Goal: Communication & Community: Answer question/provide support

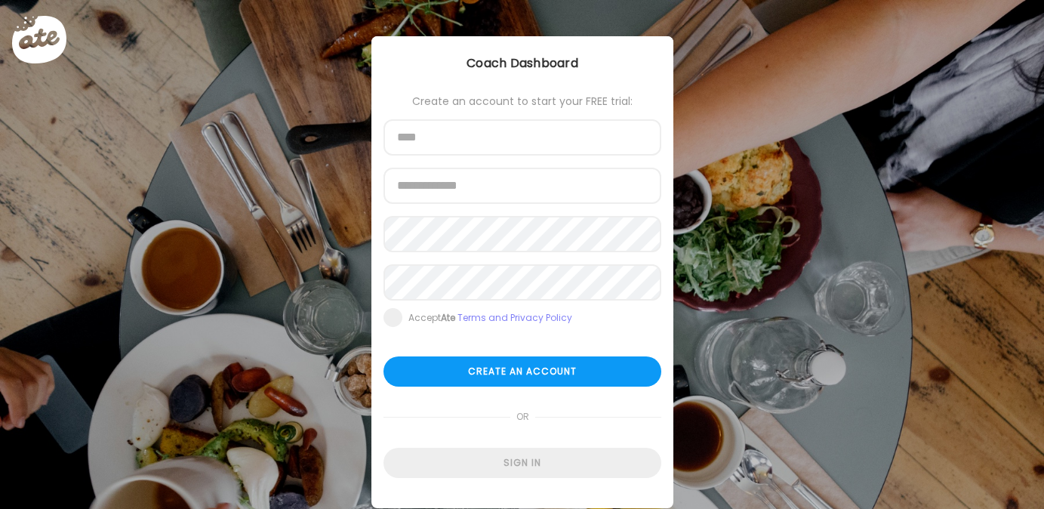
scroll to position [35, 0]
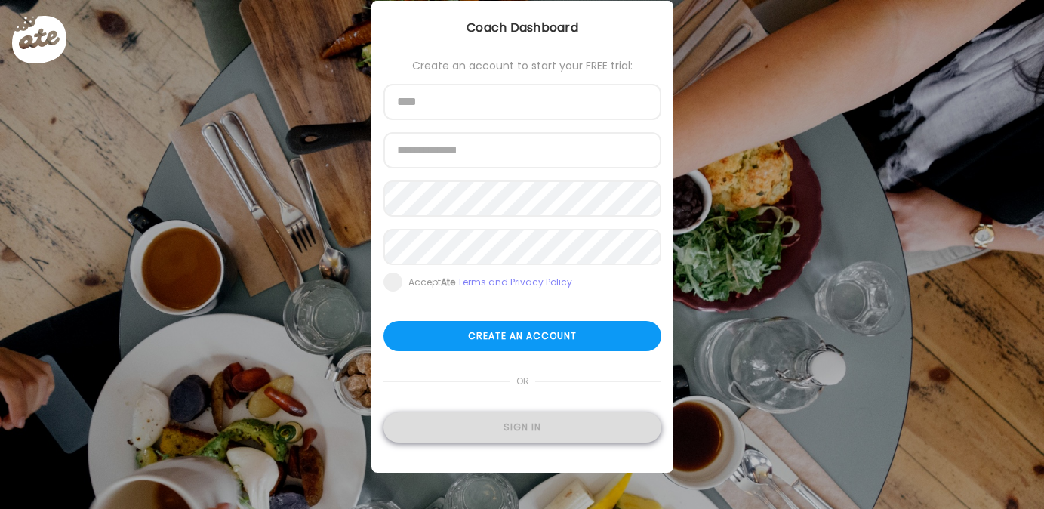
type input "**********"
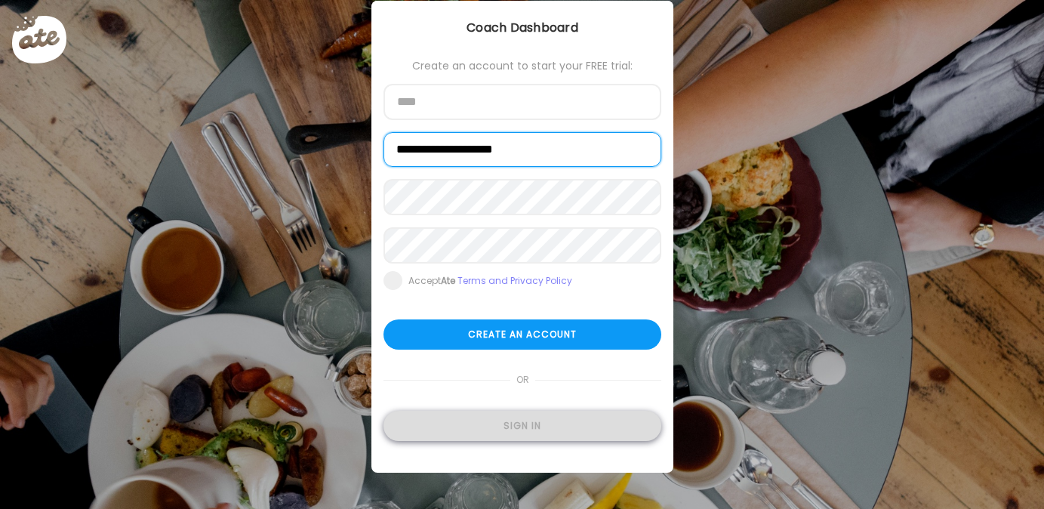
type input "**********"
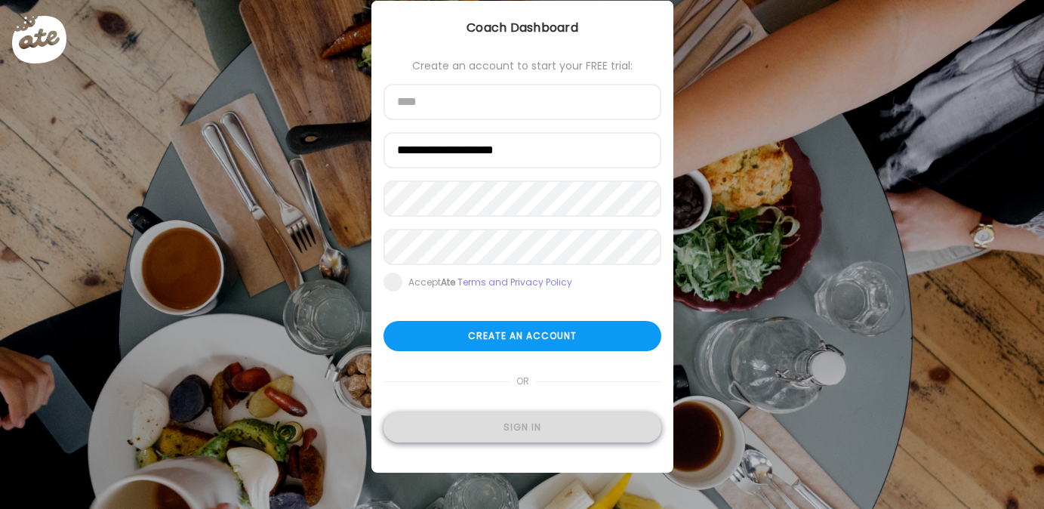
type input "**********"
click at [417, 429] on div "Sign in" at bounding box center [523, 427] width 278 height 30
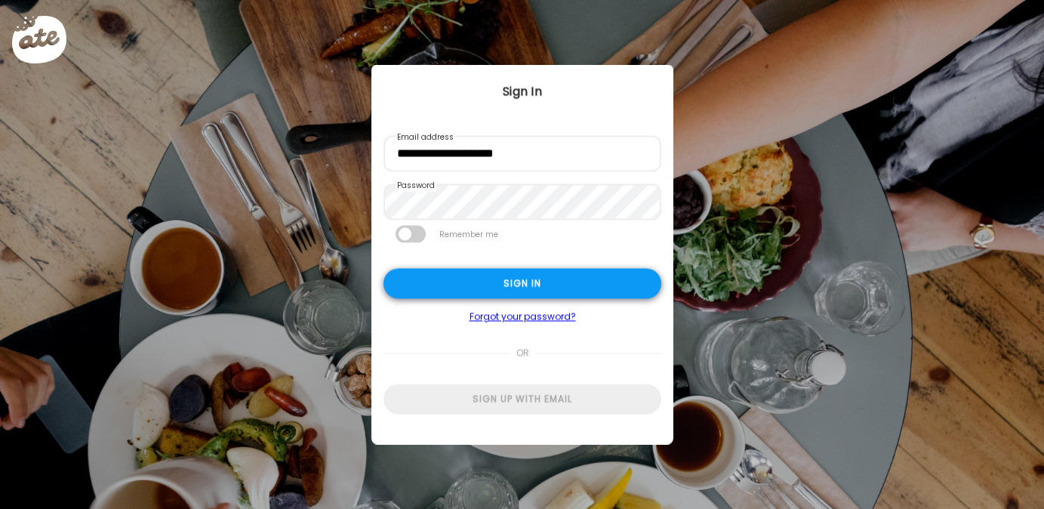
click at [482, 286] on div "Sign in" at bounding box center [523, 284] width 278 height 30
type textarea "**********"
type input "**********"
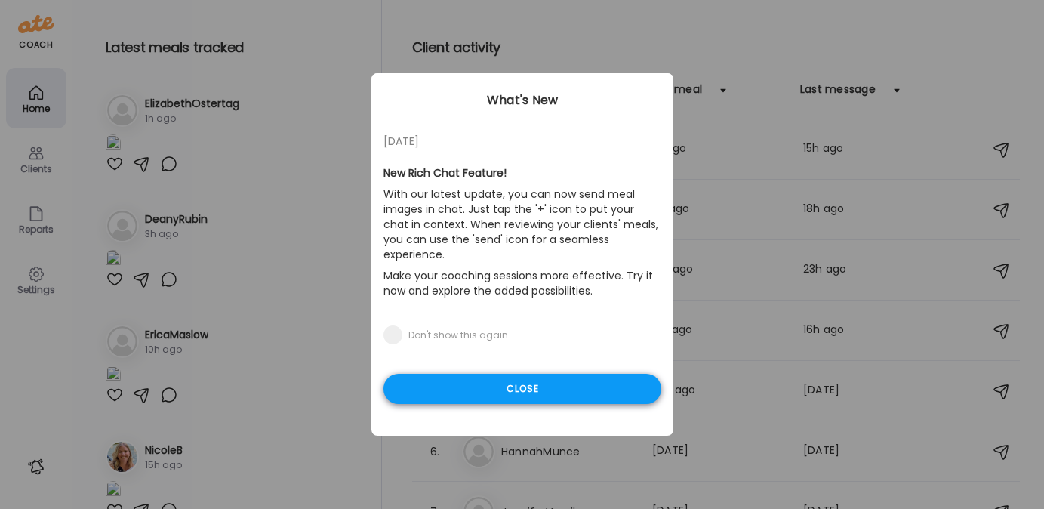
click at [483, 374] on div "Close" at bounding box center [523, 389] width 278 height 30
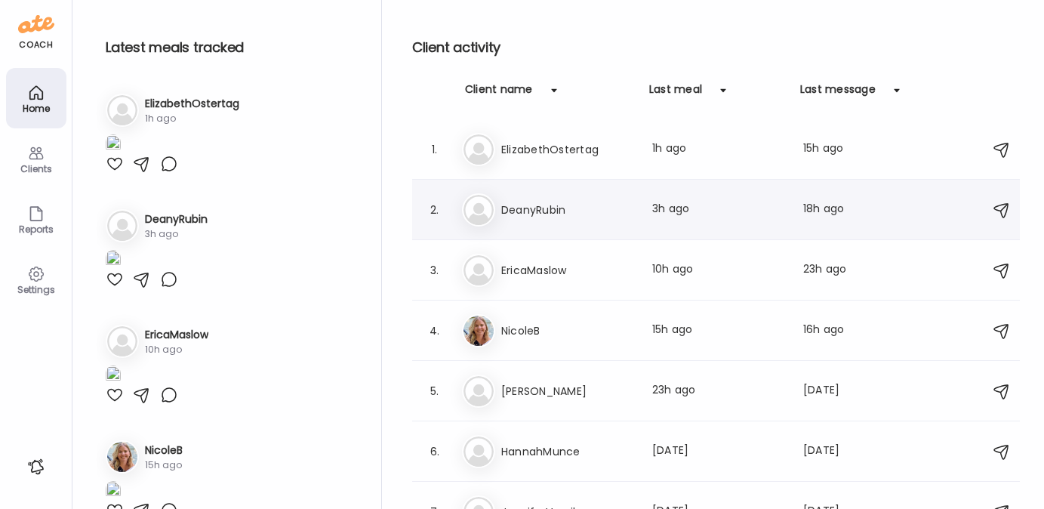
click at [524, 209] on h3 "DeanyRubin" at bounding box center [567, 210] width 133 height 18
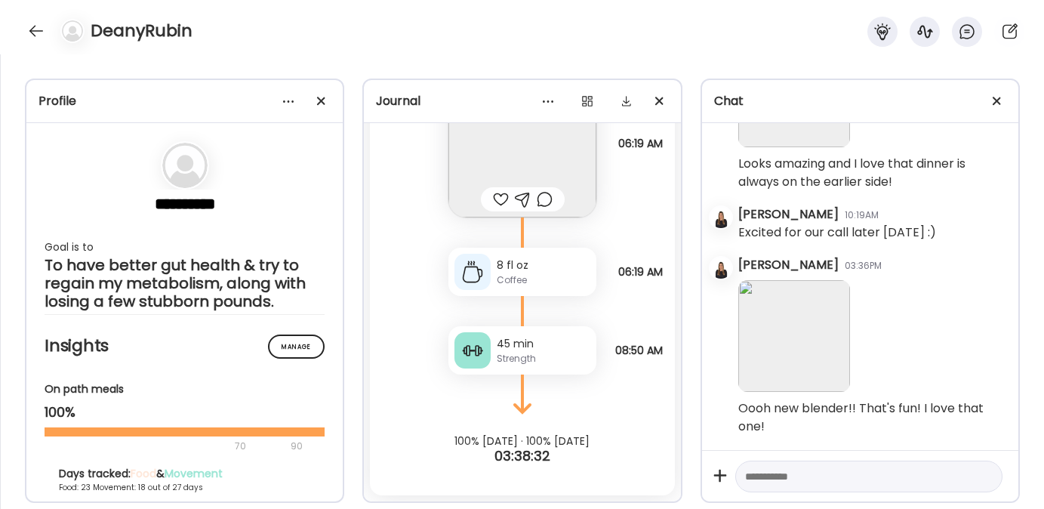
scroll to position [23573, 0]
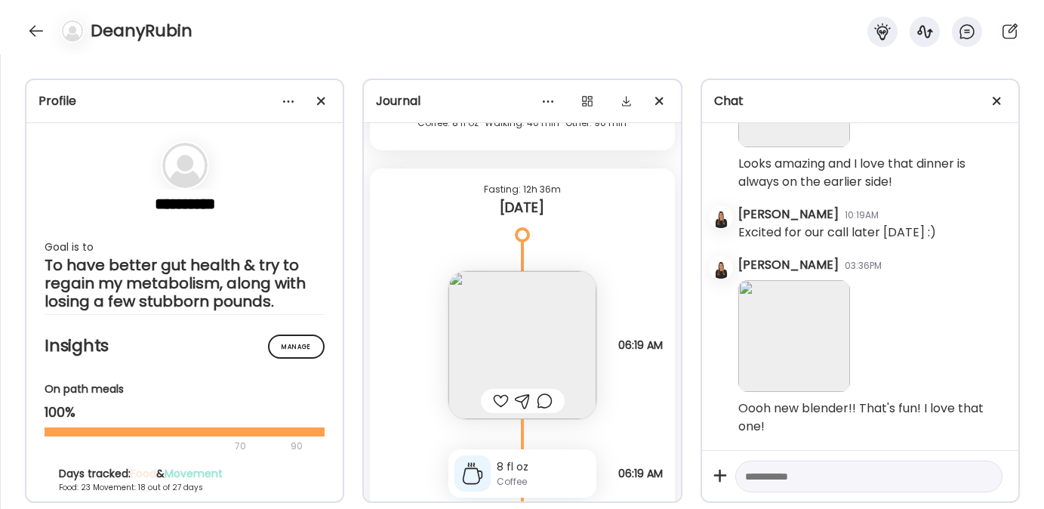
click at [494, 398] on div at bounding box center [501, 401] width 16 height 18
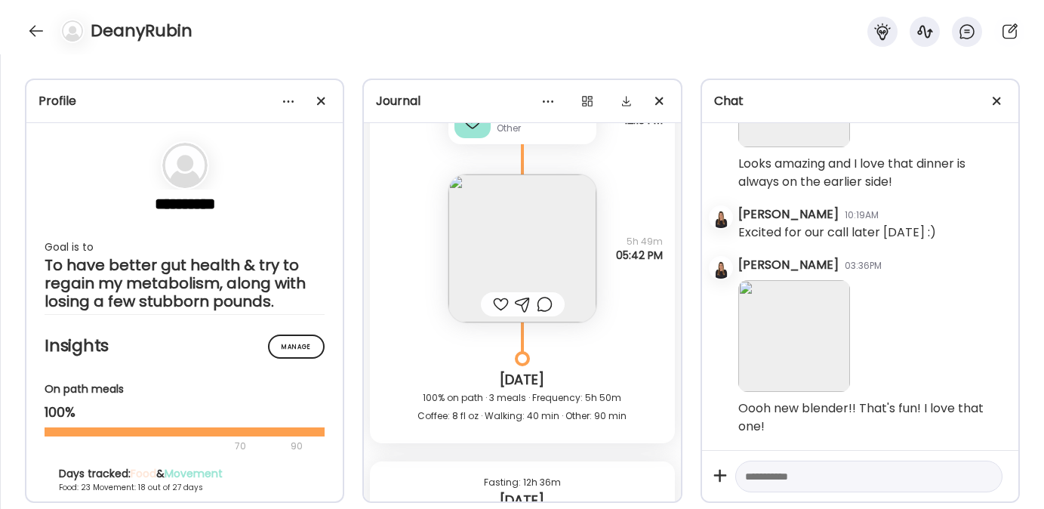
scroll to position [23195, 0]
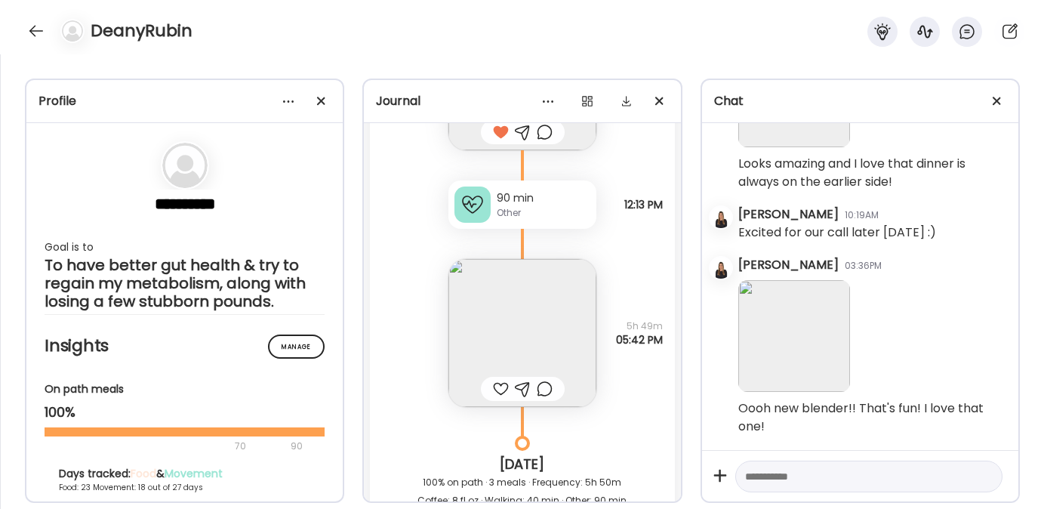
click at [519, 305] on img at bounding box center [522, 333] width 148 height 148
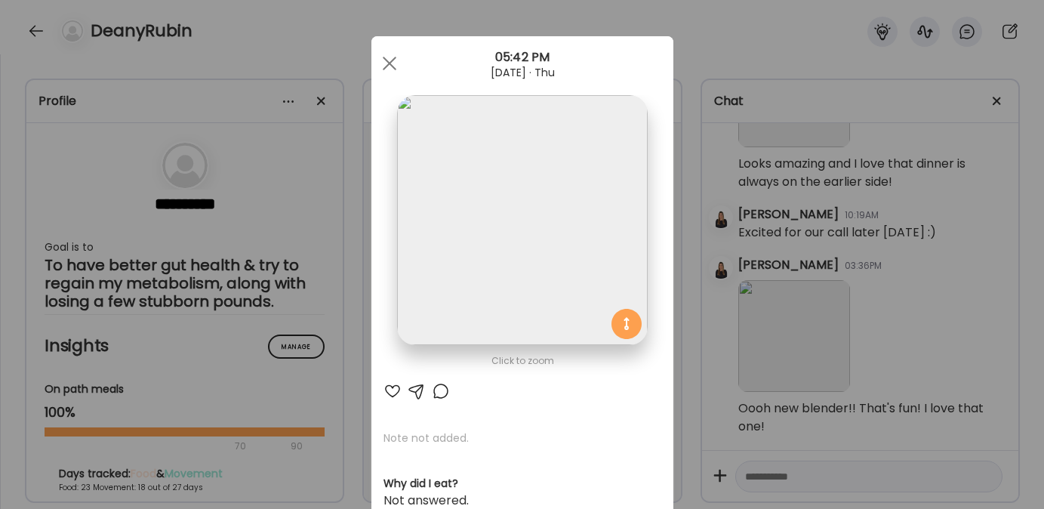
click at [386, 393] on div at bounding box center [393, 391] width 18 height 18
click at [383, 66] on div at bounding box center [389, 63] width 30 height 30
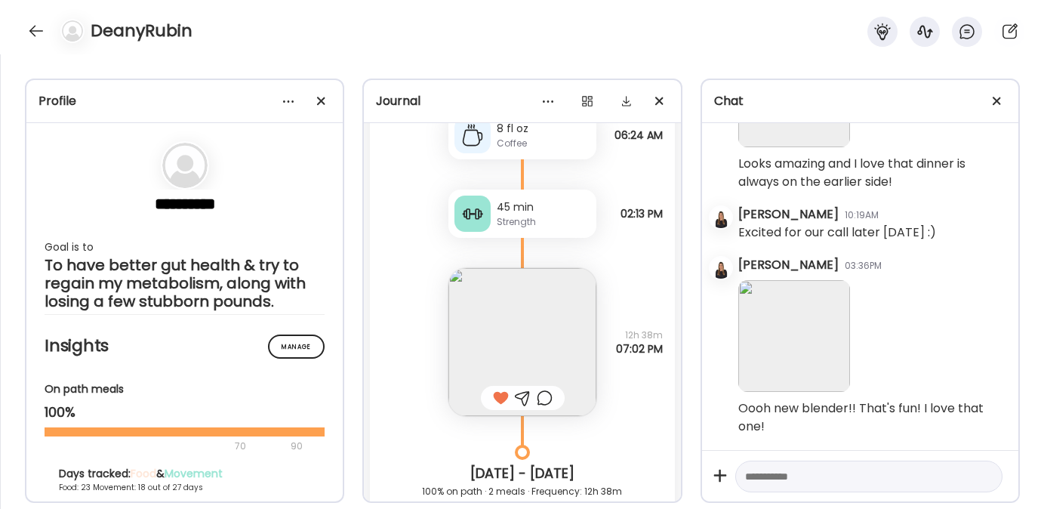
scroll to position [14645, 0]
click at [516, 340] on img at bounding box center [522, 341] width 148 height 148
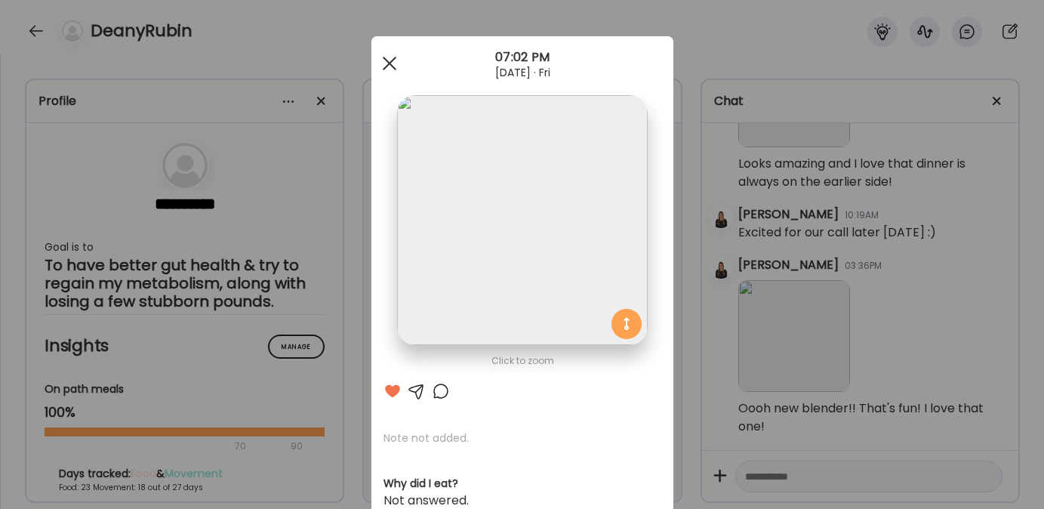
click at [382, 59] on span at bounding box center [389, 64] width 14 height 14
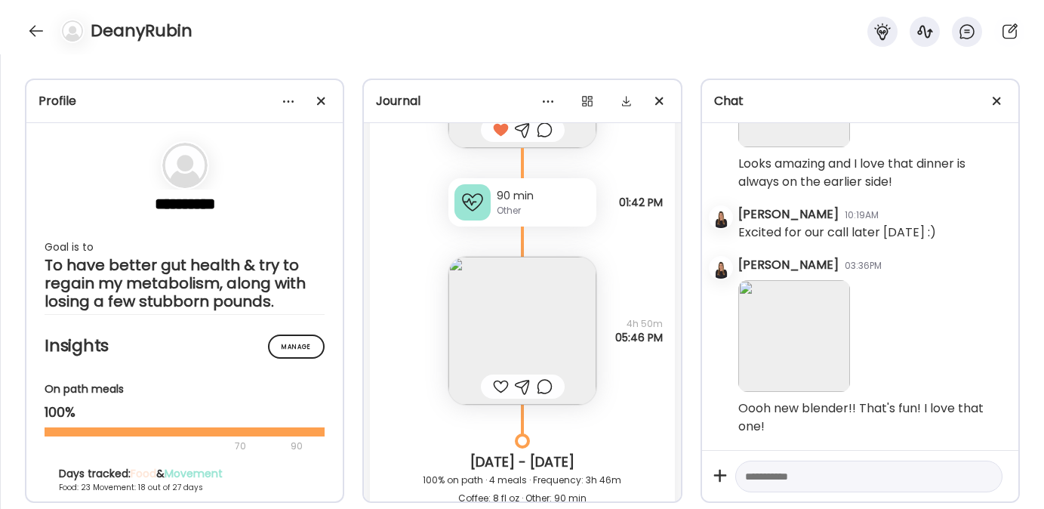
scroll to position [13935, 0]
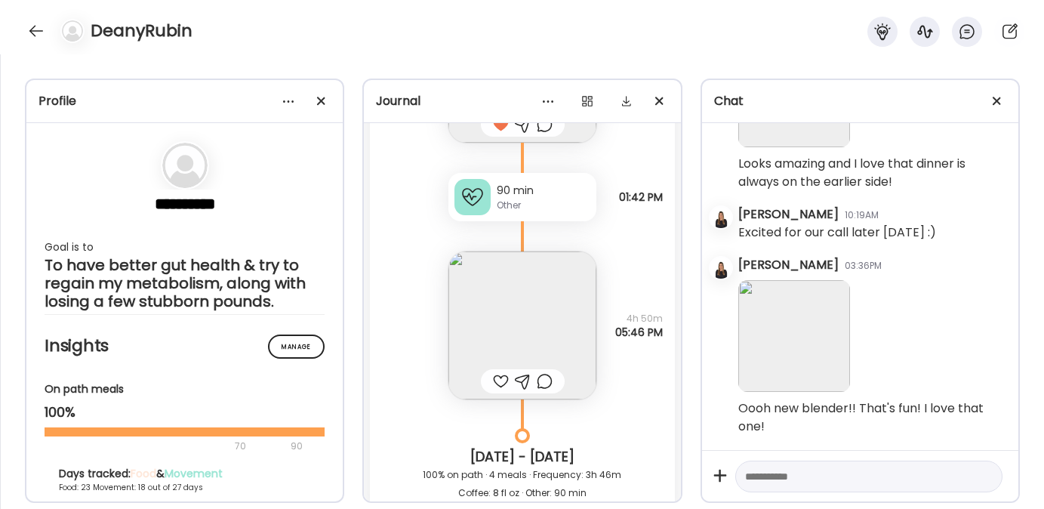
click at [510, 300] on img at bounding box center [522, 325] width 148 height 148
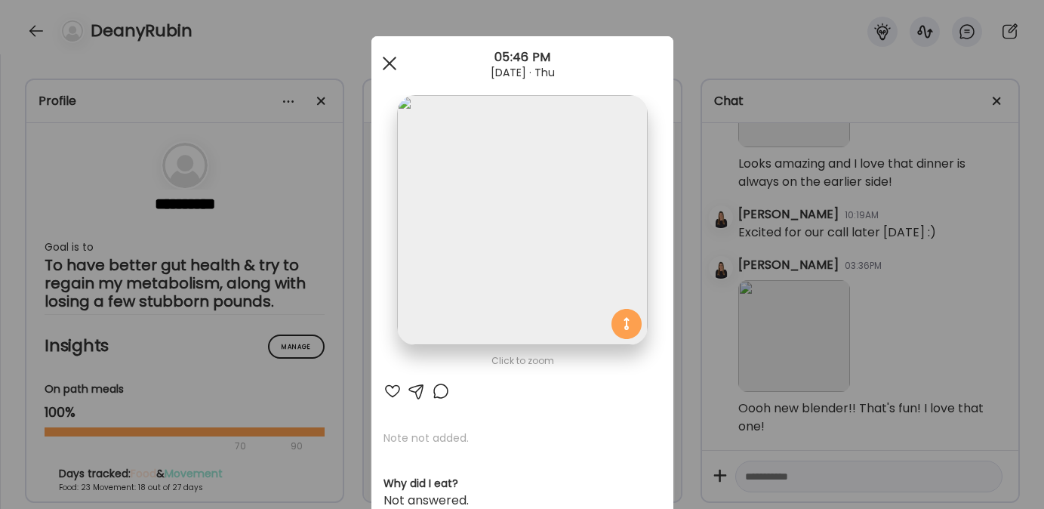
click at [387, 64] on div at bounding box center [389, 63] width 30 height 30
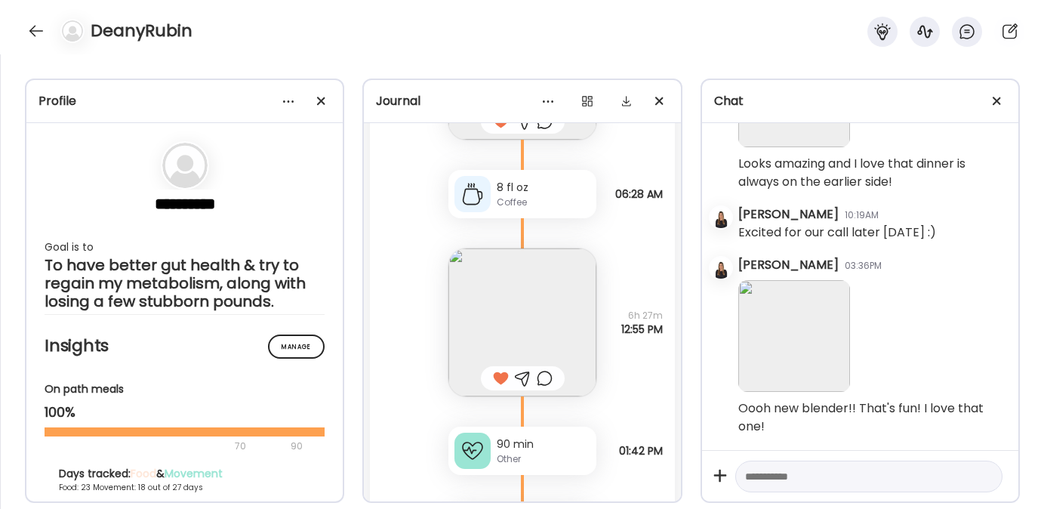
scroll to position [14679, 0]
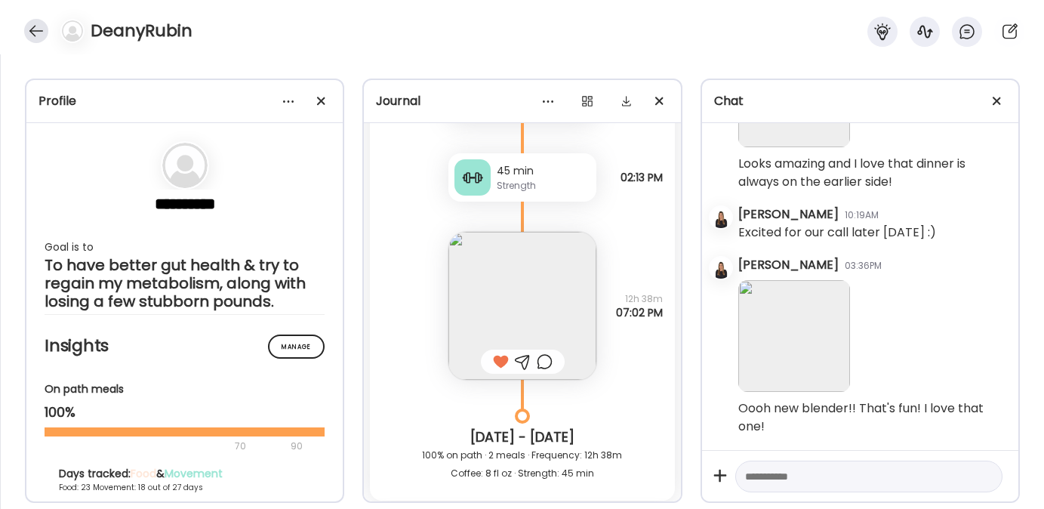
click at [34, 39] on div at bounding box center [36, 31] width 24 height 24
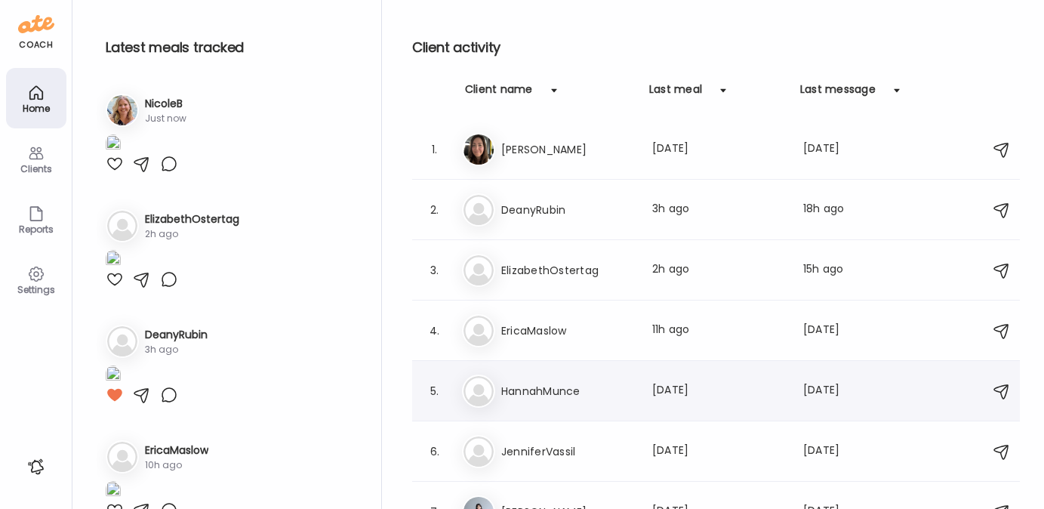
scroll to position [125, 0]
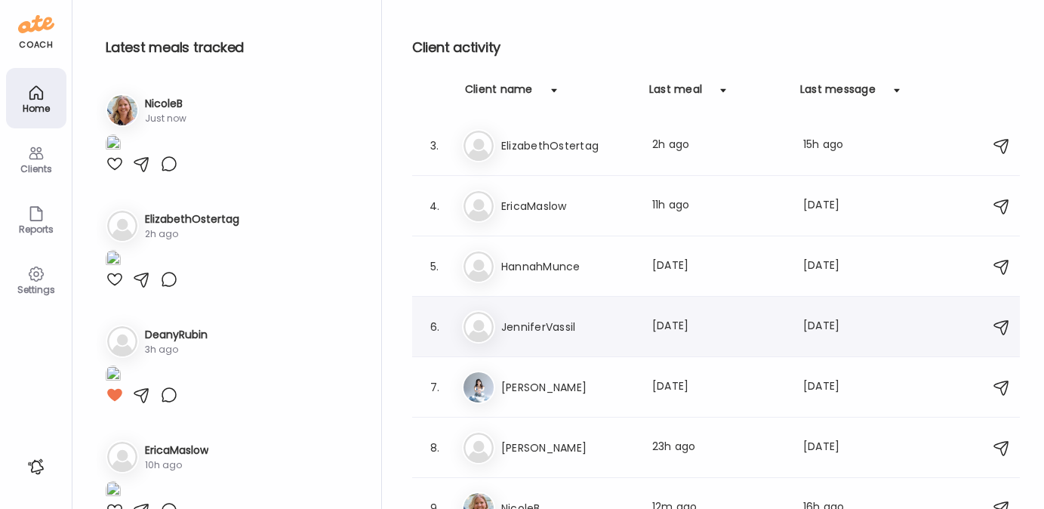
click at [533, 336] on div "Je JenniferVassil Last meal: 9d ago Last message: 3d ago You: Hey! Just checkin…" at bounding box center [718, 326] width 513 height 33
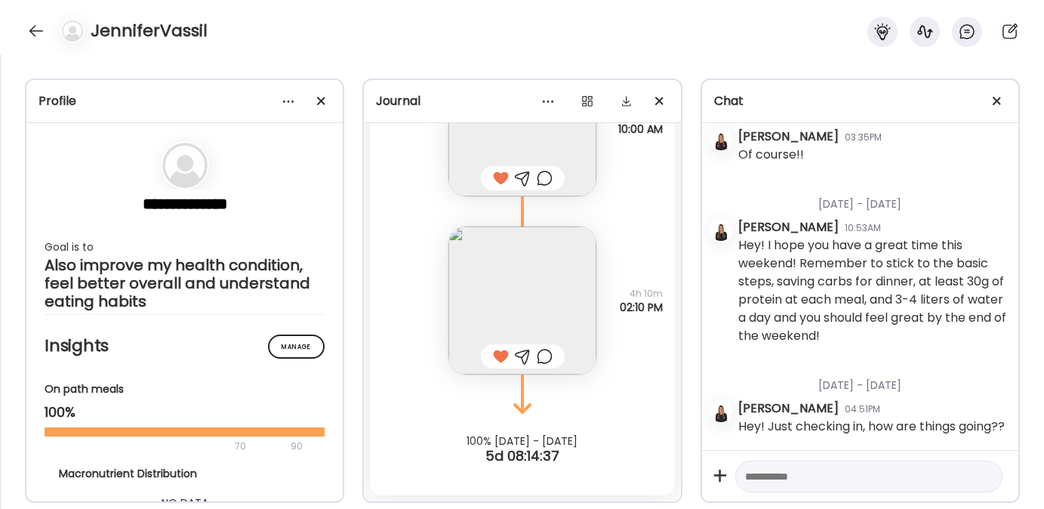
scroll to position [2073, 0]
click at [32, 27] on div at bounding box center [36, 31] width 24 height 24
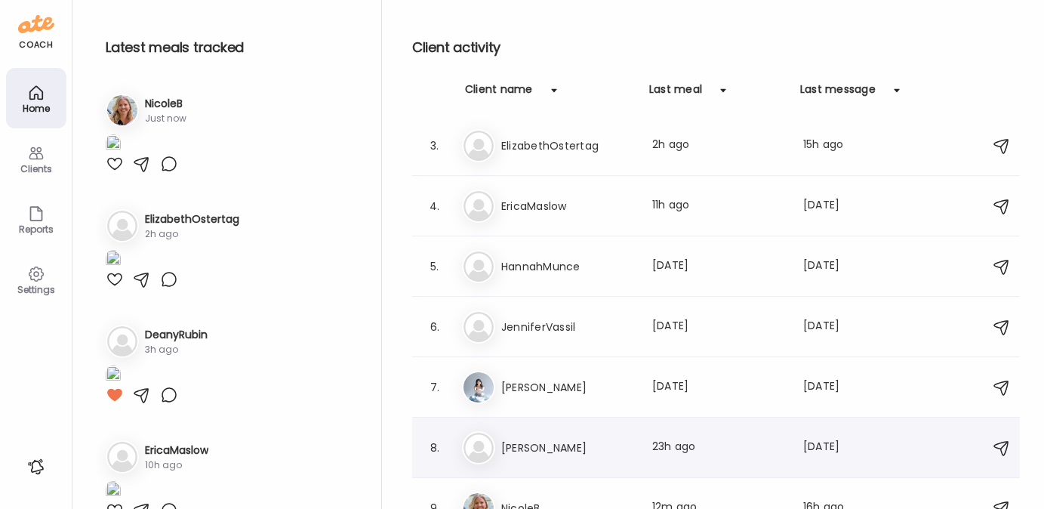
scroll to position [207, 0]
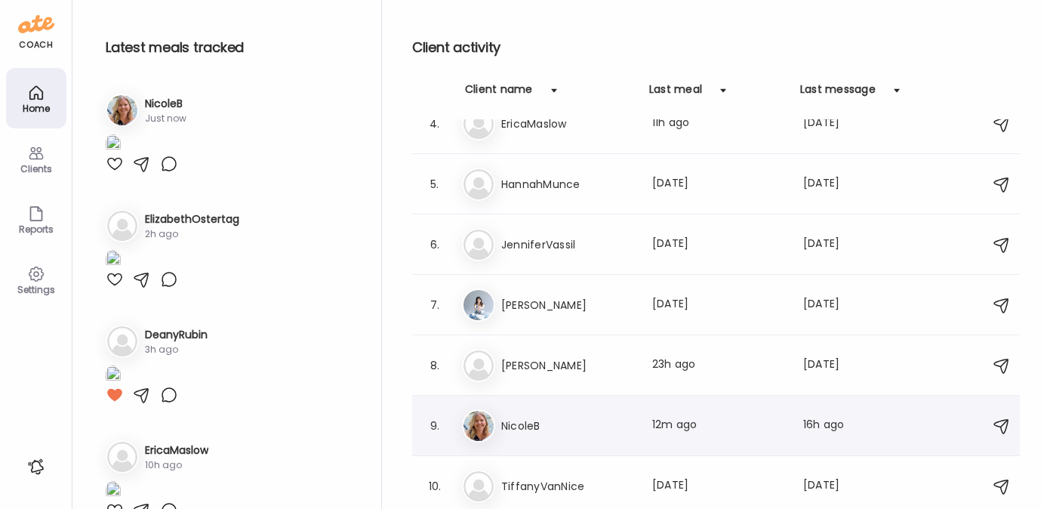
click at [559, 427] on h3 "NicoleB" at bounding box center [567, 426] width 133 height 18
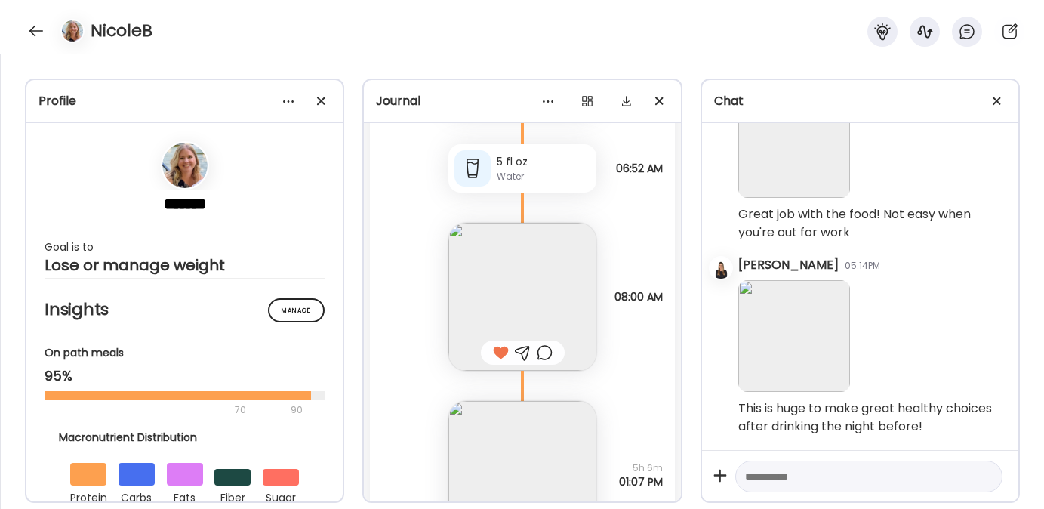
scroll to position [26806, 0]
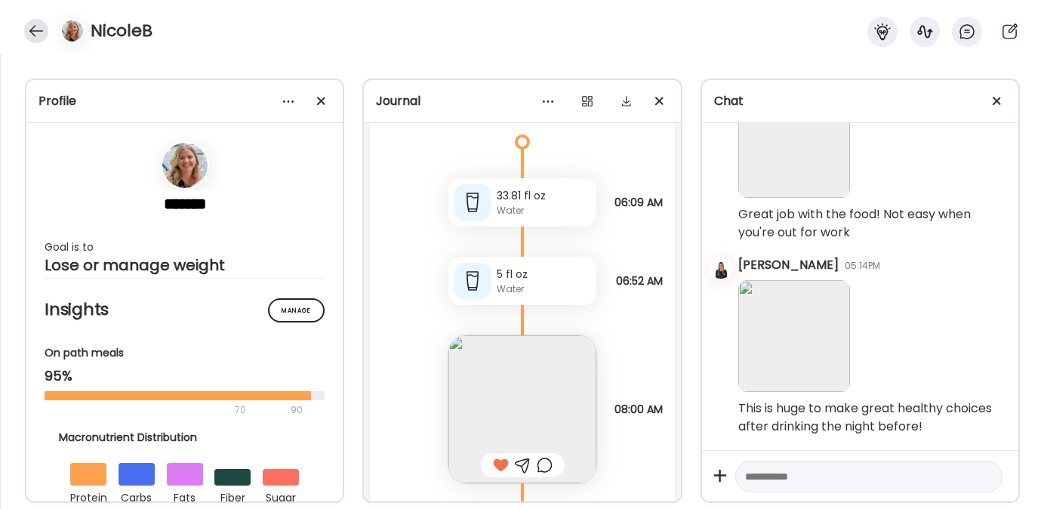
click at [39, 33] on div at bounding box center [36, 31] width 24 height 24
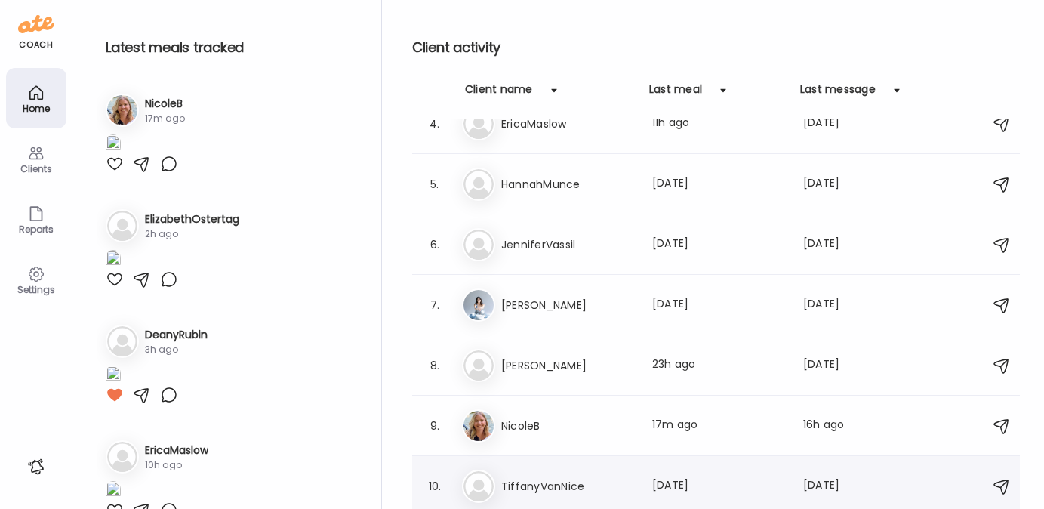
click at [558, 467] on div "10. Ti TiffanyVanNice Last meal: 21d ago Last message: 2d ago Thanks for your c…" at bounding box center [716, 486] width 608 height 60
click at [544, 478] on h3 "TiffanyVanNice" at bounding box center [567, 486] width 133 height 18
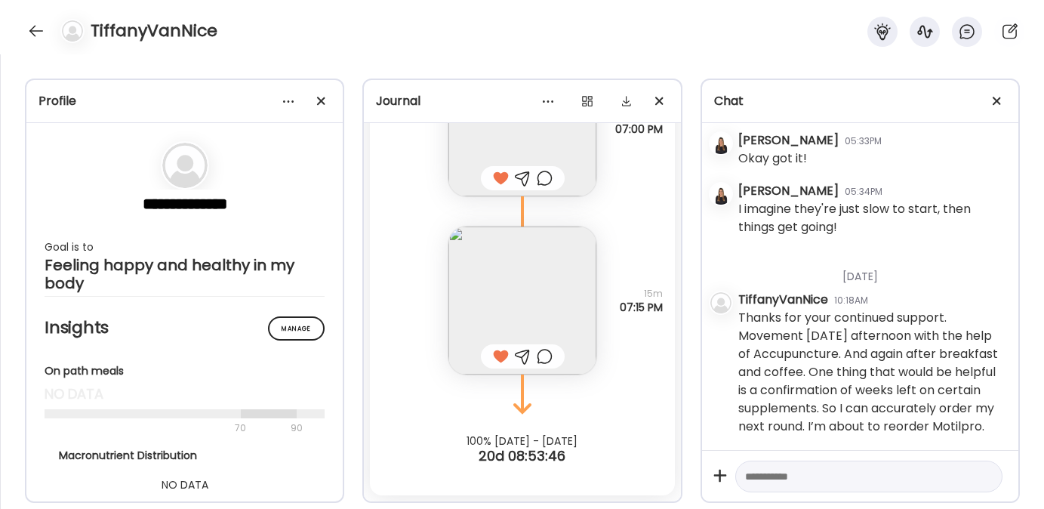
scroll to position [20382, 0]
click at [38, 39] on div at bounding box center [36, 31] width 24 height 24
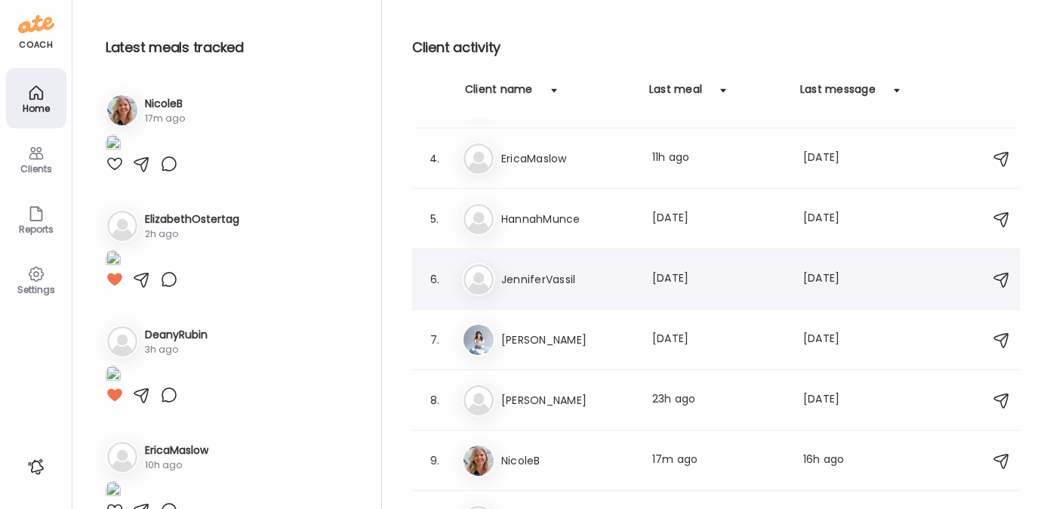
scroll to position [89, 0]
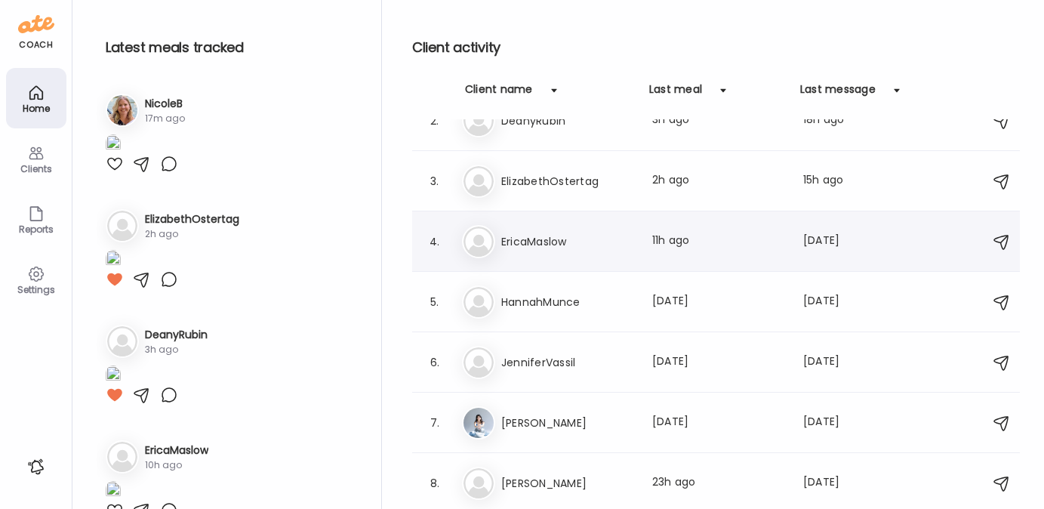
click at [536, 246] on h3 "EricaMaslow" at bounding box center [567, 242] width 133 height 18
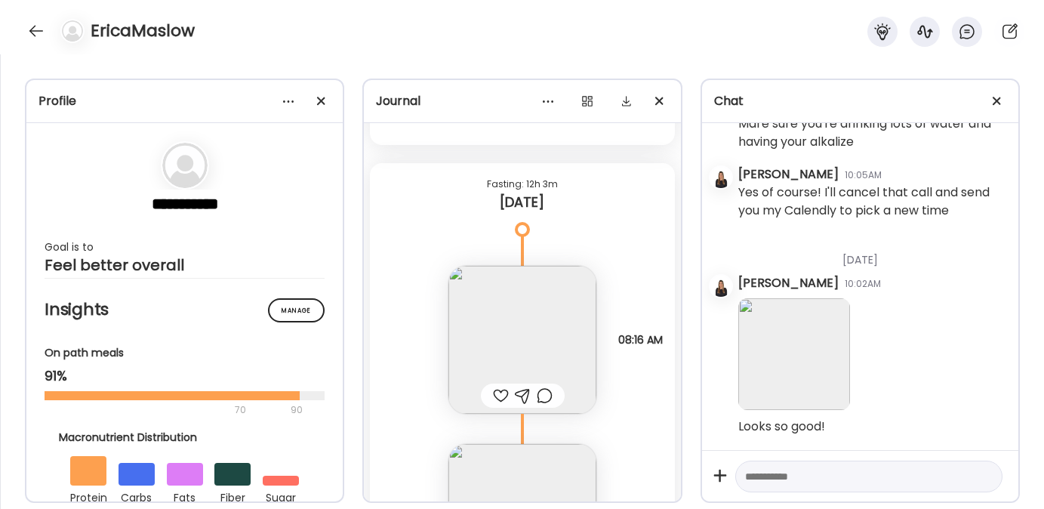
scroll to position [16222, 0]
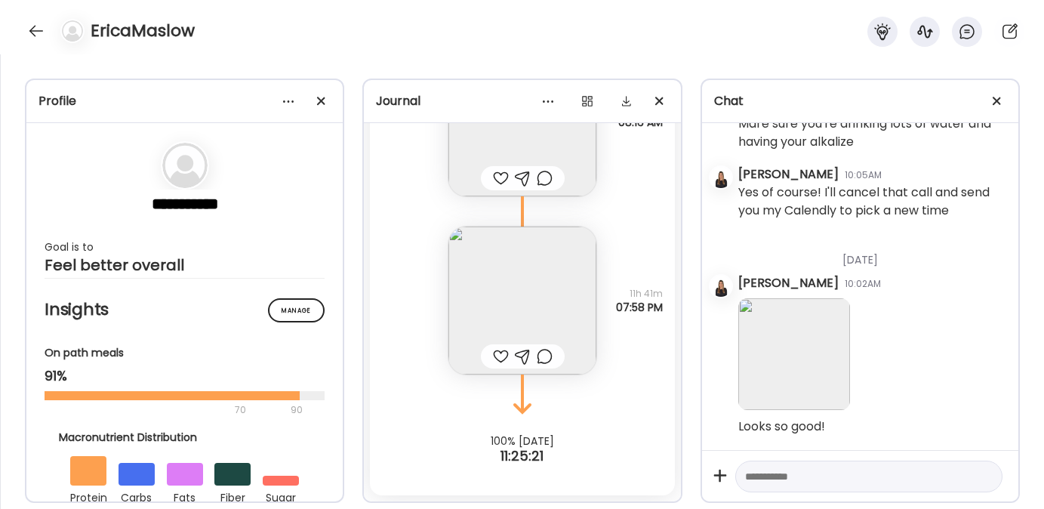
click at [519, 281] on img at bounding box center [522, 300] width 148 height 148
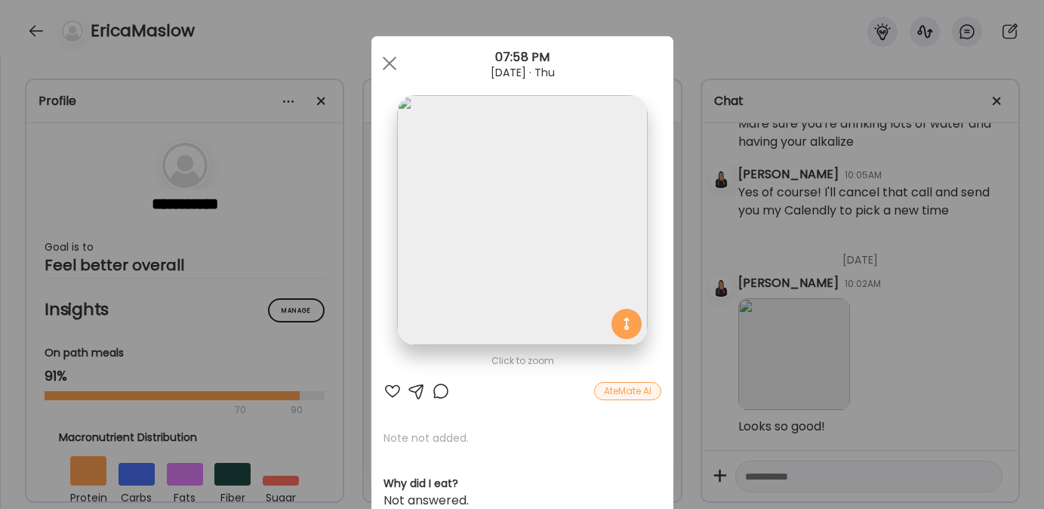
click at [386, 389] on div at bounding box center [393, 391] width 18 height 18
click at [389, 68] on span at bounding box center [389, 64] width 14 height 14
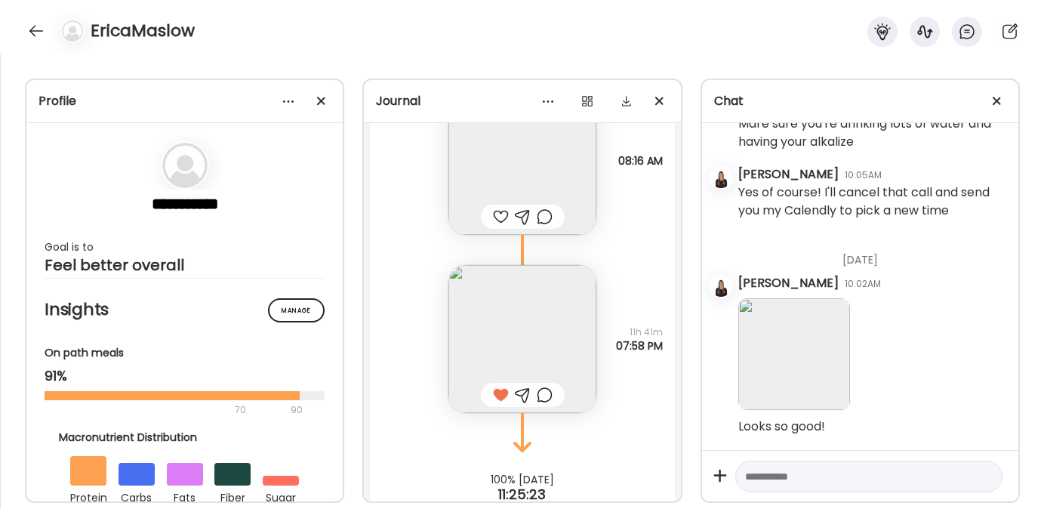
scroll to position [16096, 0]
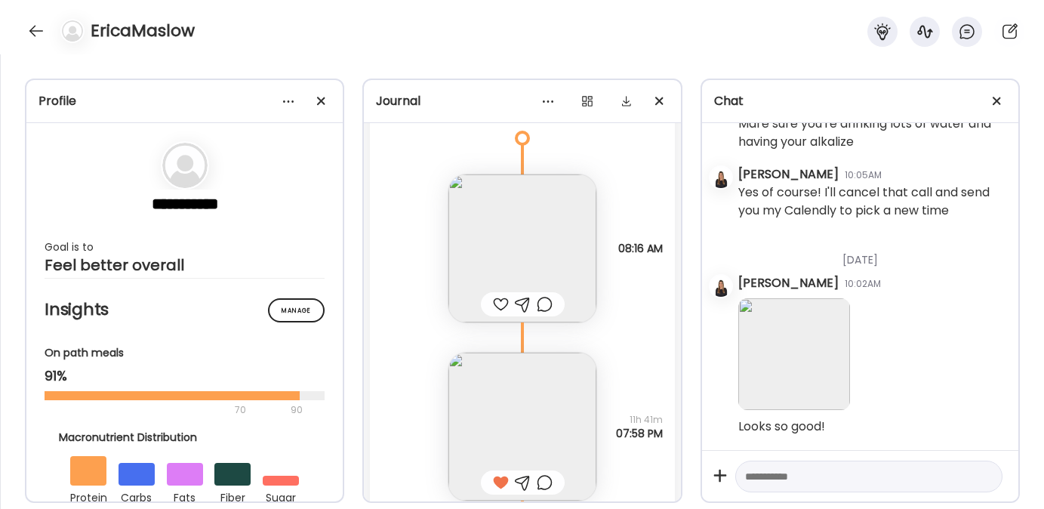
click at [494, 303] on div at bounding box center [501, 304] width 16 height 18
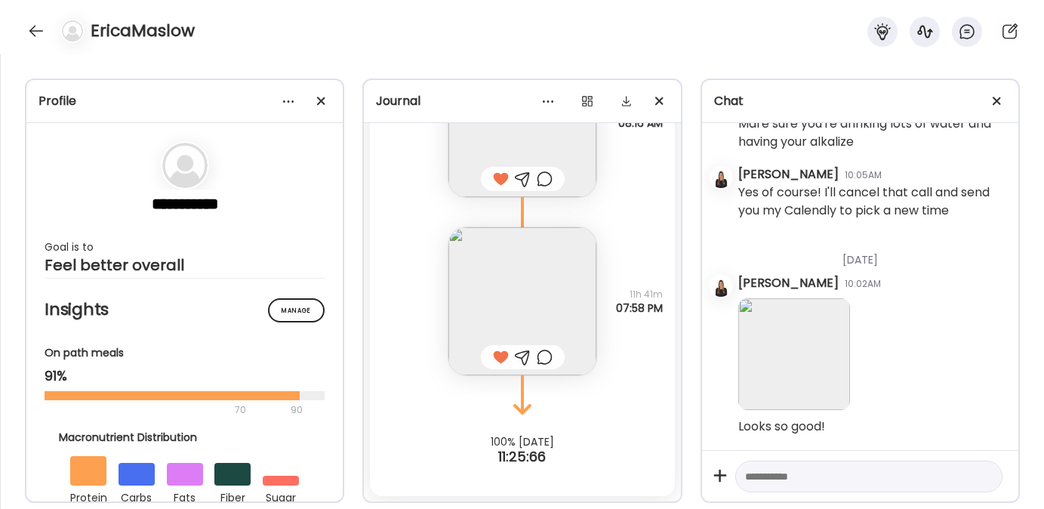
scroll to position [16222, 0]
click at [516, 356] on div at bounding box center [523, 356] width 16 height 18
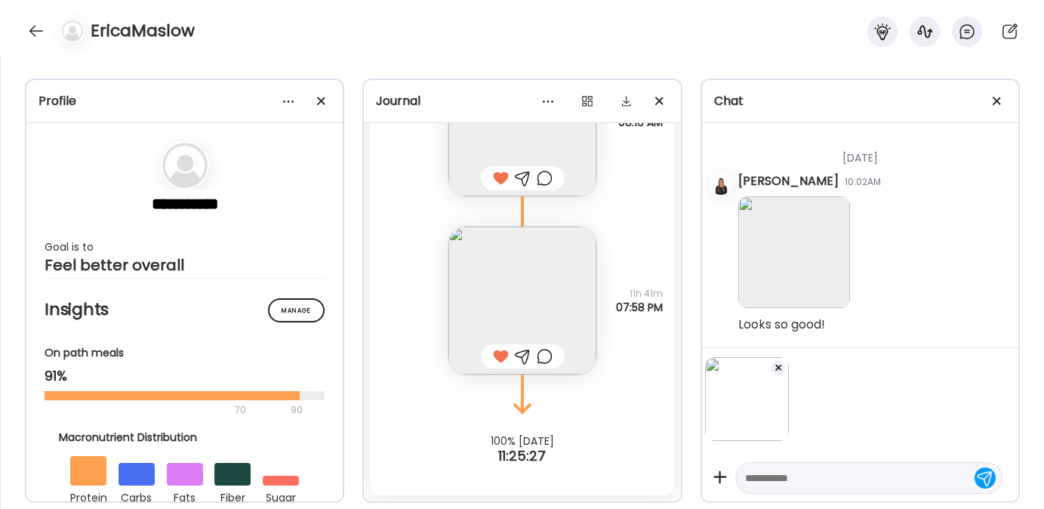
click at [771, 477] on textarea at bounding box center [855, 478] width 220 height 18
type textarea "**********"
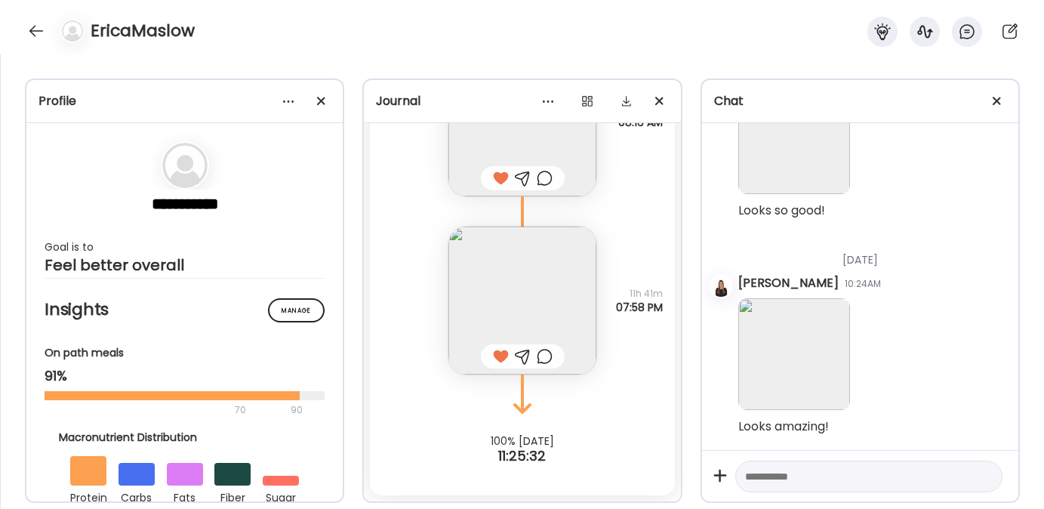
scroll to position [10756, 0]
click at [761, 473] on textarea at bounding box center [855, 476] width 220 height 18
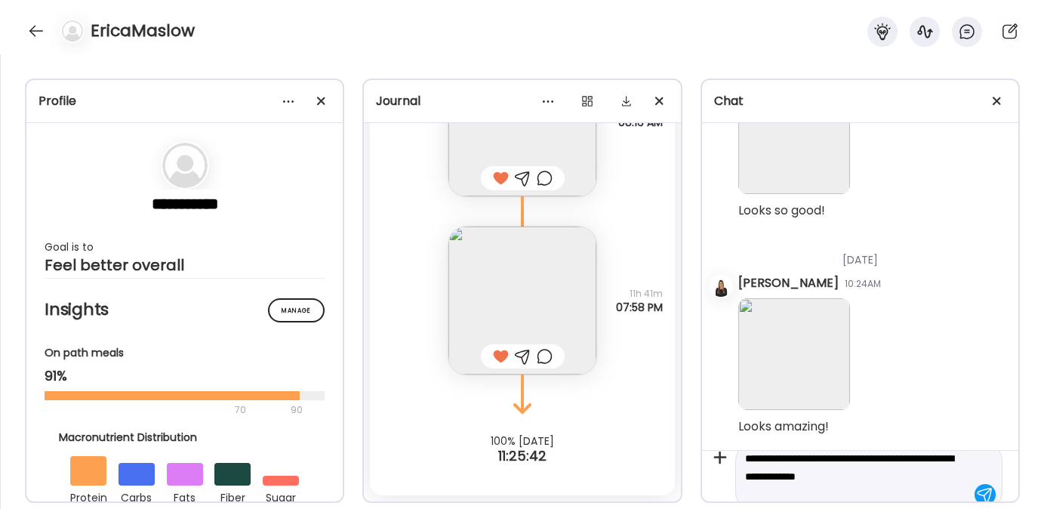
scroll to position [35, 0]
type textarea "**********"
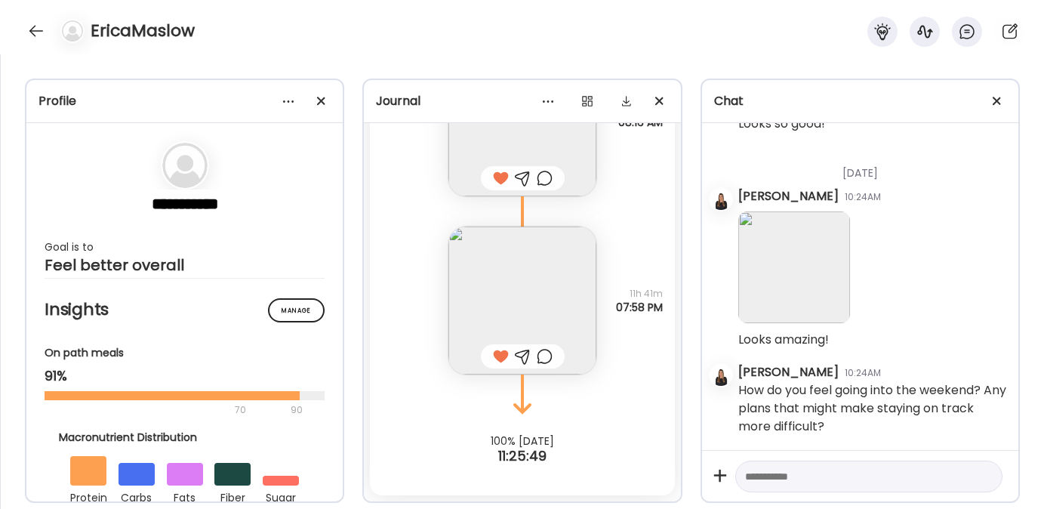
scroll to position [10843, 0]
click at [32, 30] on div at bounding box center [36, 31] width 24 height 24
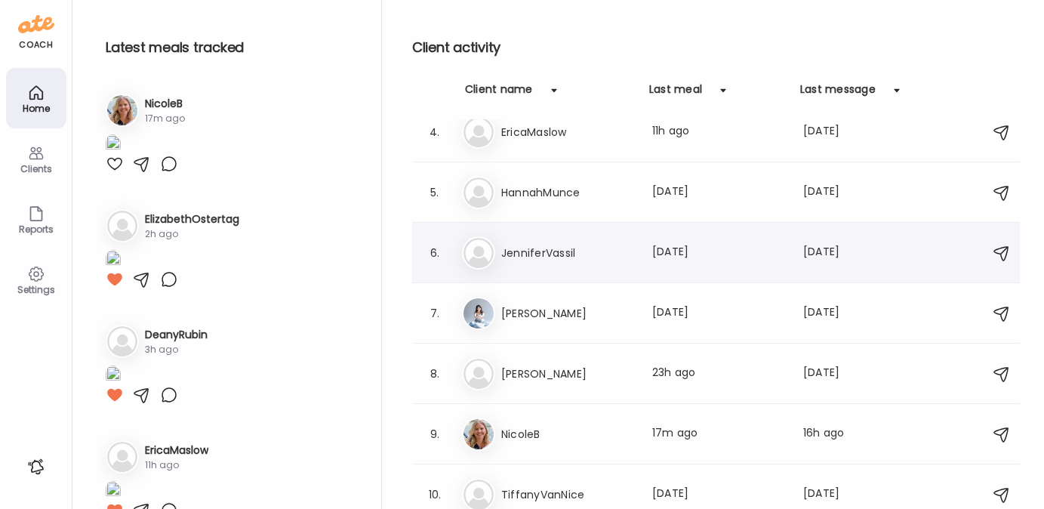
scroll to position [207, 0]
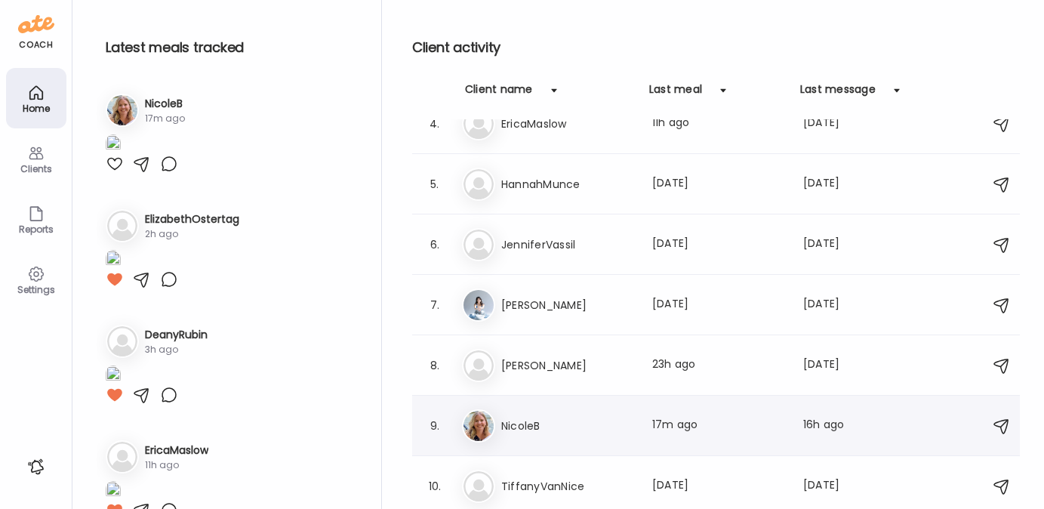
click at [527, 409] on div "Ni NicoleB Last meal: 17m ago Last message: 16h ago You: This is huge to make g…" at bounding box center [718, 425] width 513 height 33
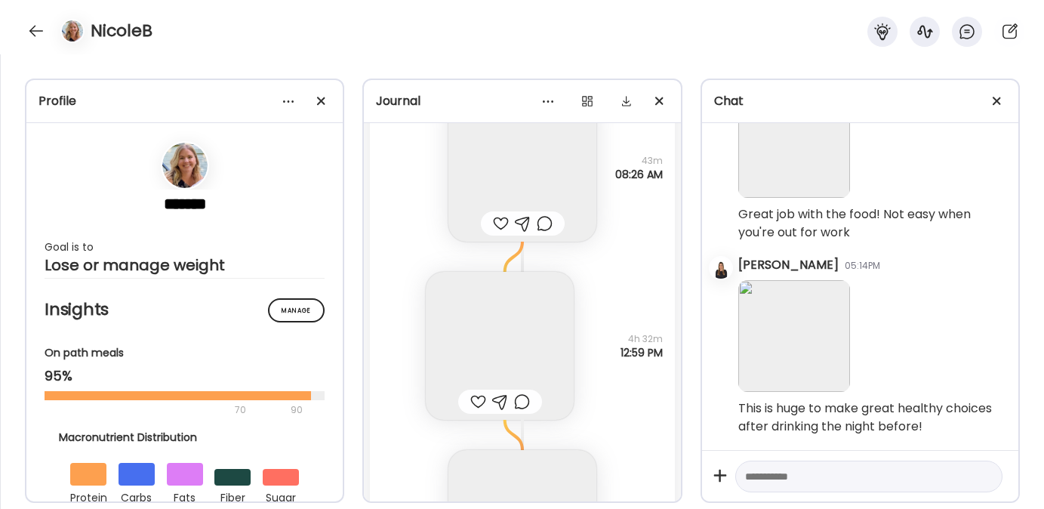
scroll to position [27975, 0]
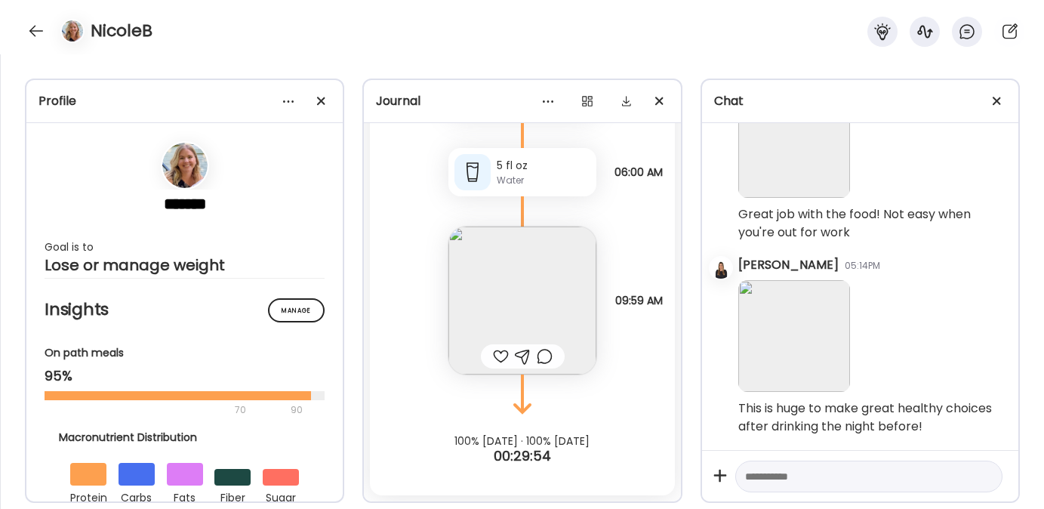
click at [810, 478] on textarea at bounding box center [855, 476] width 220 height 18
type textarea "**********"
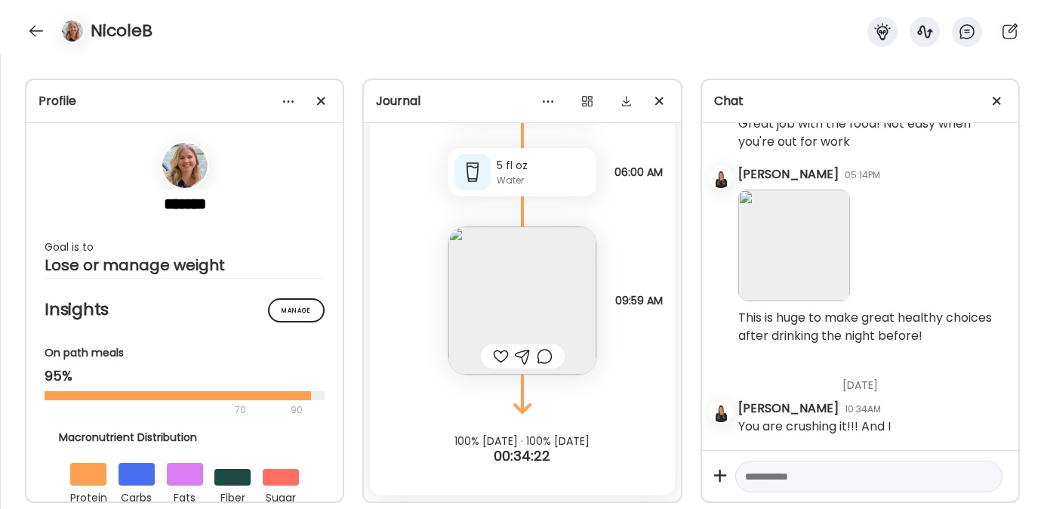
scroll to position [10822, 0]
click at [764, 487] on div at bounding box center [868, 477] width 267 height 32
click at [775, 479] on textarea at bounding box center [855, 476] width 220 height 18
type textarea "**********"
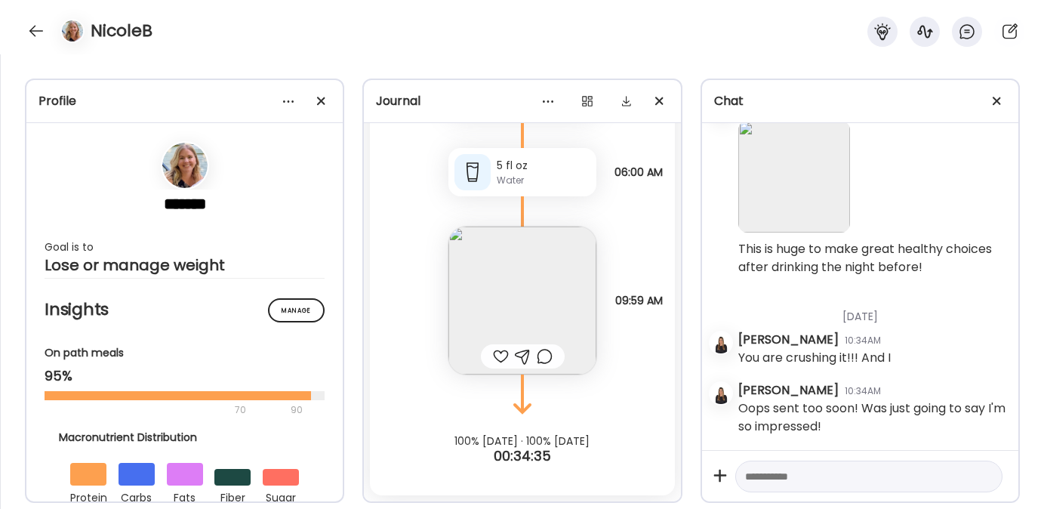
scroll to position [10892, 0]
click at [768, 476] on textarea at bounding box center [855, 476] width 220 height 18
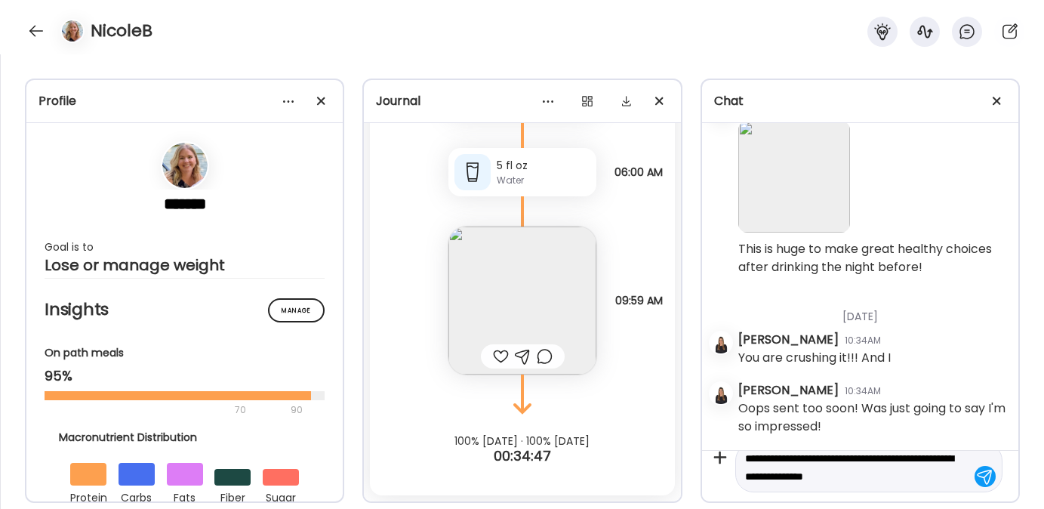
type textarea "**********"
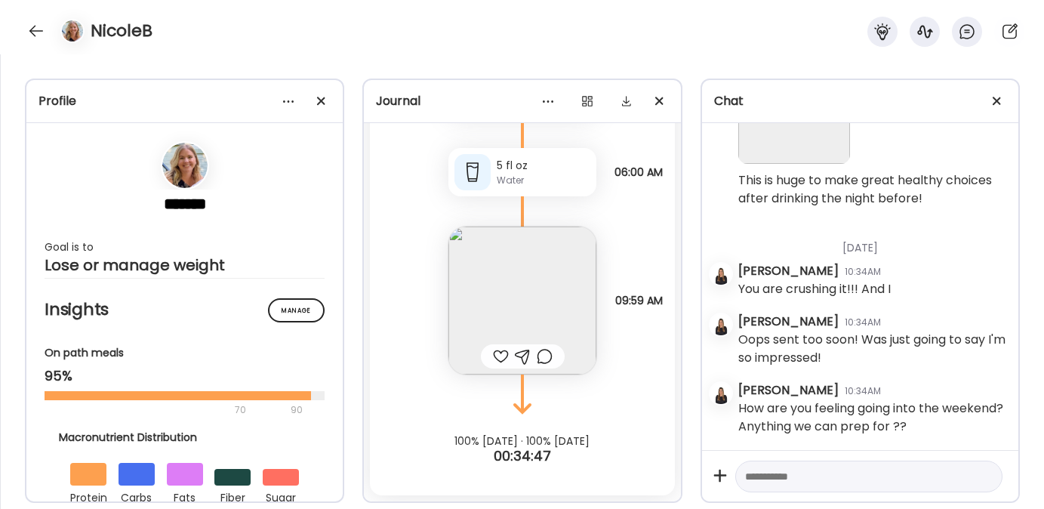
scroll to position [10961, 0]
click at [34, 29] on div at bounding box center [36, 31] width 24 height 24
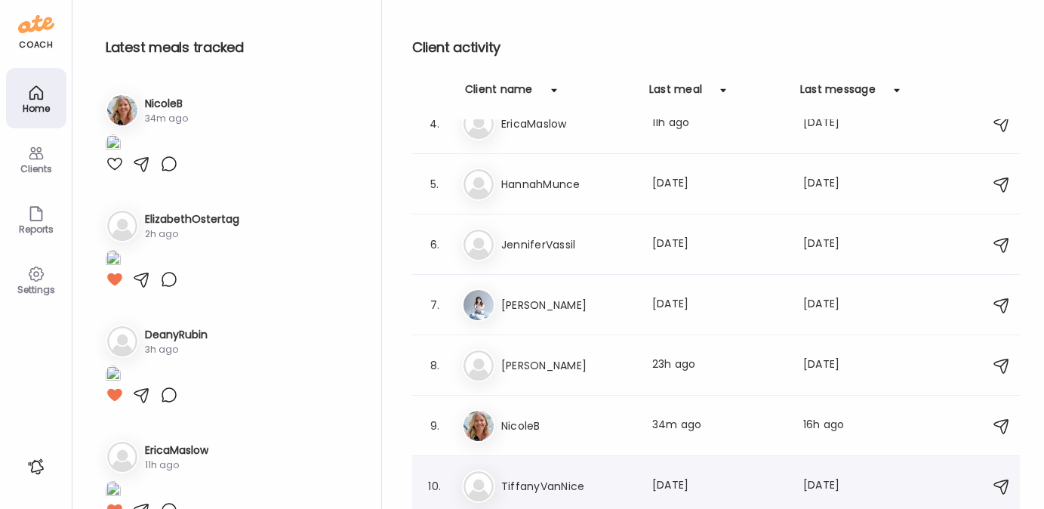
click at [587, 488] on h3 "TiffanyVanNice" at bounding box center [567, 486] width 133 height 18
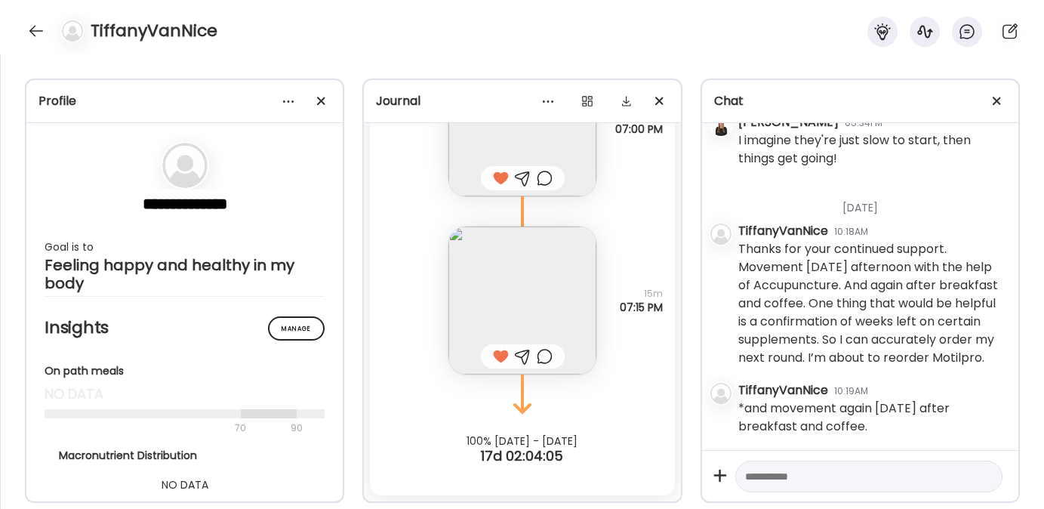
scroll to position [20451, 0]
click at [32, 32] on div at bounding box center [36, 31] width 24 height 24
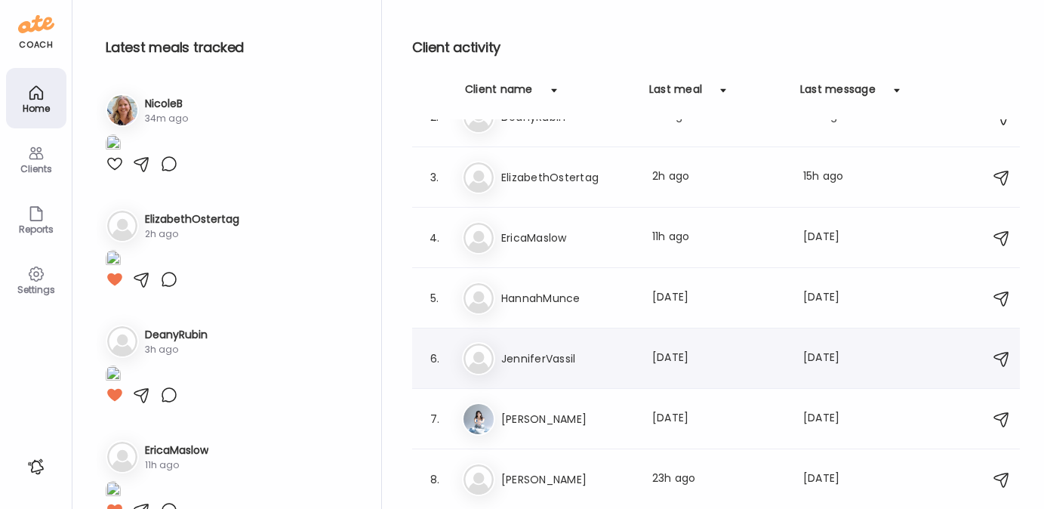
scroll to position [91, 0]
click at [556, 300] on h3 "HannahMunce" at bounding box center [567, 300] width 133 height 18
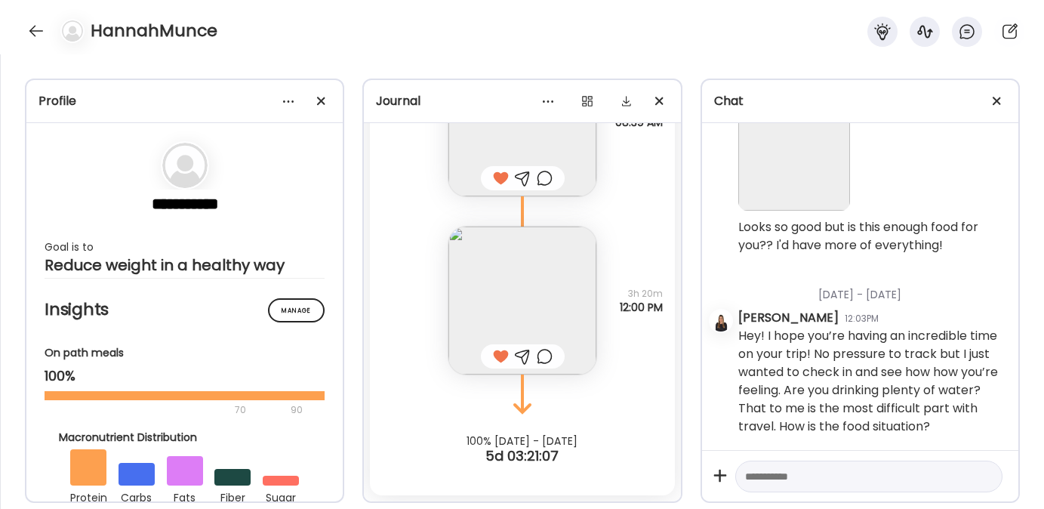
scroll to position [9007, 0]
click at [41, 35] on div at bounding box center [36, 31] width 24 height 24
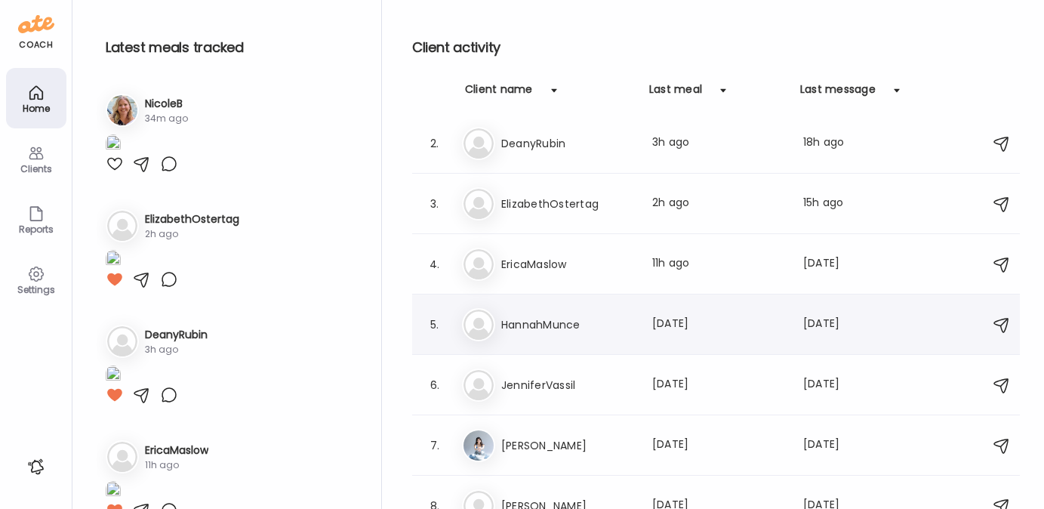
scroll to position [0, 0]
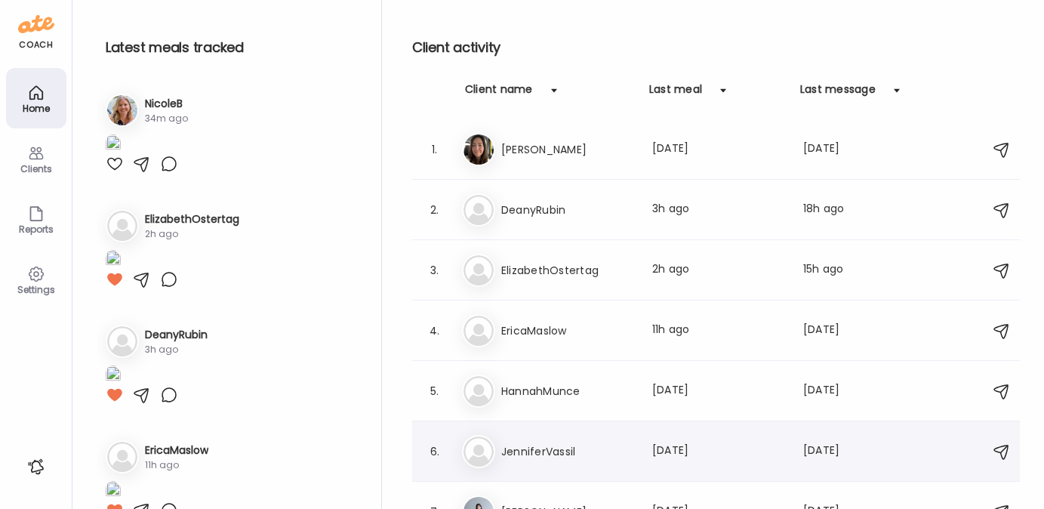
click at [541, 436] on div "Je JenniferVassil Last meal: 9d ago Last message: 3d ago And it’s been busy so …" at bounding box center [718, 451] width 513 height 33
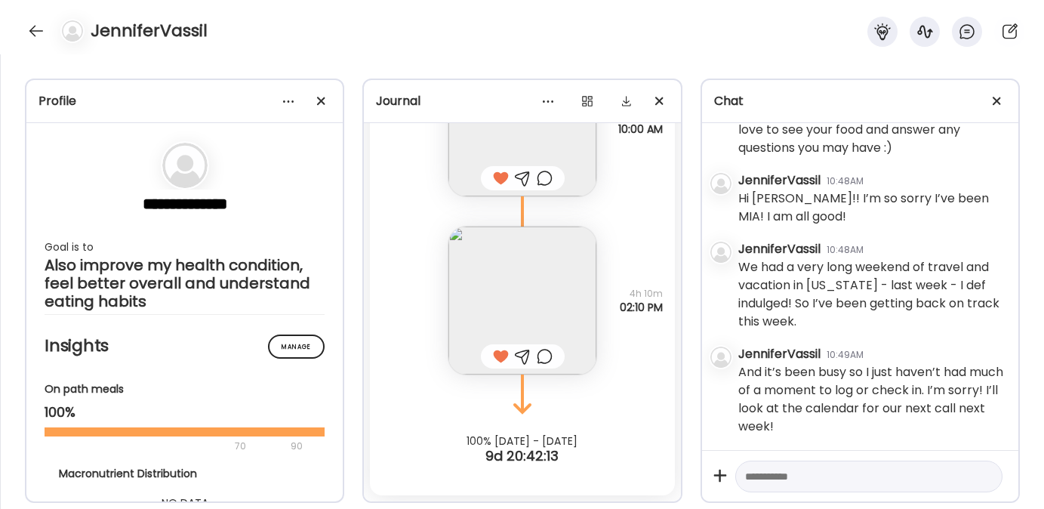
scroll to position [2498, 0]
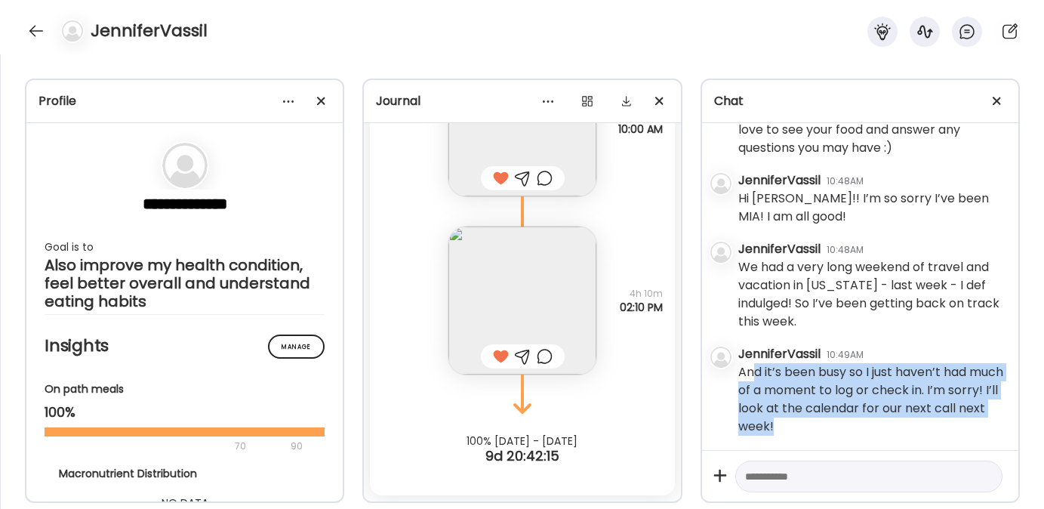
drag, startPoint x: 756, startPoint y: 370, endPoint x: 864, endPoint y: 429, distance: 123.6
click at [864, 429] on div "And it’s been busy so I just haven’t had much of a moment to log or check in. I…" at bounding box center [872, 399] width 268 height 72
drag, startPoint x: 849, startPoint y: 428, endPoint x: 735, endPoint y: 368, distance: 128.3
click at [735, 368] on div "Friday - Sep 19 Laura Borinsky 11:33AM Hi Jennifer! So glad we’re connected on …" at bounding box center [860, 286] width 316 height 327
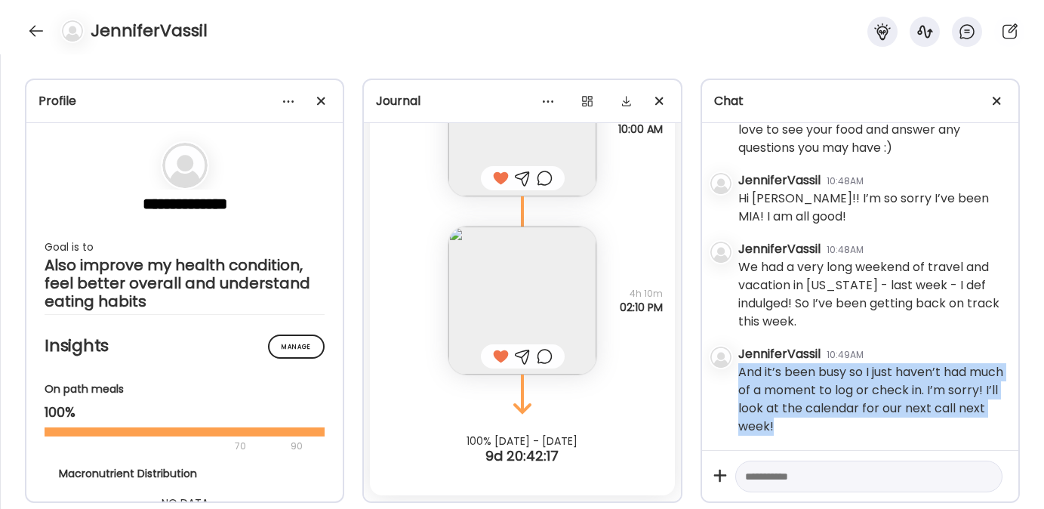
click at [742, 371] on div "And it’s been busy so I just haven’t had much of a moment to log or check in. I…" at bounding box center [872, 399] width 268 height 72
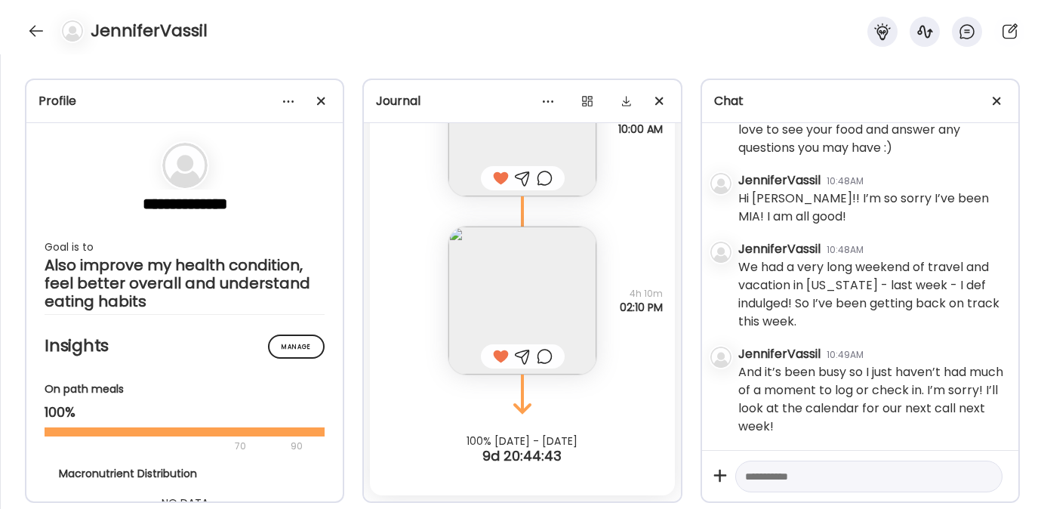
click at [771, 470] on textarea at bounding box center [855, 476] width 220 height 18
paste textarea "**********"
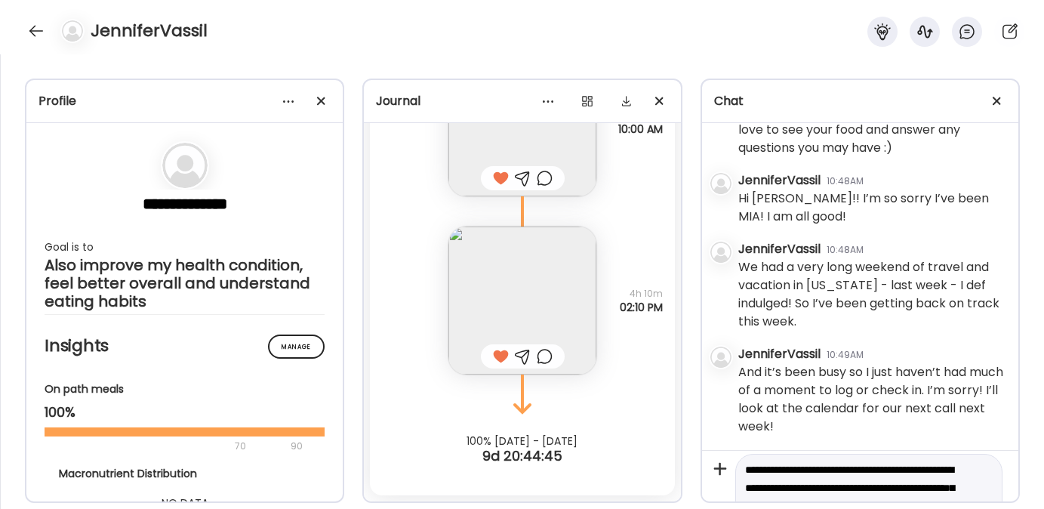
scroll to position [0, 0]
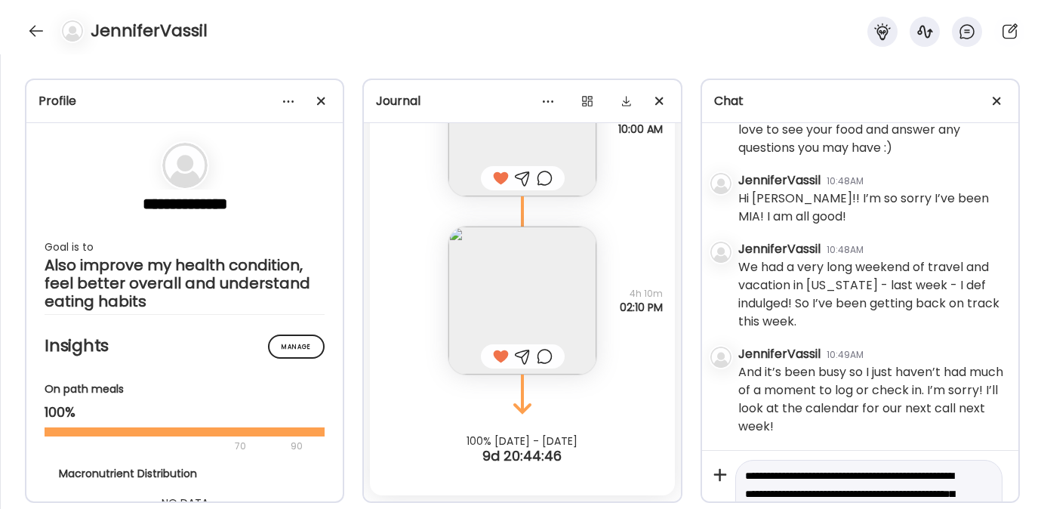
type textarea "**********"
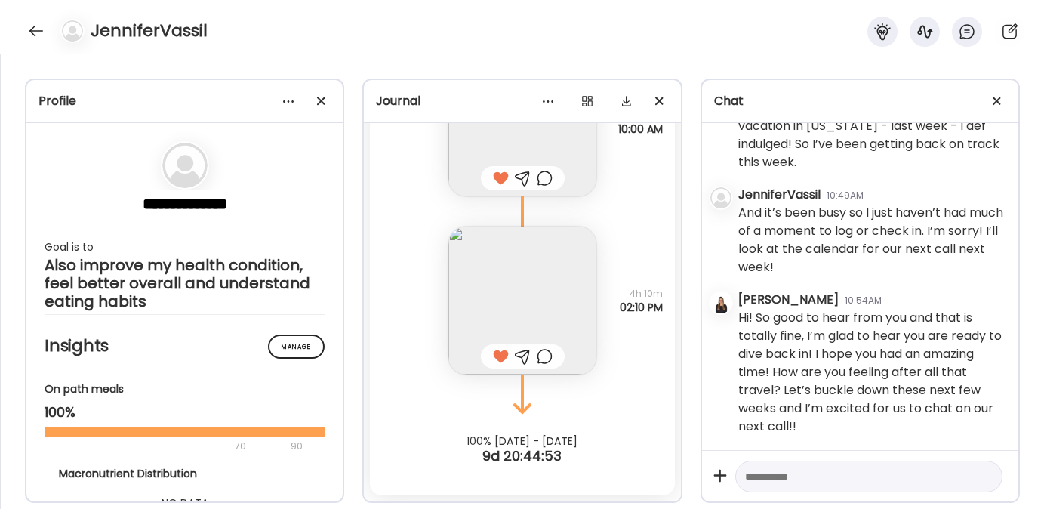
scroll to position [2658, 0]
click at [34, 28] on div at bounding box center [36, 31] width 24 height 24
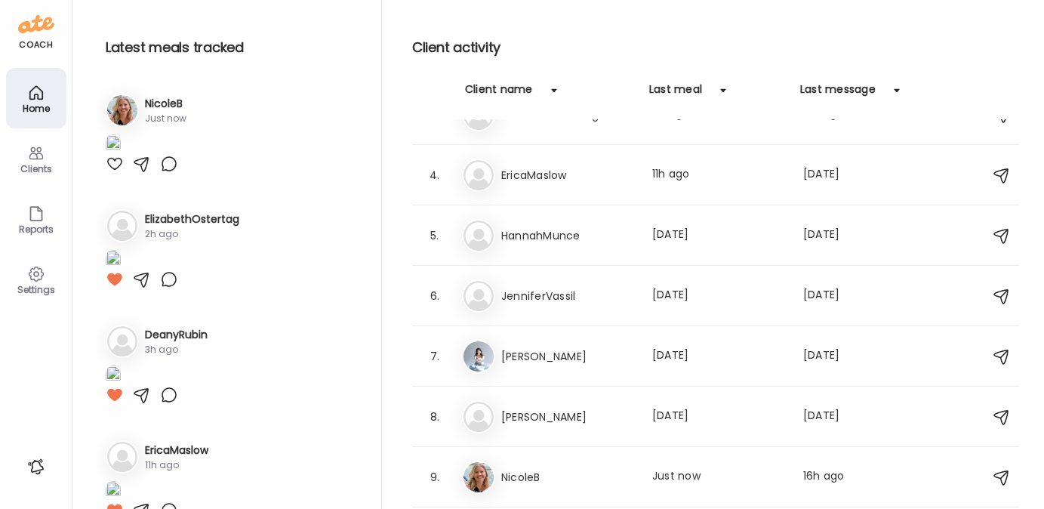
scroll to position [207, 0]
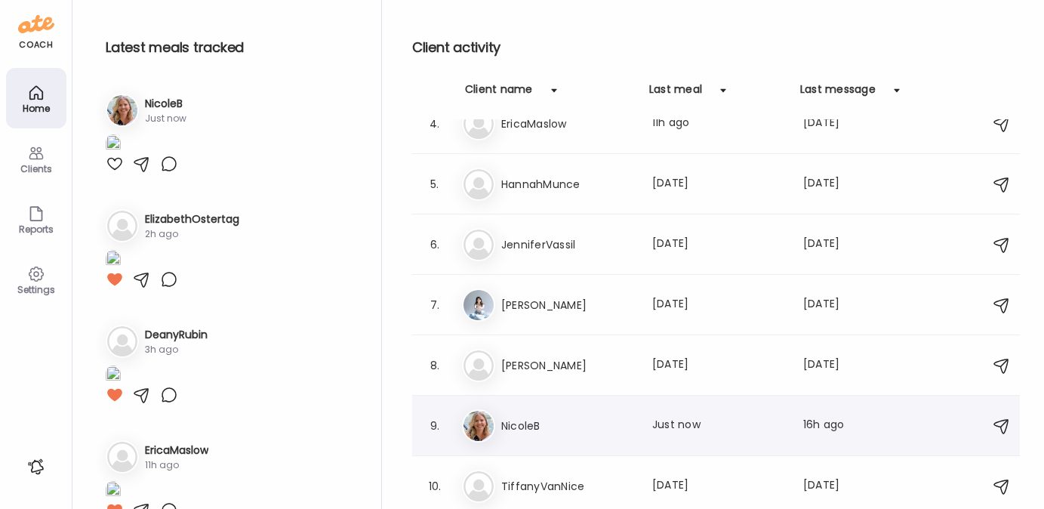
click at [535, 433] on h3 "NicoleB" at bounding box center [567, 426] width 133 height 18
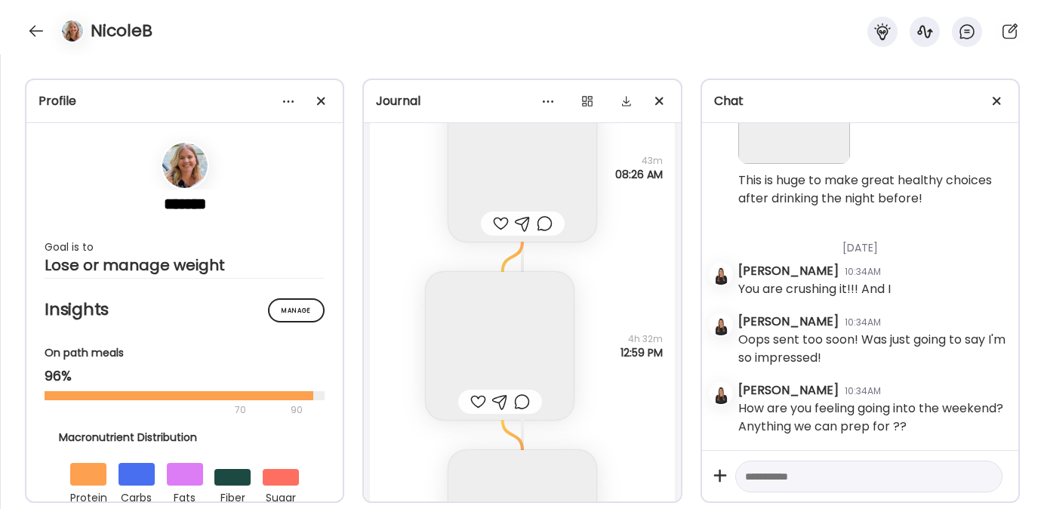
scroll to position [28153, 0]
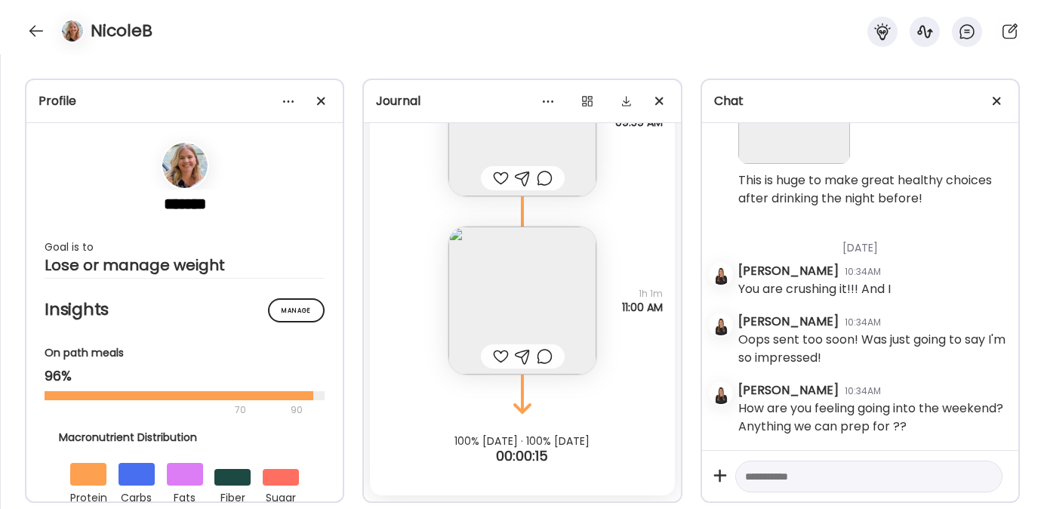
click at [495, 310] on img at bounding box center [522, 300] width 148 height 148
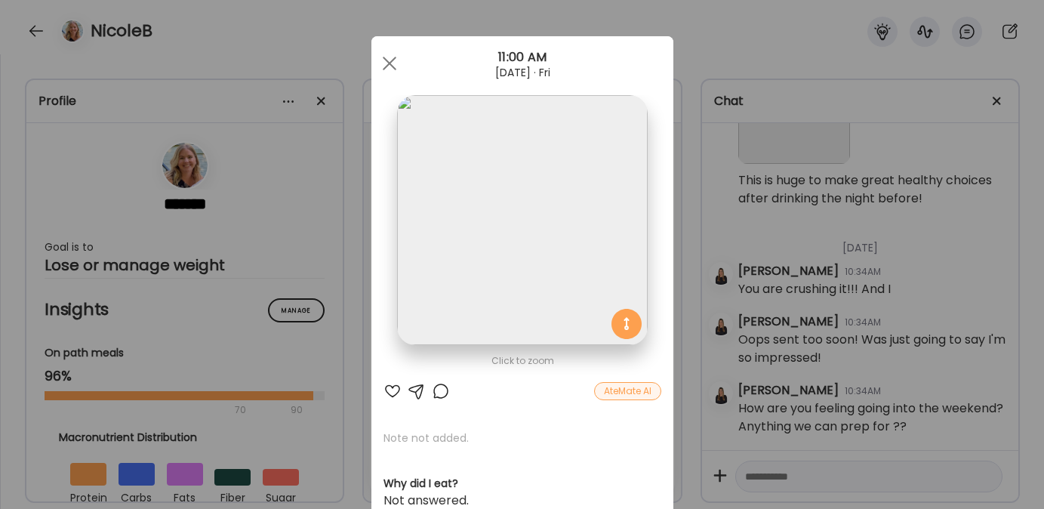
click at [390, 389] on div at bounding box center [393, 391] width 18 height 18
click at [384, 57] on div at bounding box center [389, 63] width 30 height 30
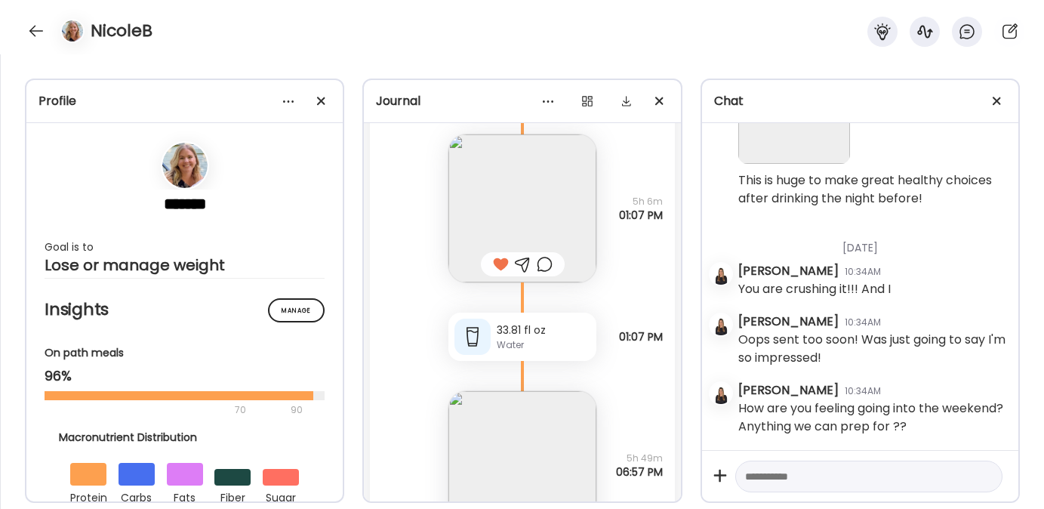
scroll to position [26689, 0]
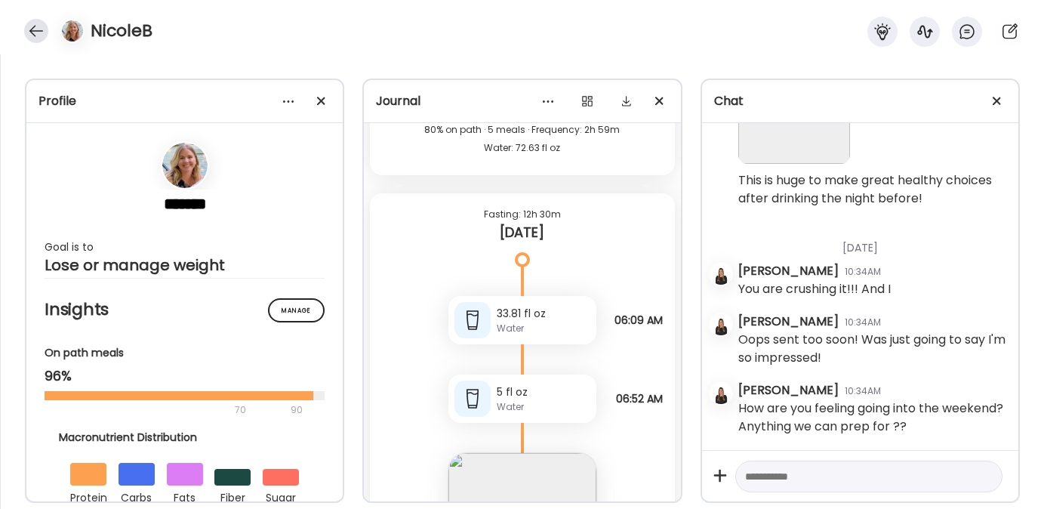
click at [38, 29] on div at bounding box center [36, 31] width 24 height 24
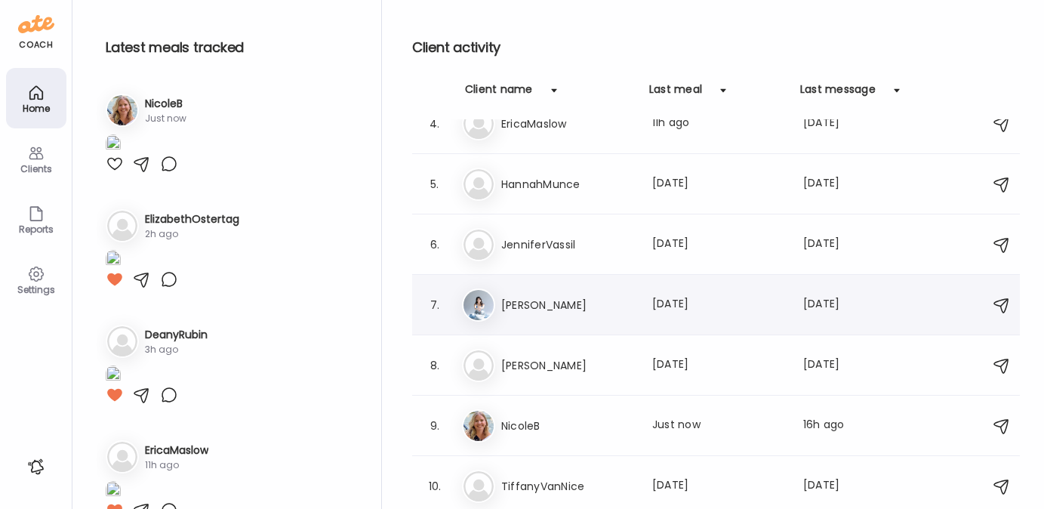
click at [530, 300] on h3 "Kate" at bounding box center [567, 305] width 133 height 18
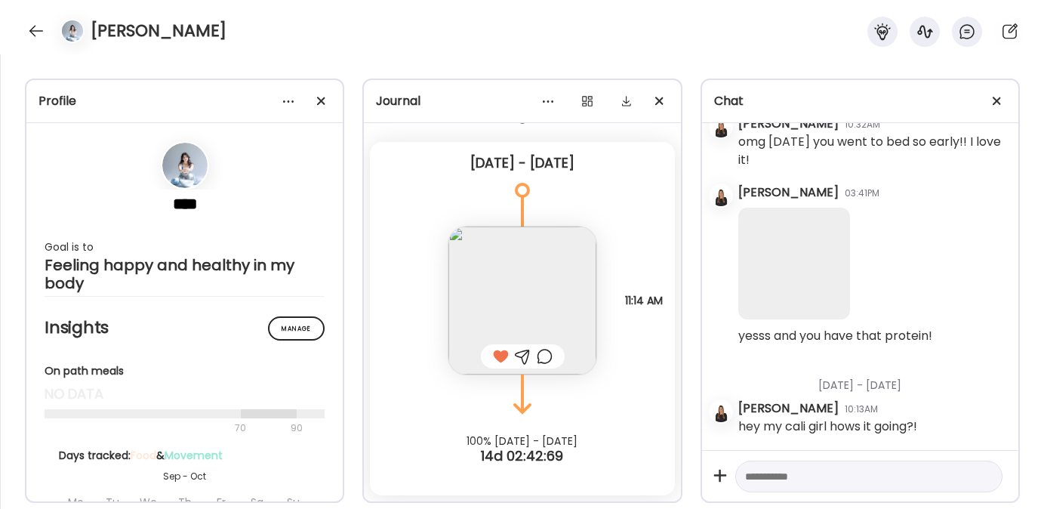
scroll to position [37561, 0]
click at [39, 26] on div at bounding box center [36, 31] width 24 height 24
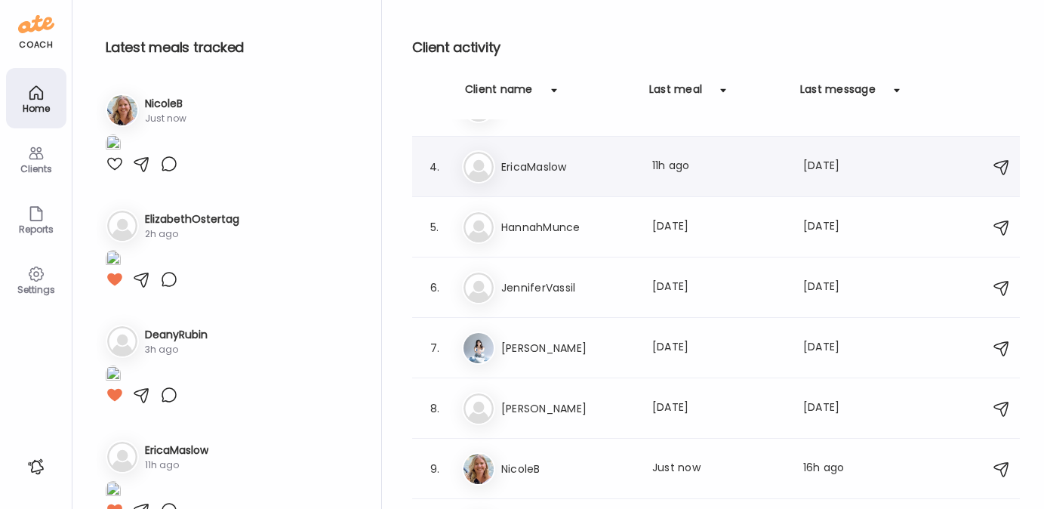
scroll to position [207, 0]
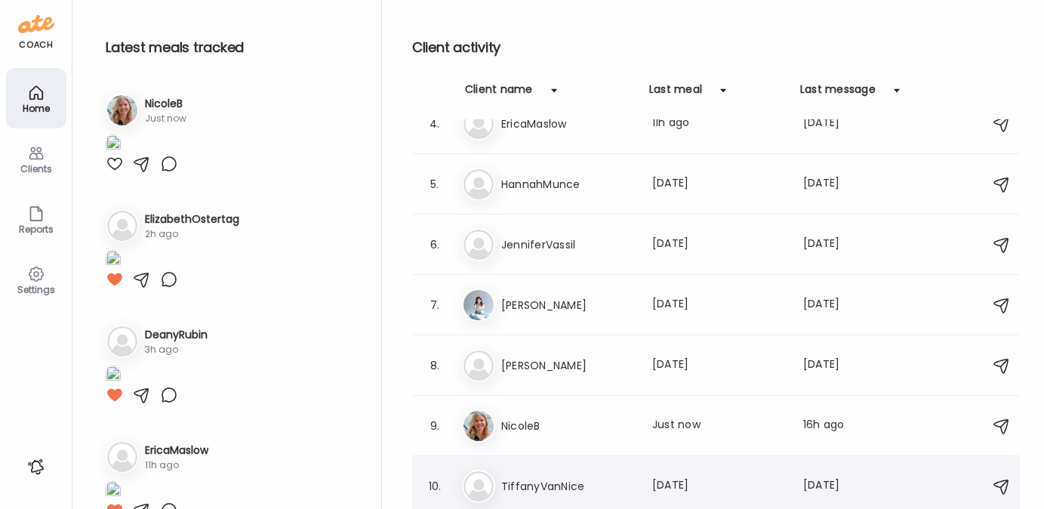
click at [582, 473] on div "Ti TiffanyVanNice Last meal: 21d ago Last message: 2d ago *and movement again t…" at bounding box center [718, 486] width 513 height 33
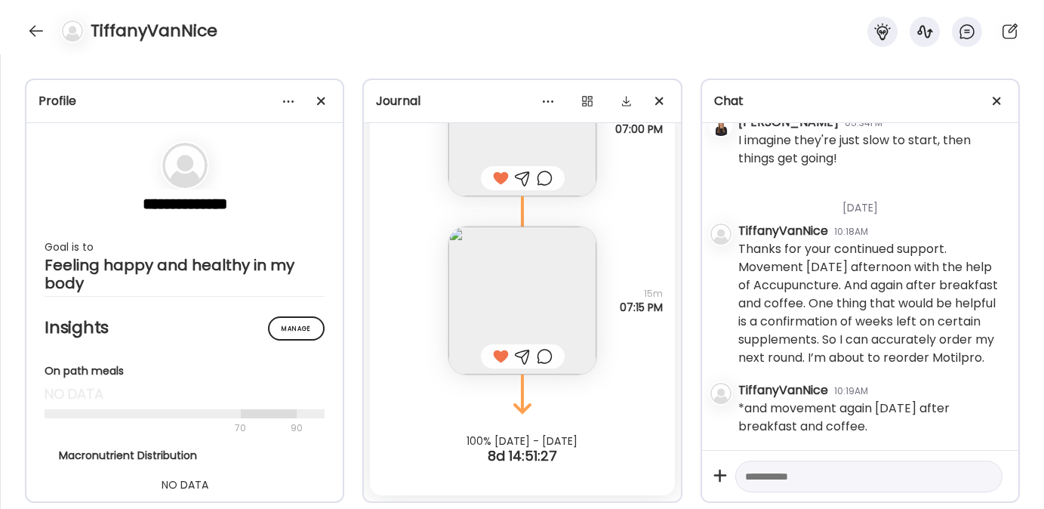
scroll to position [20451, 0]
click at [34, 35] on div at bounding box center [36, 31] width 24 height 24
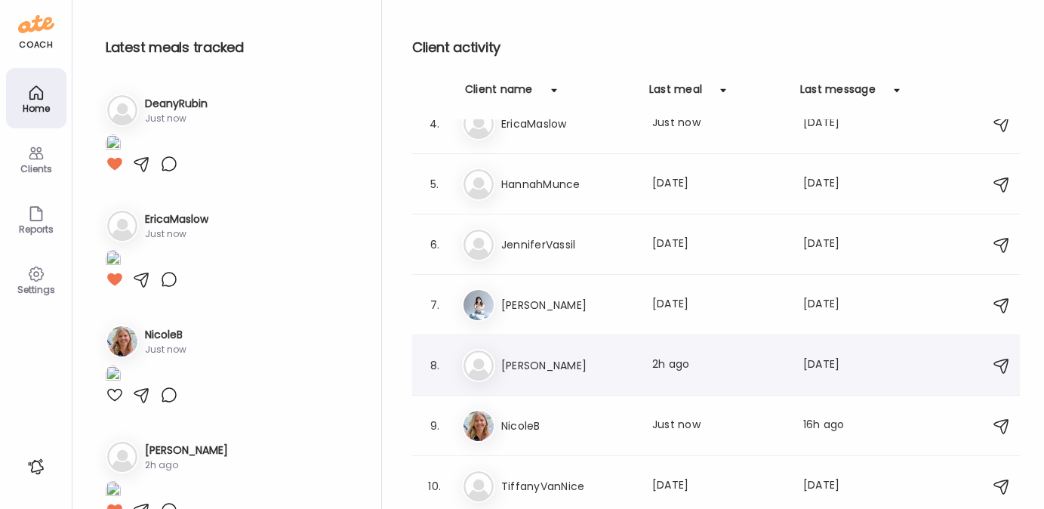
click at [529, 375] on div "Ma MaryKate Last meal: 2h ago Last message: 2d ago And some homemade egg bites" at bounding box center [718, 365] width 513 height 33
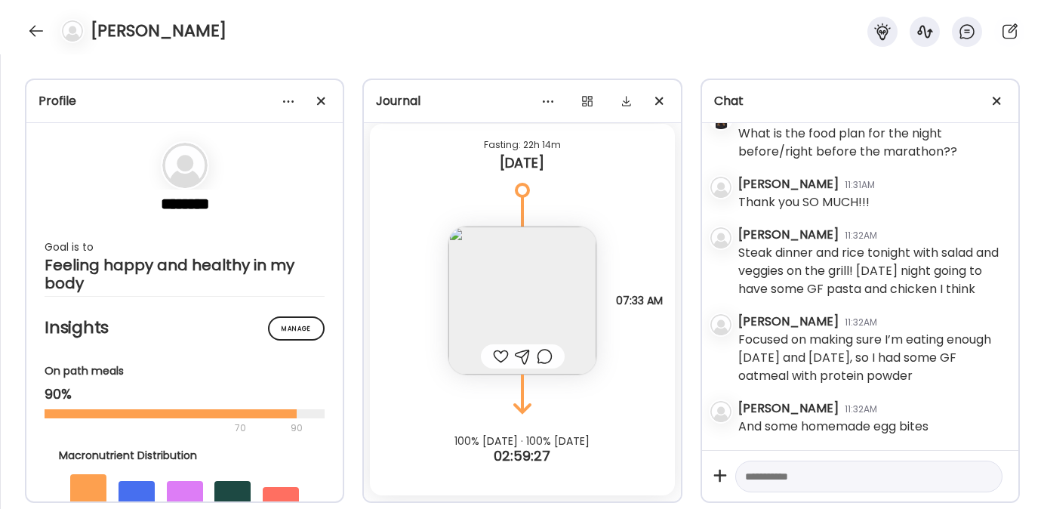
scroll to position [33395, 0]
click at [790, 479] on textarea at bounding box center [855, 476] width 220 height 18
type textarea "**********"
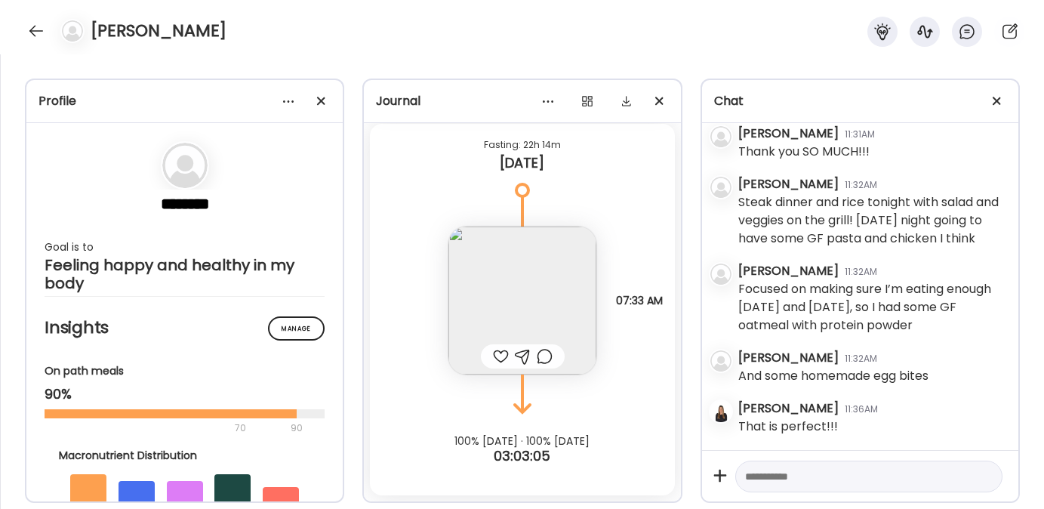
scroll to position [33476, 0]
click at [785, 485] on div at bounding box center [868, 477] width 267 height 32
click at [785, 468] on textarea at bounding box center [855, 476] width 220 height 18
type textarea "**********"
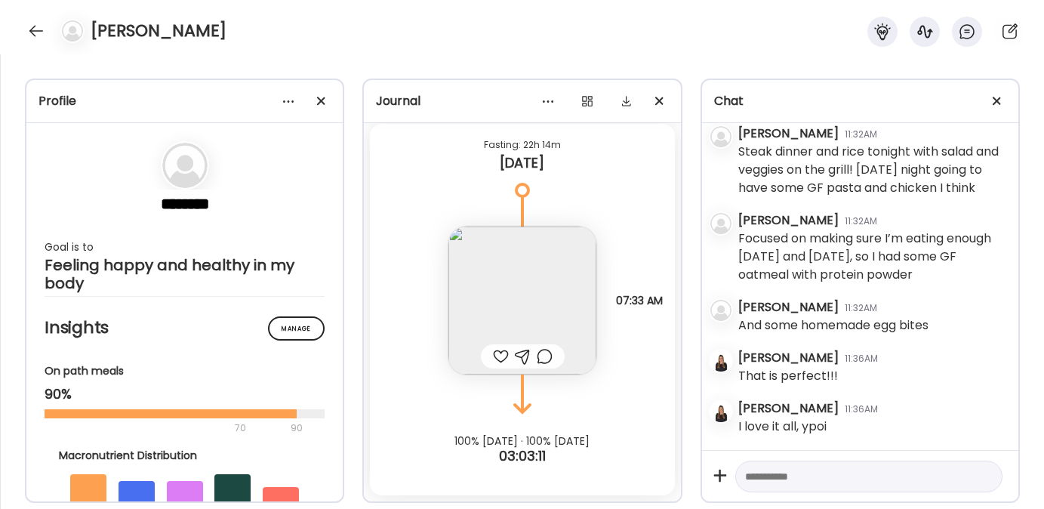
scroll to position [33528, 0]
click at [768, 465] on div at bounding box center [868, 477] width 267 height 32
click at [759, 472] on textarea at bounding box center [855, 476] width 220 height 18
type textarea "**********"
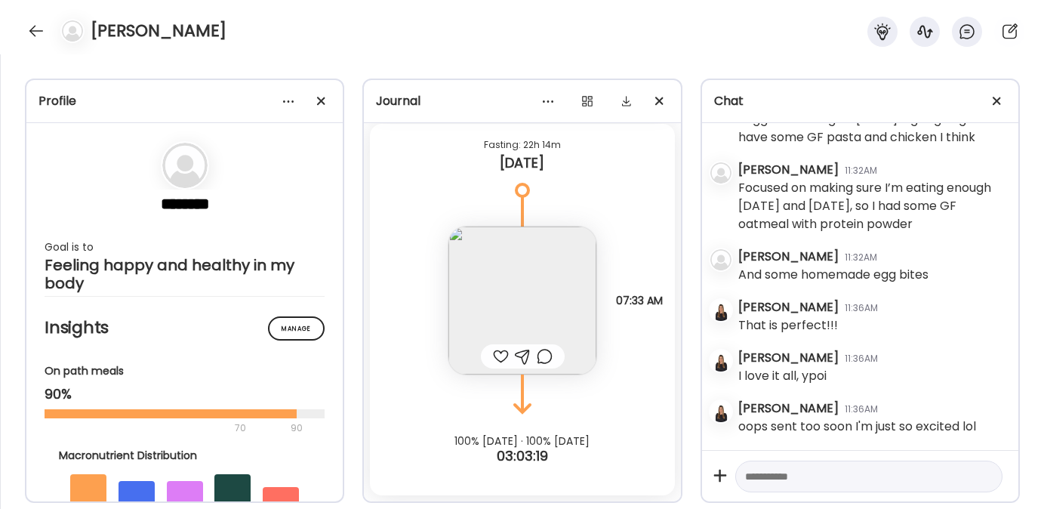
scroll to position [33578, 0]
click at [774, 473] on textarea at bounding box center [855, 476] width 220 height 18
type textarea "**********"
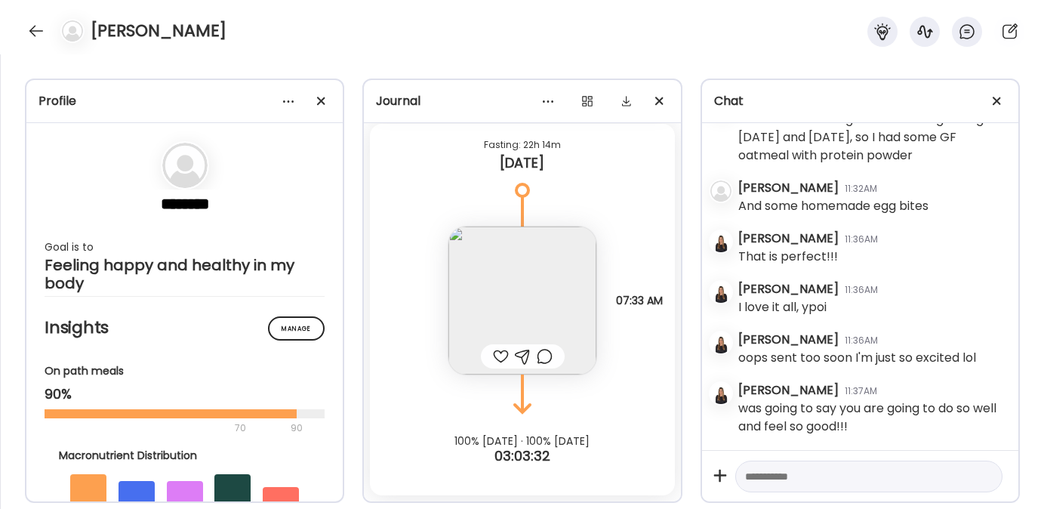
scroll to position [33648, 0]
click at [32, 25] on div at bounding box center [36, 31] width 24 height 24
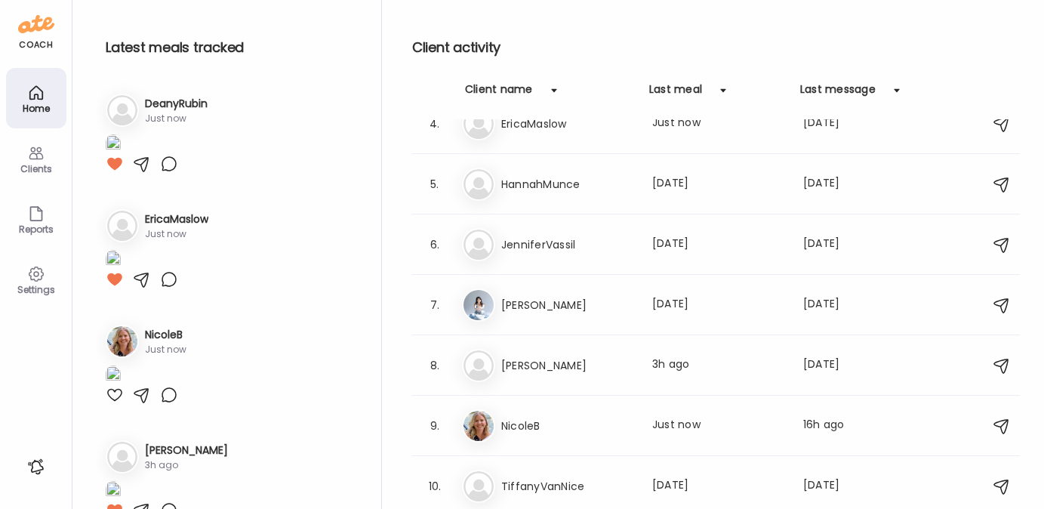
click at [121, 155] on img at bounding box center [113, 144] width 15 height 20
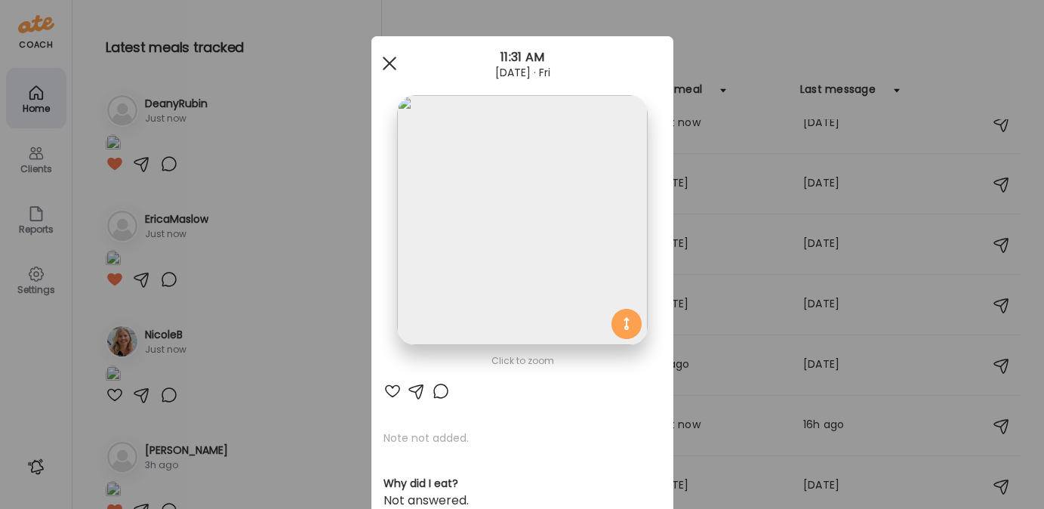
click at [382, 60] on span at bounding box center [389, 64] width 14 height 14
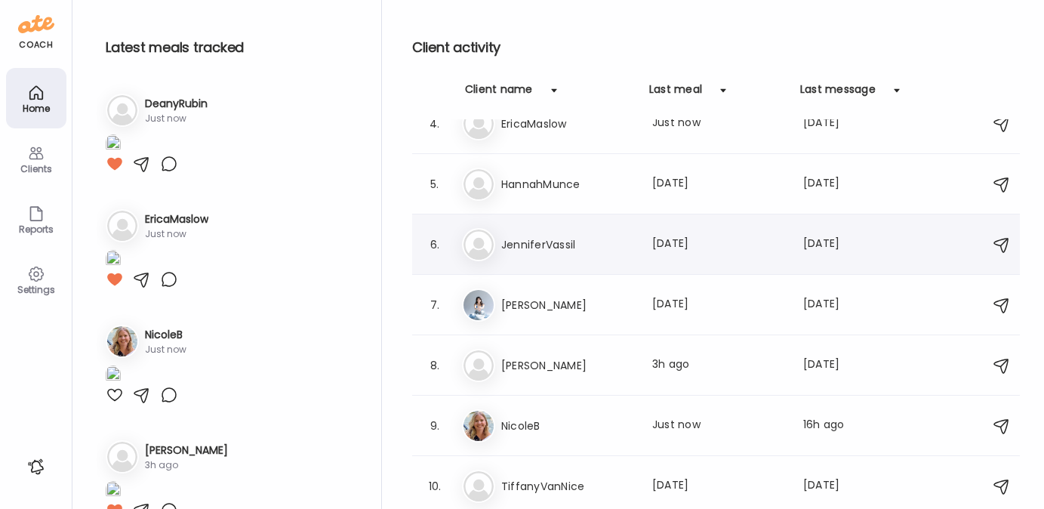
scroll to position [0, 0]
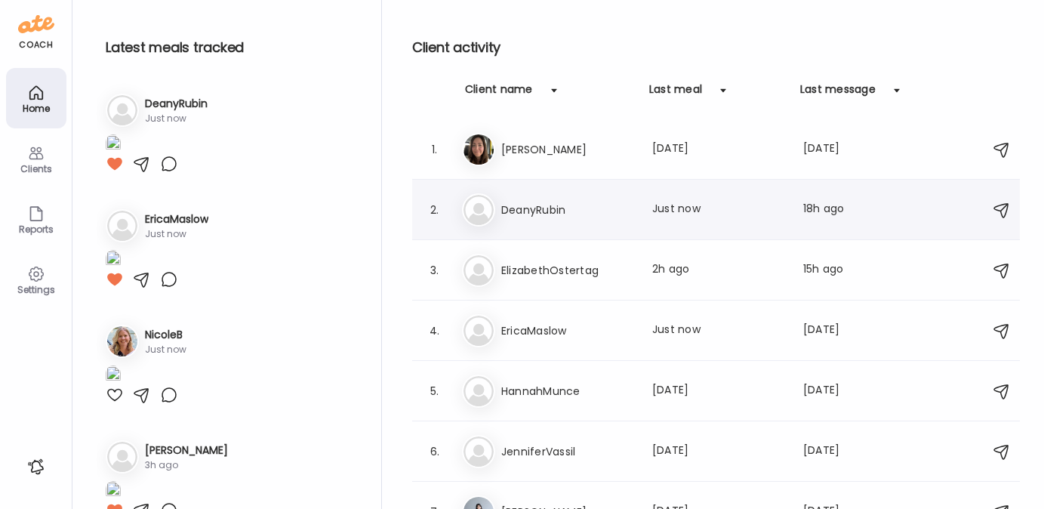
click at [569, 211] on h3 "DeanyRubin" at bounding box center [567, 210] width 133 height 18
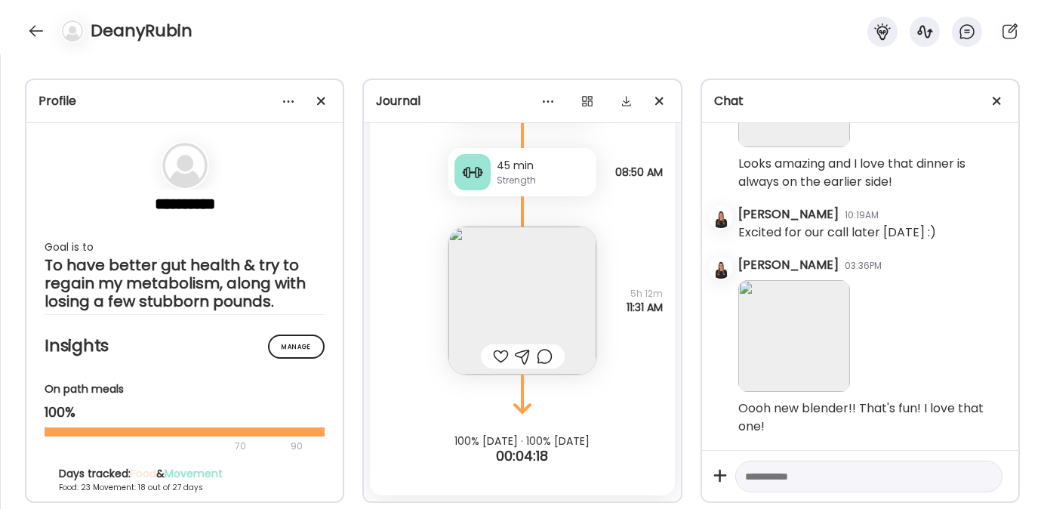
scroll to position [8612, 0]
click at [496, 354] on div at bounding box center [501, 356] width 16 height 18
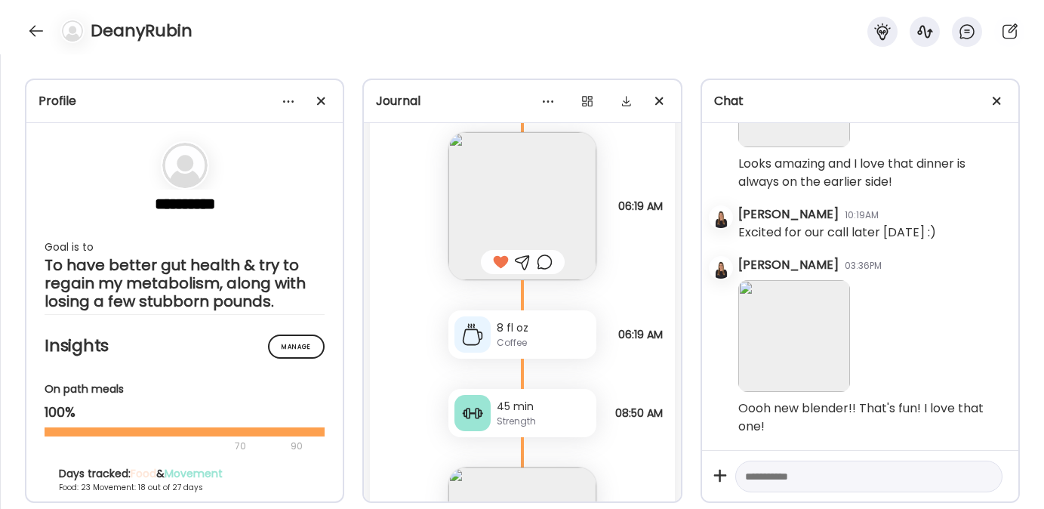
scroll to position [23711, 0]
click at [486, 412] on div "45 min Strength" at bounding box center [522, 414] width 148 height 48
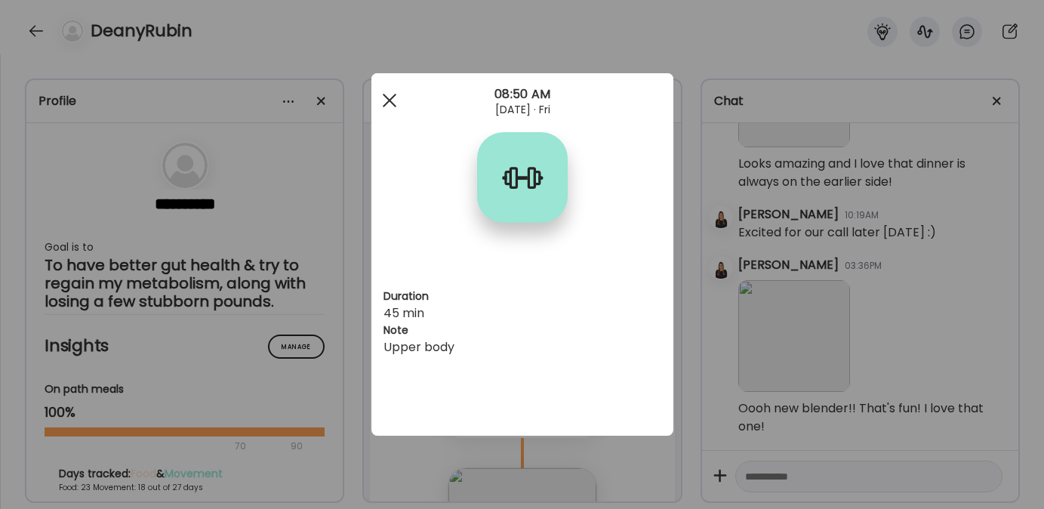
click at [385, 101] on div at bounding box center [389, 100] width 30 height 30
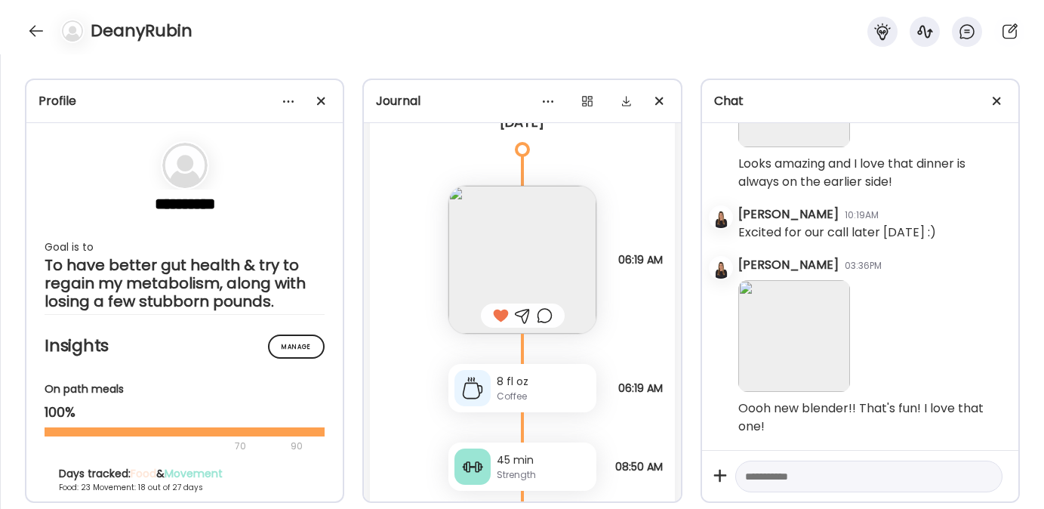
scroll to position [23572, 0]
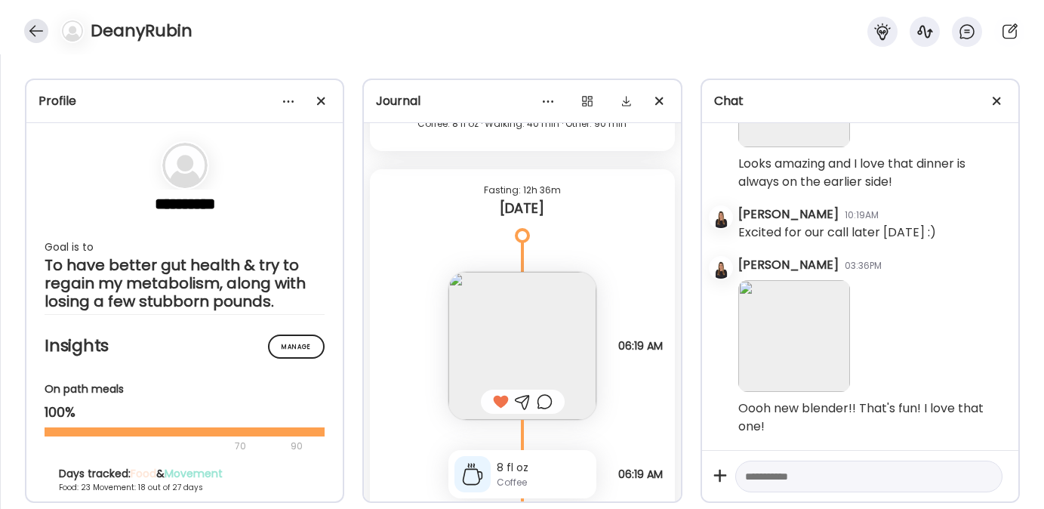
click at [30, 31] on div at bounding box center [36, 31] width 24 height 24
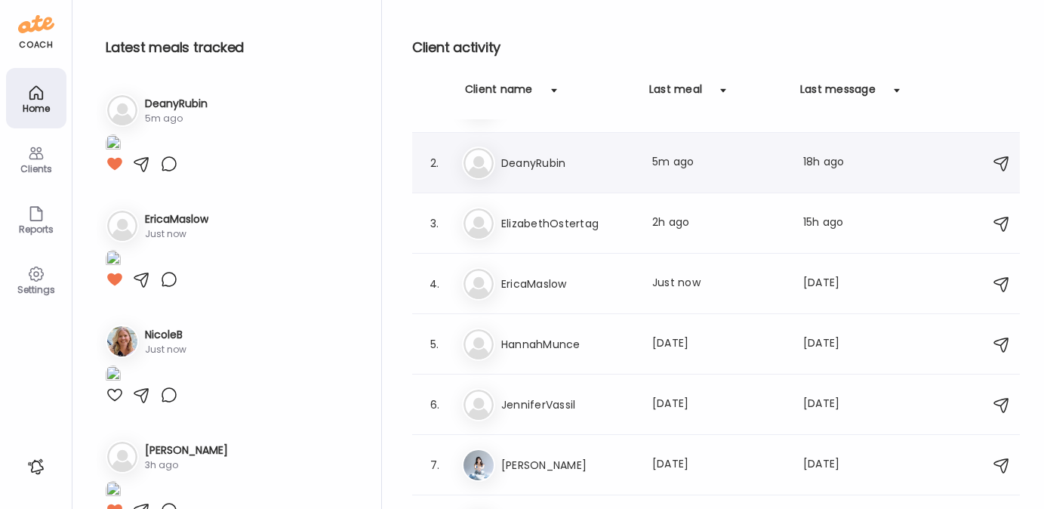
scroll to position [49, 0]
click at [550, 223] on h3 "ElizabethOstertag" at bounding box center [567, 221] width 133 height 18
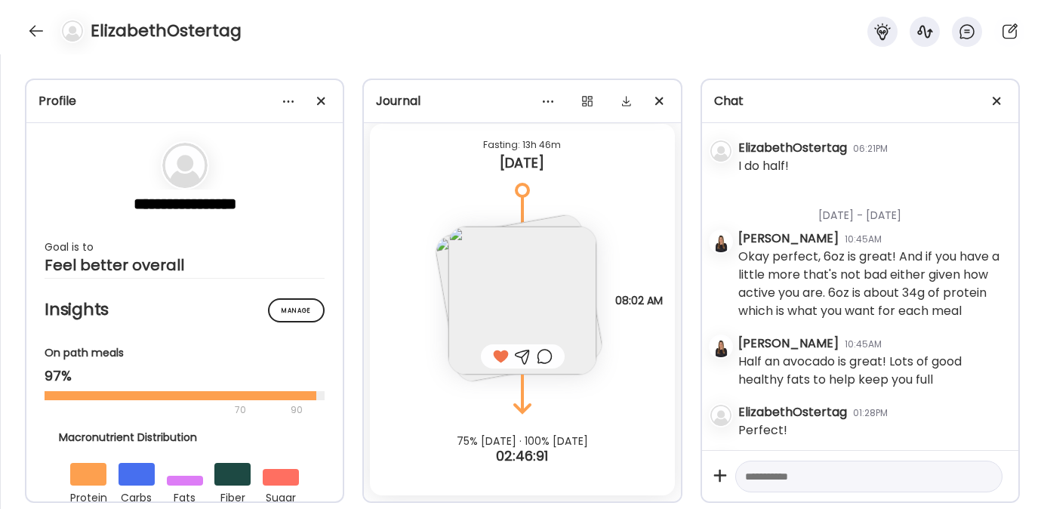
scroll to position [7609, 0]
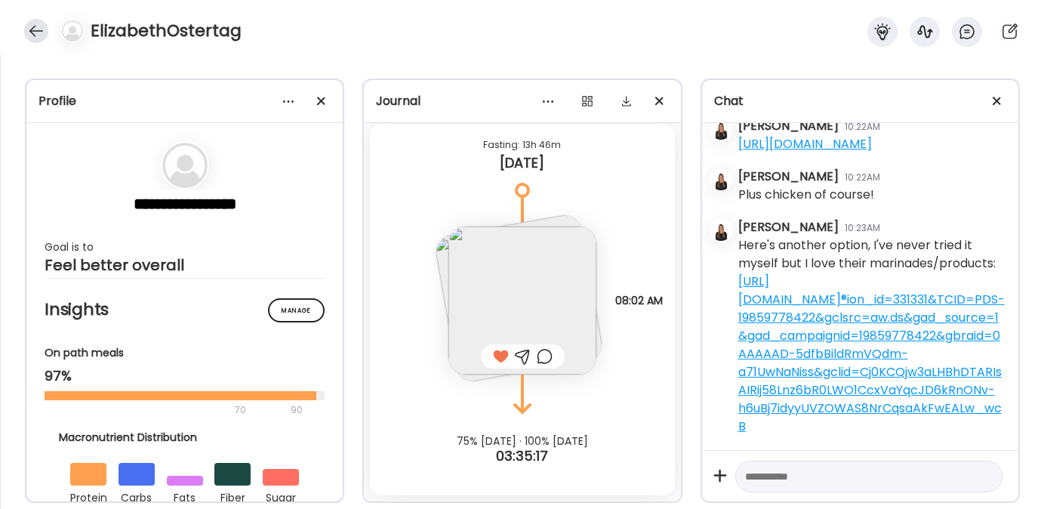
click at [40, 33] on div at bounding box center [36, 31] width 24 height 24
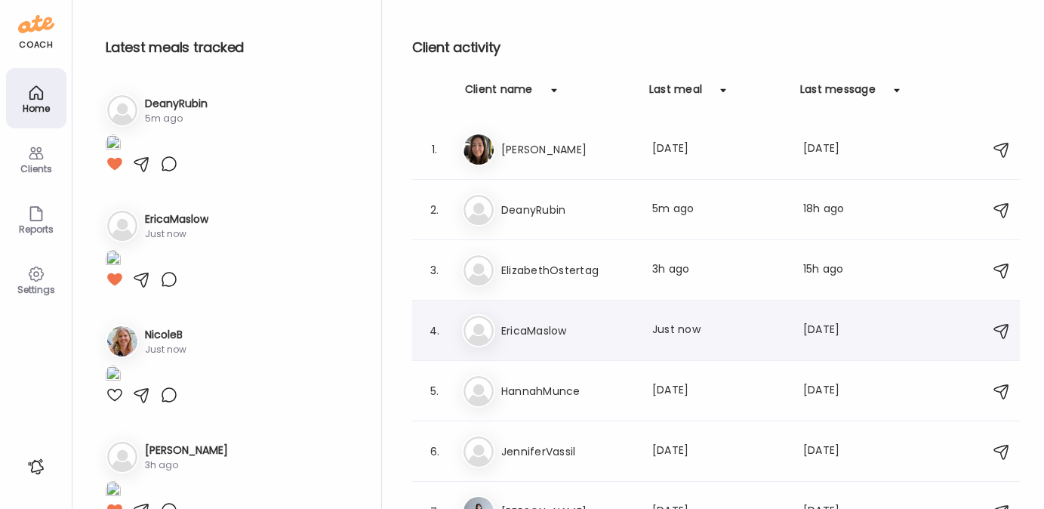
scroll to position [207, 0]
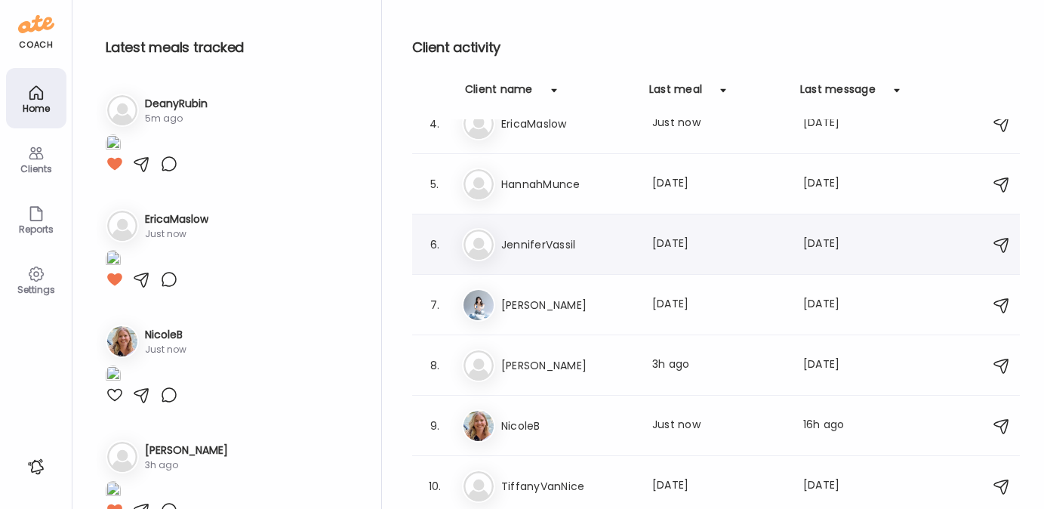
click at [533, 228] on div "Je JenniferVassil Last meal: 9d ago Last message: 3d ago You: Hi! So good to he…" at bounding box center [718, 244] width 513 height 33
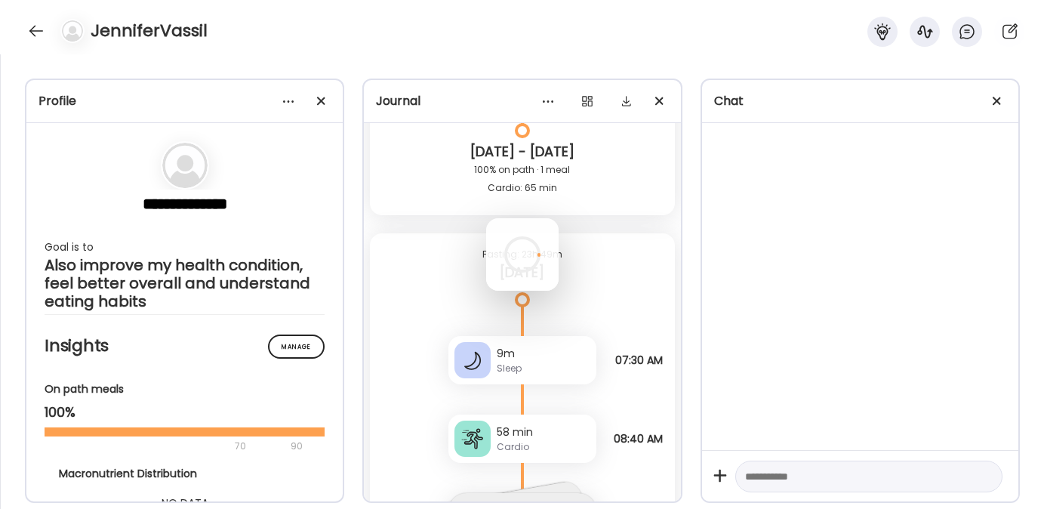
scroll to position [0, 0]
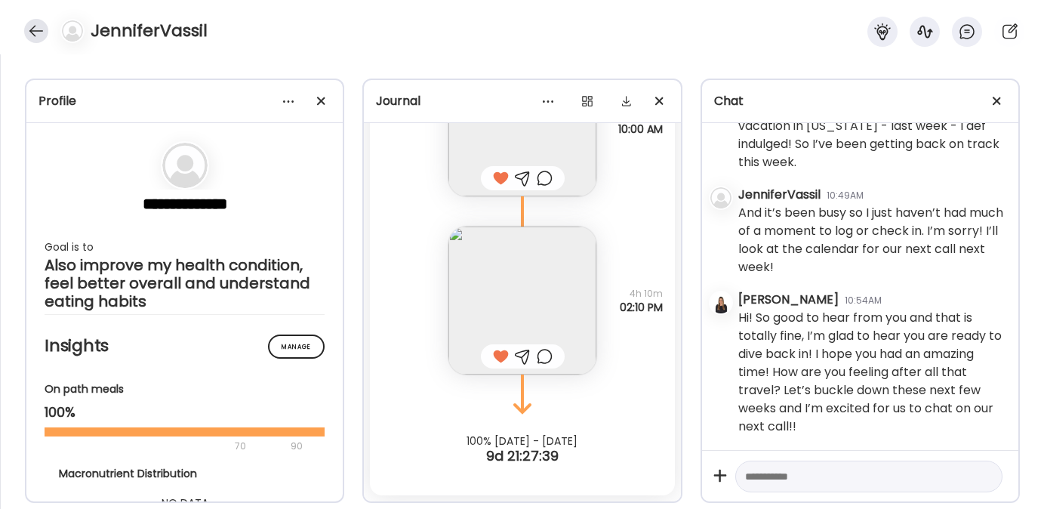
click at [34, 24] on div at bounding box center [36, 31] width 24 height 24
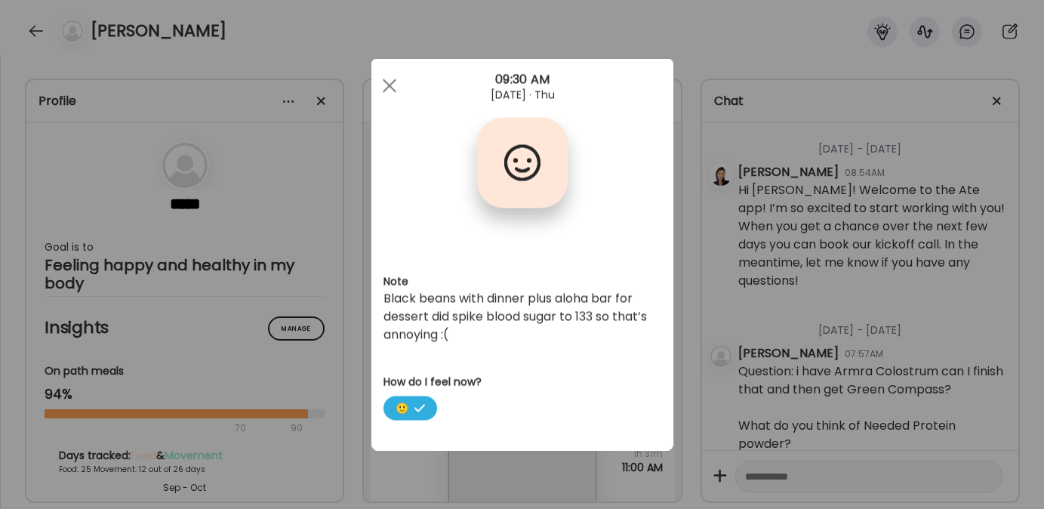
scroll to position [2518, 0]
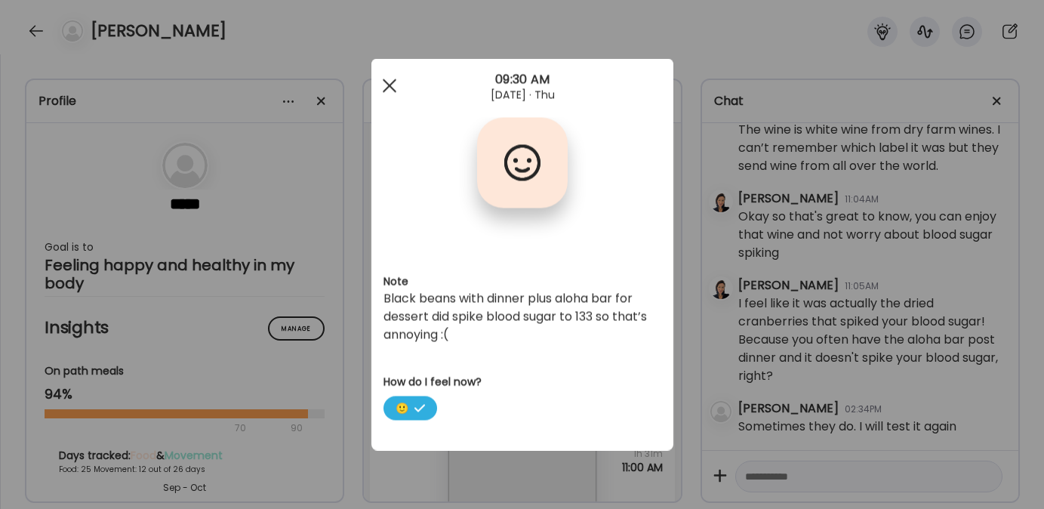
click at [387, 83] on span at bounding box center [389, 86] width 14 height 14
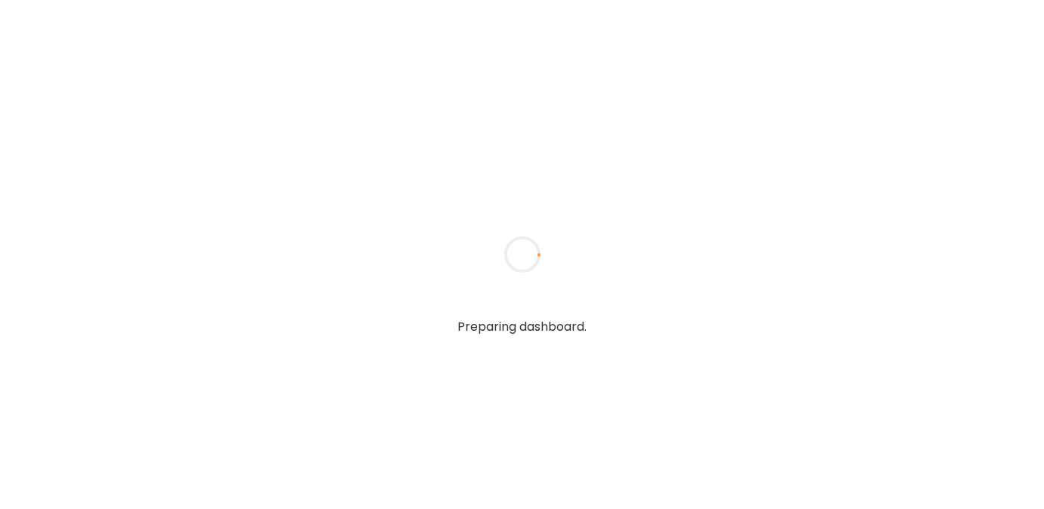
type textarea "**********"
type input "*********"
type input "**********"
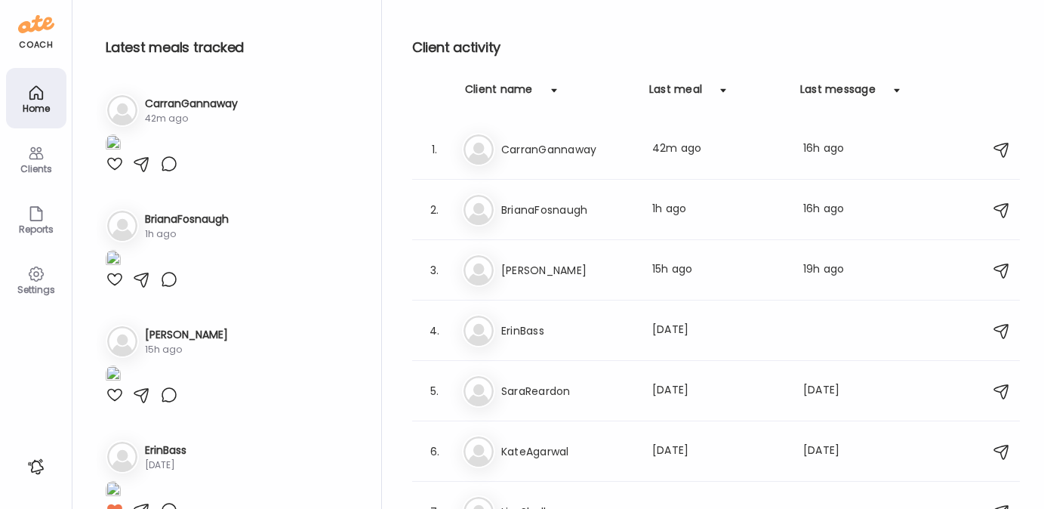
type input "**********"
click at [39, 280] on icon at bounding box center [36, 274] width 18 height 18
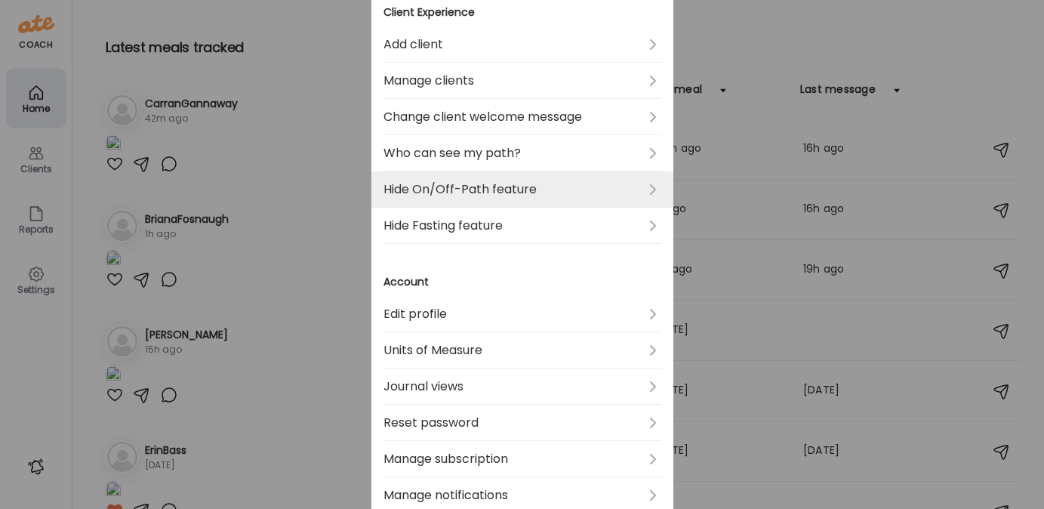
scroll to position [534, 0]
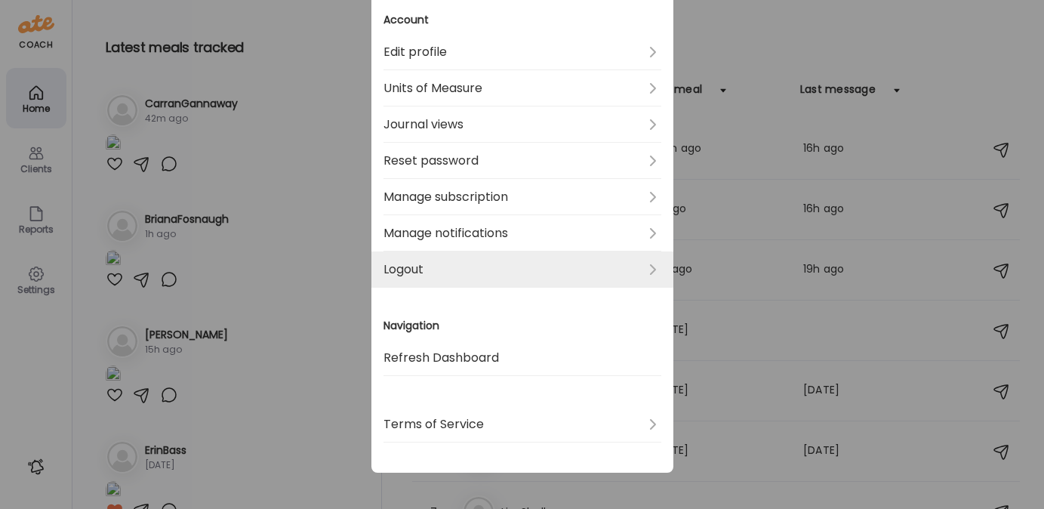
click at [430, 269] on link "Logout" at bounding box center [523, 269] width 278 height 36
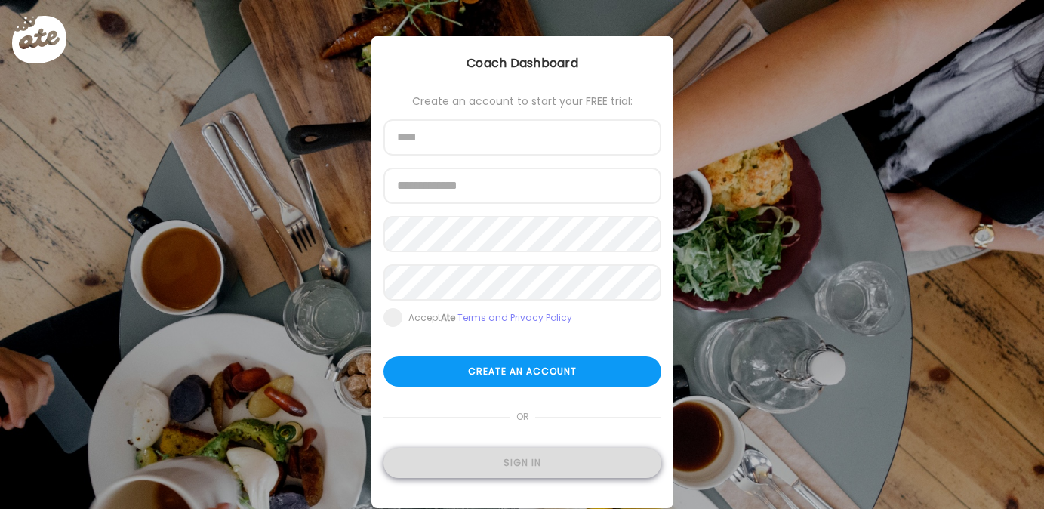
type input "**********"
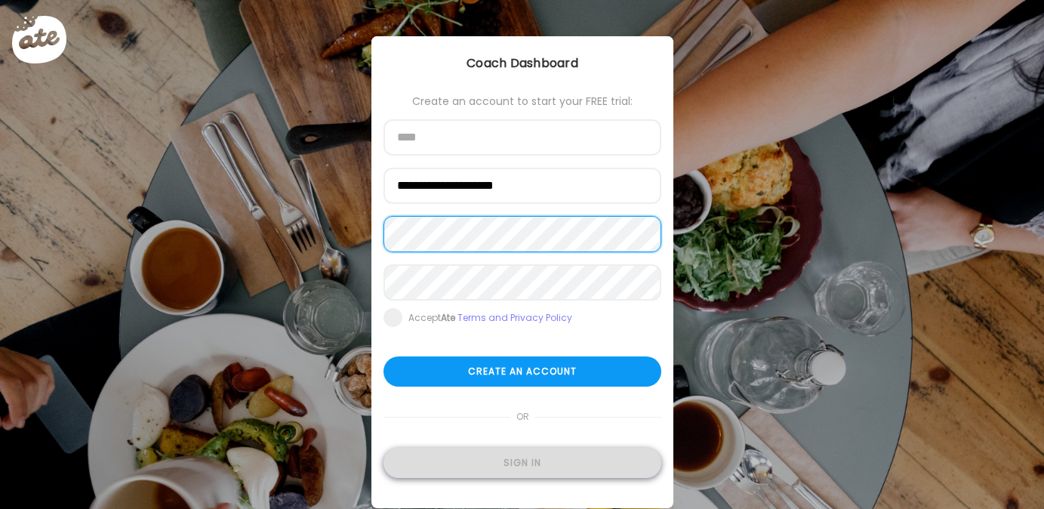
type input "**********"
click at [456, 452] on div "Sign in" at bounding box center [523, 463] width 278 height 30
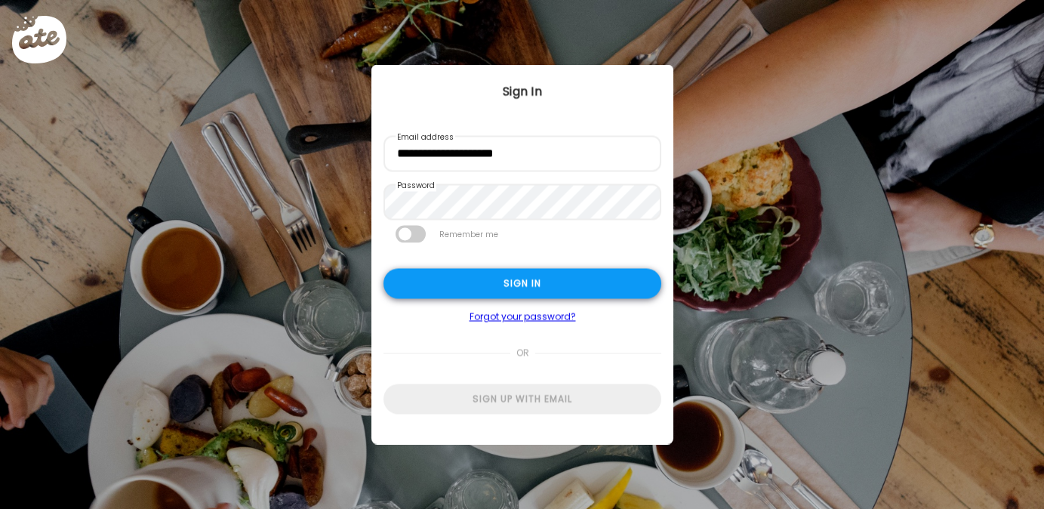
click at [478, 291] on div "Sign in" at bounding box center [523, 284] width 278 height 30
type textarea "**********"
type input "**********"
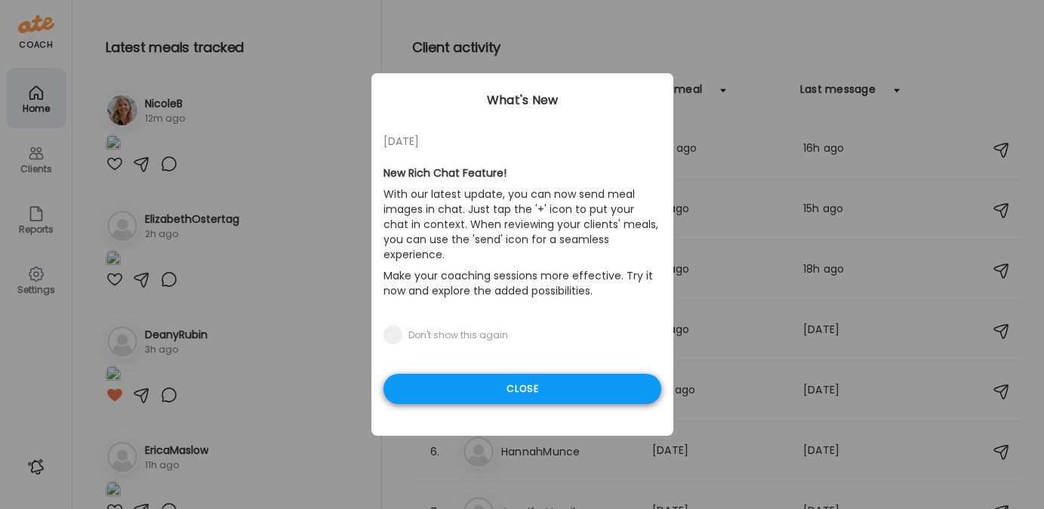
click at [457, 375] on div "Close" at bounding box center [523, 389] width 278 height 30
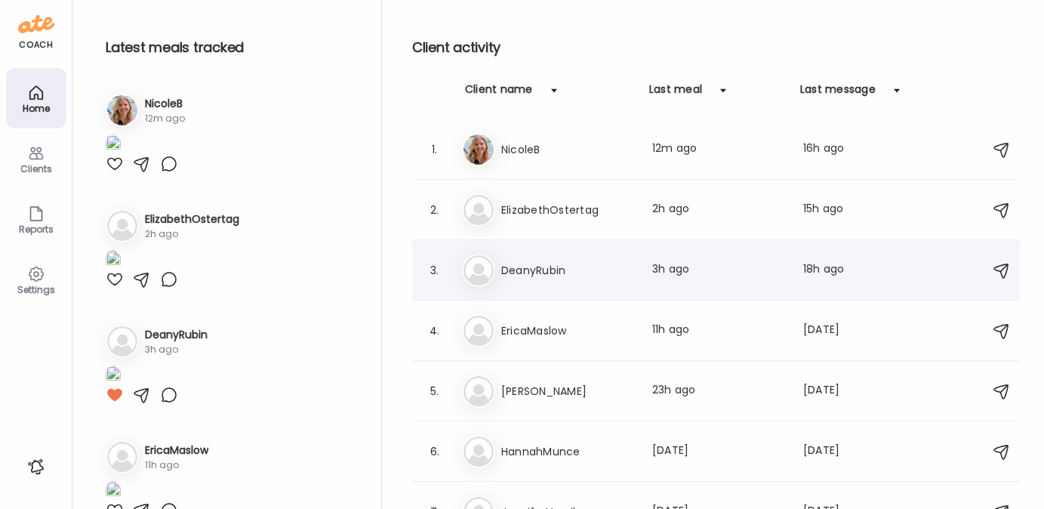
click at [523, 270] on h3 "DeanyRubin" at bounding box center [567, 270] width 133 height 18
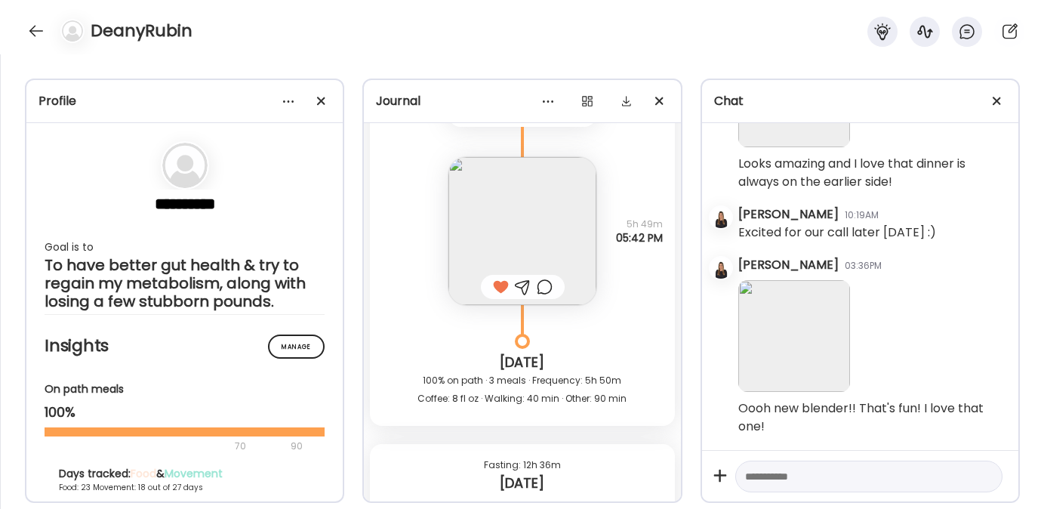
scroll to position [23294, 0]
click at [35, 29] on div at bounding box center [36, 31] width 24 height 24
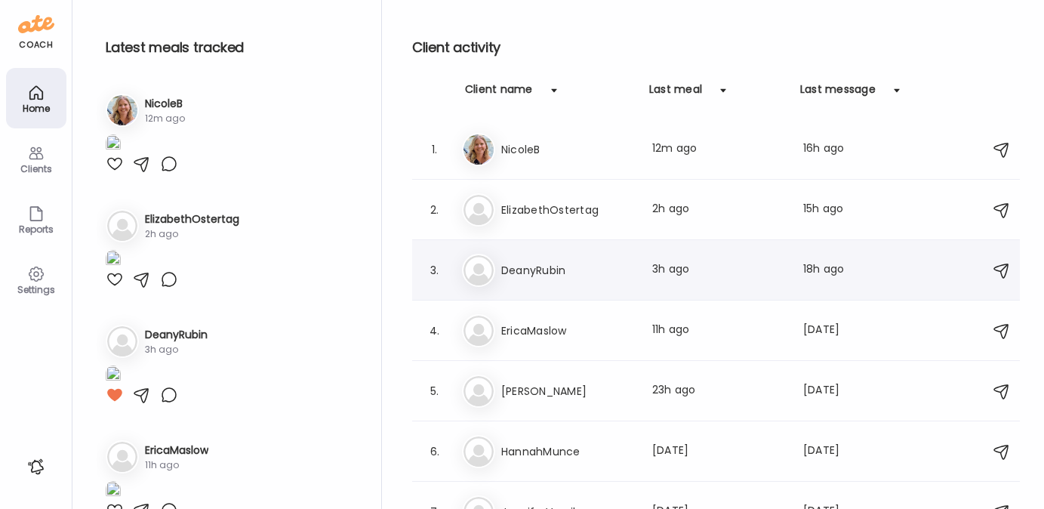
scroll to position [207, 0]
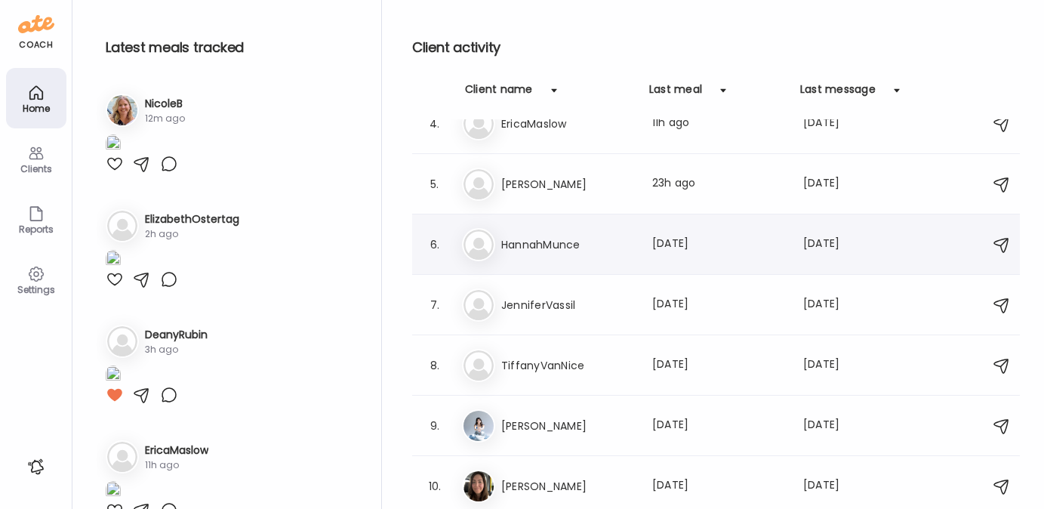
click at [511, 257] on div "Ha HannahMunce Last meal: 8d ago Last message: 1d ago You: Hey! I hope you’re h…" at bounding box center [718, 244] width 513 height 33
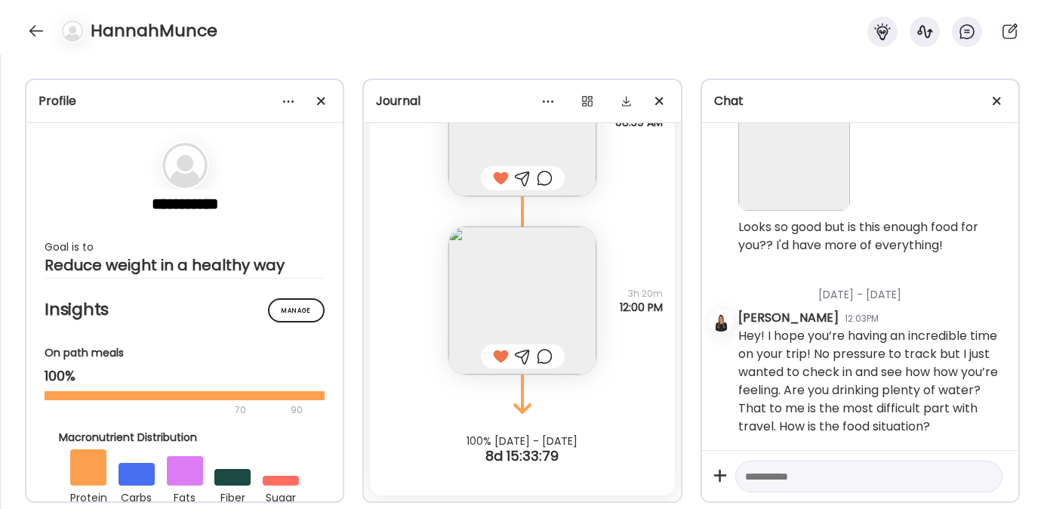
scroll to position [9007, 0]
click at [28, 23] on div at bounding box center [36, 31] width 24 height 24
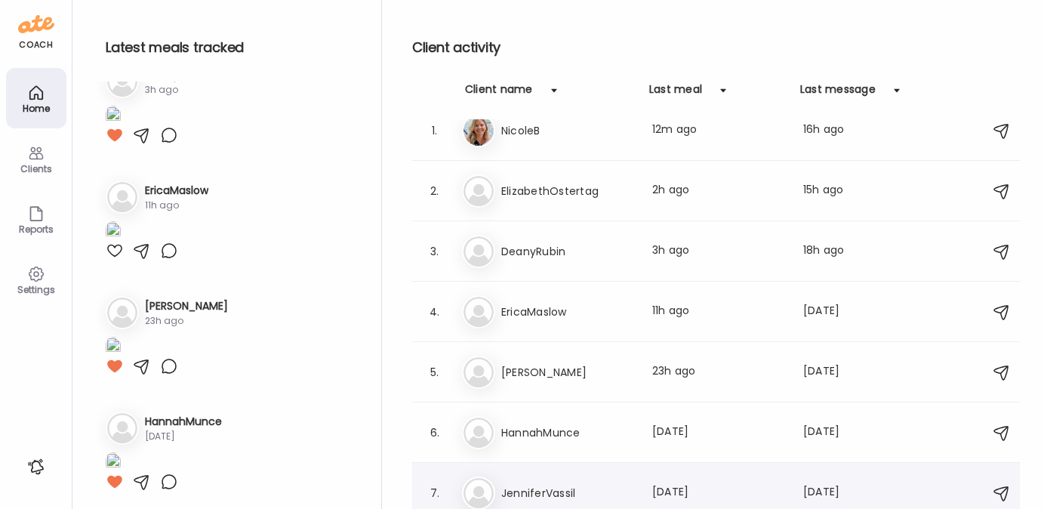
scroll to position [0, 0]
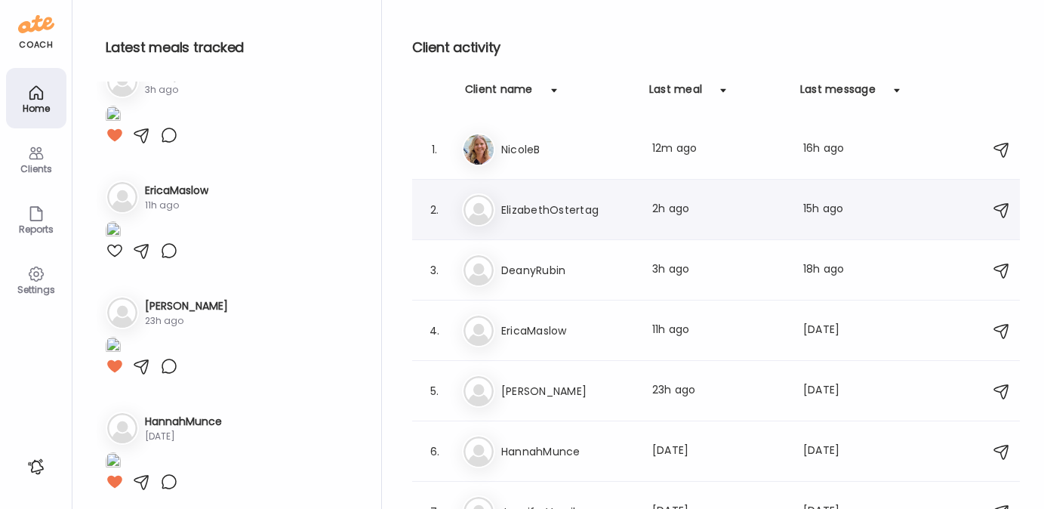
click at [568, 205] on h3 "ElizabethOstertag" at bounding box center [567, 210] width 133 height 18
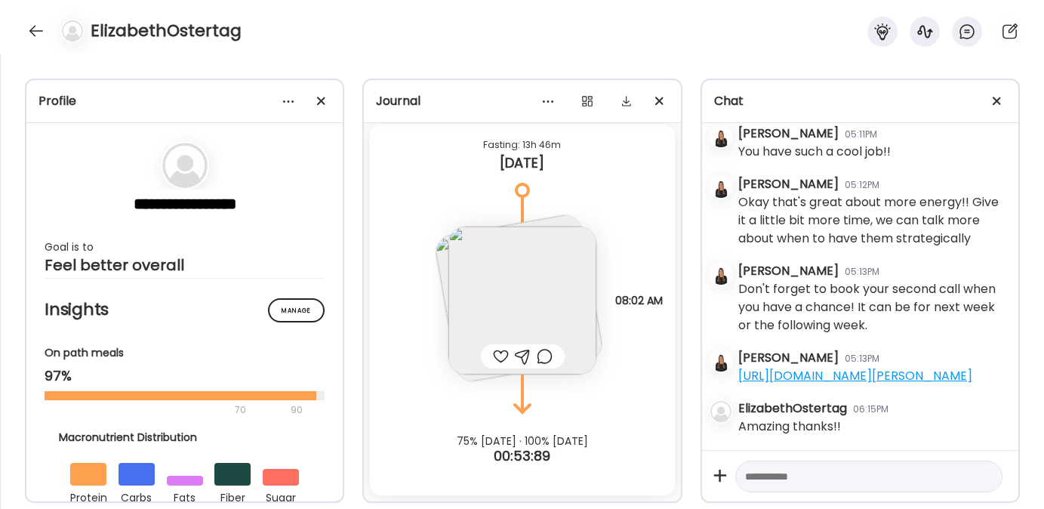
scroll to position [6758, 0]
click at [507, 276] on img at bounding box center [522, 300] width 148 height 148
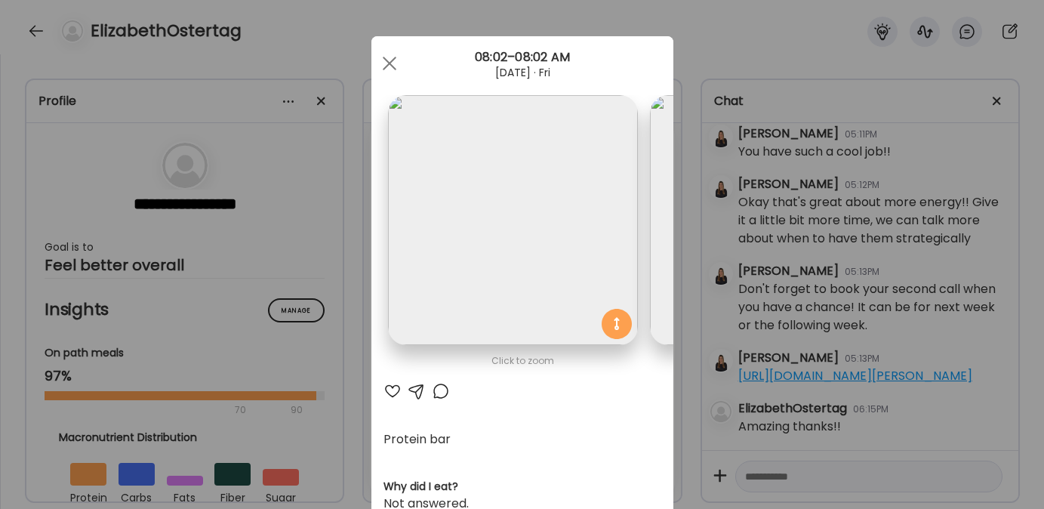
scroll to position [0, 0]
click at [384, 61] on span at bounding box center [389, 64] width 14 height 14
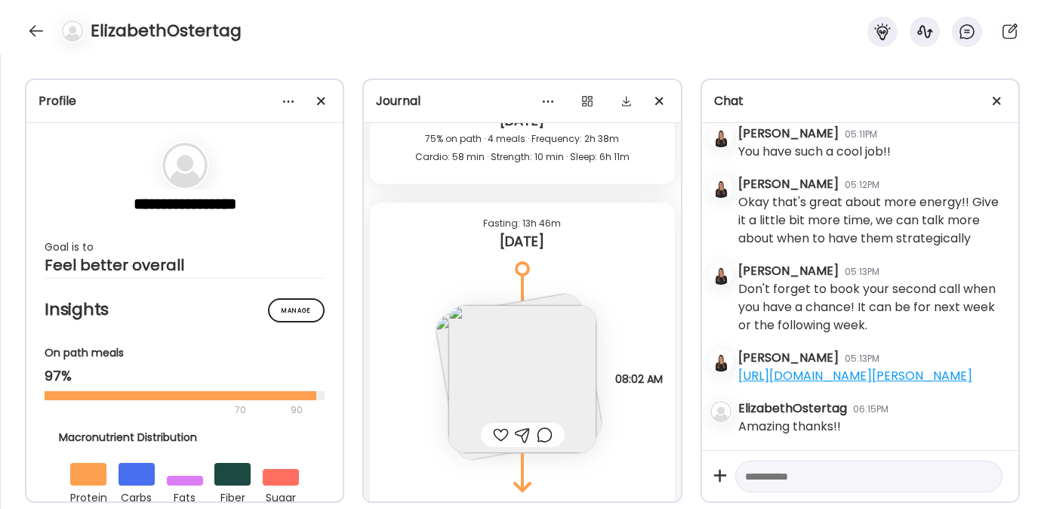
scroll to position [12103, 0]
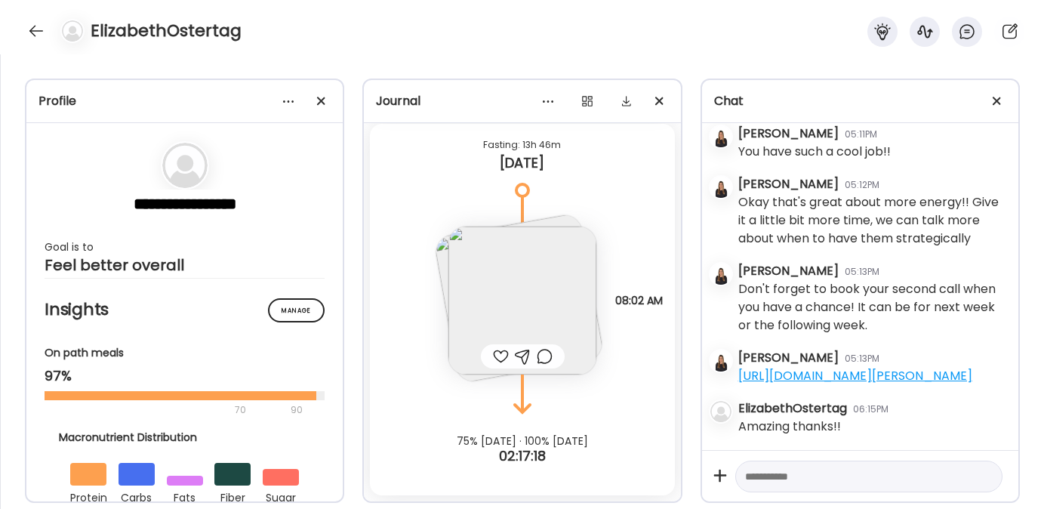
click at [542, 296] on img at bounding box center [522, 300] width 148 height 148
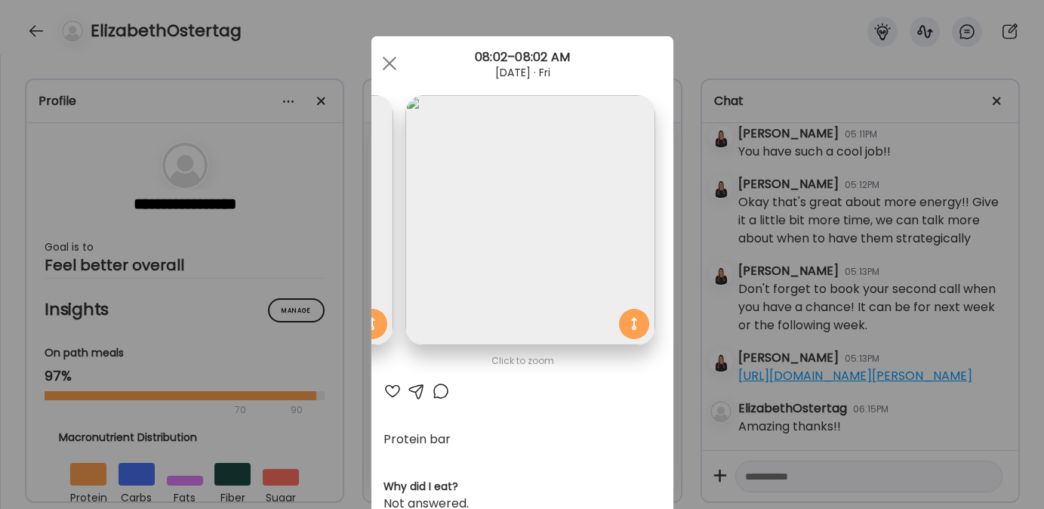
scroll to position [0, 0]
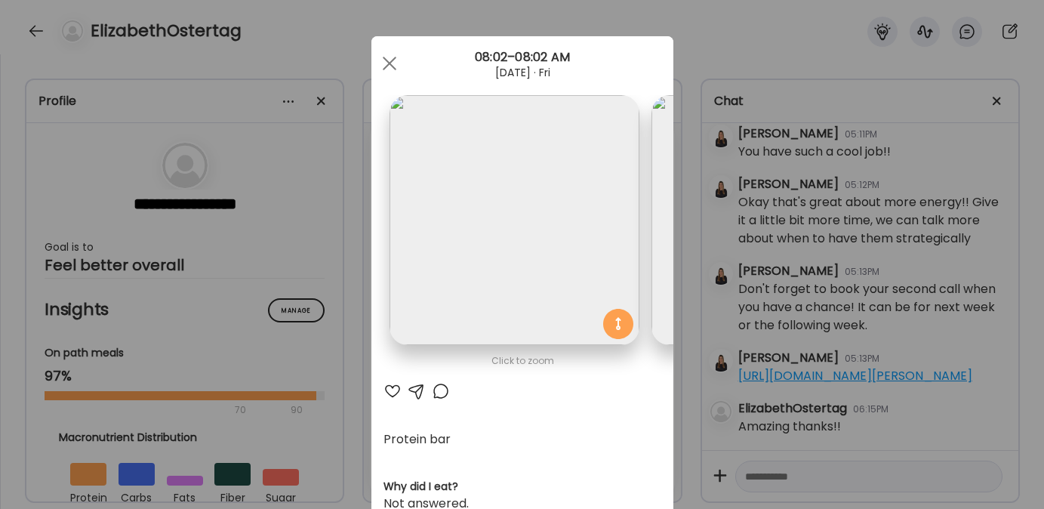
click at [387, 391] on div at bounding box center [393, 391] width 18 height 18
click at [376, 60] on div at bounding box center [389, 63] width 30 height 30
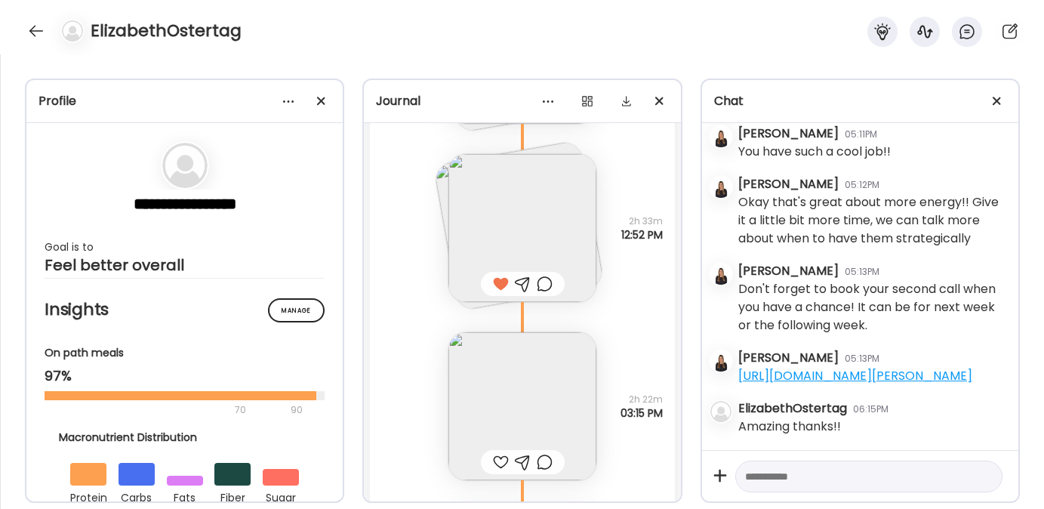
scroll to position [11272, 0]
click at [513, 386] on img at bounding box center [522, 407] width 148 height 148
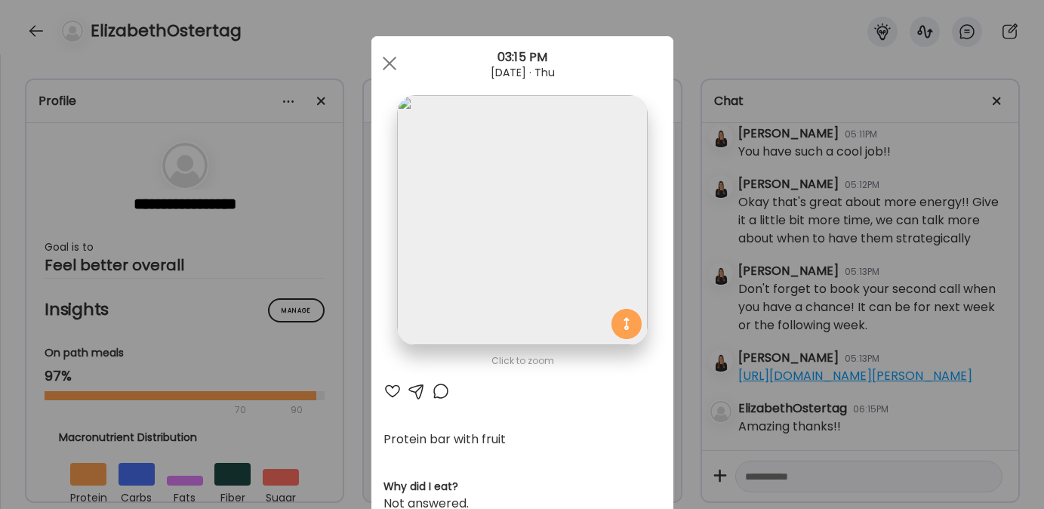
click at [384, 397] on div at bounding box center [393, 391] width 18 height 18
click at [383, 68] on div at bounding box center [389, 63] width 30 height 30
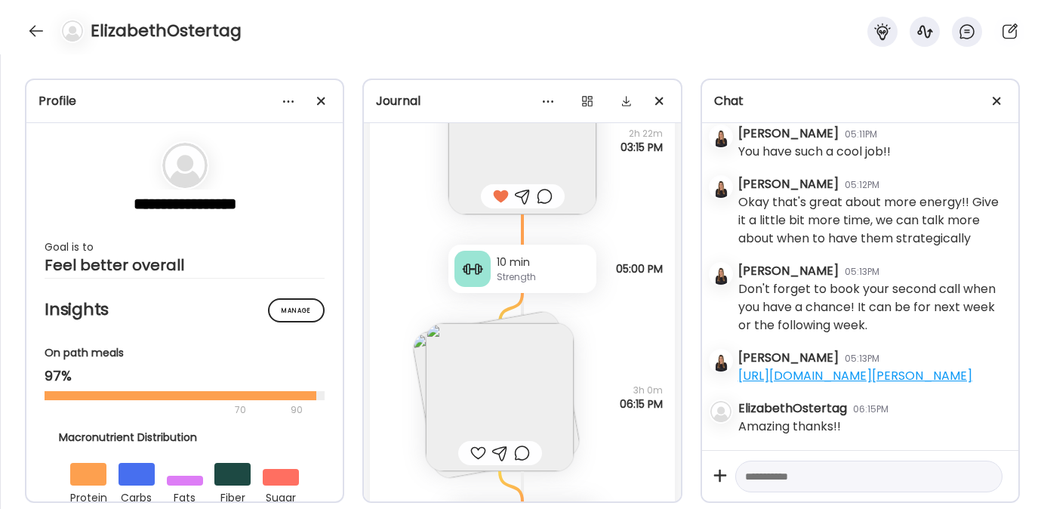
scroll to position [11611, 0]
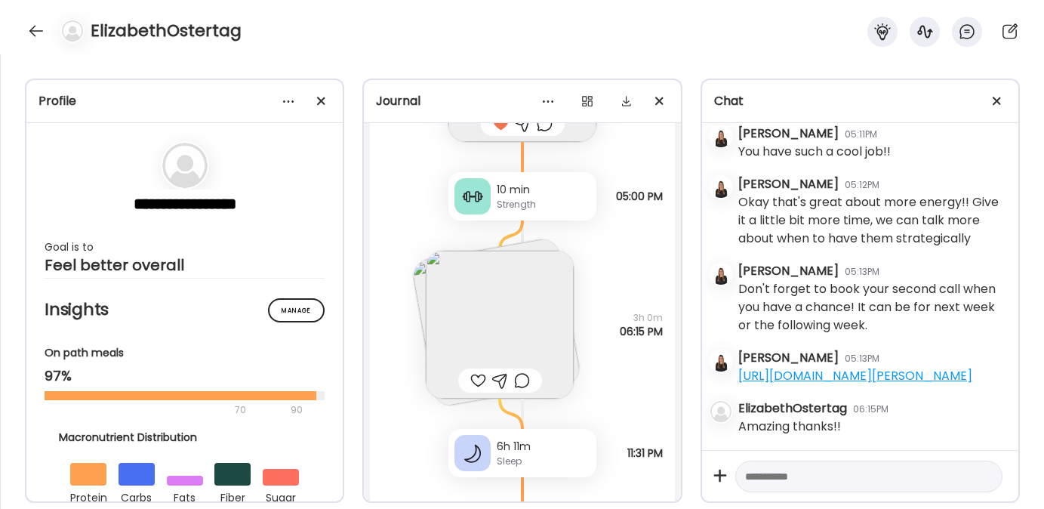
click at [491, 303] on img at bounding box center [500, 325] width 148 height 148
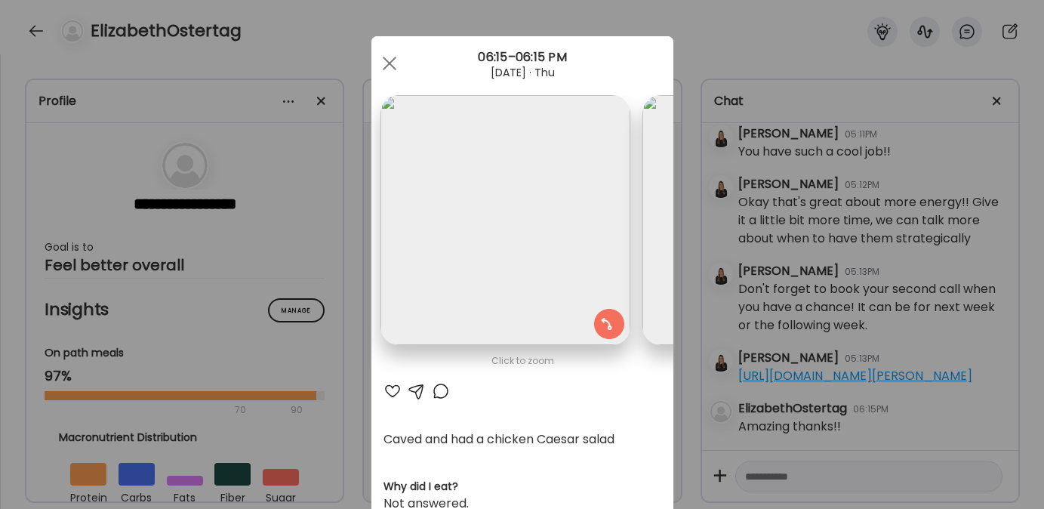
scroll to position [0, 0]
click at [384, 388] on div at bounding box center [393, 391] width 18 height 18
click at [410, 387] on div at bounding box center [417, 391] width 18 height 18
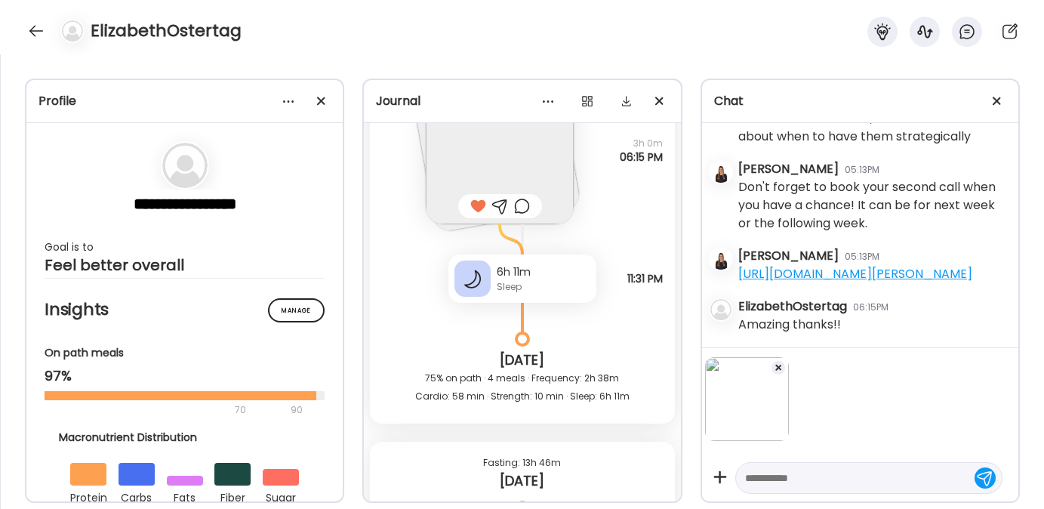
scroll to position [11786, 0]
click at [763, 478] on textarea at bounding box center [855, 478] width 220 height 18
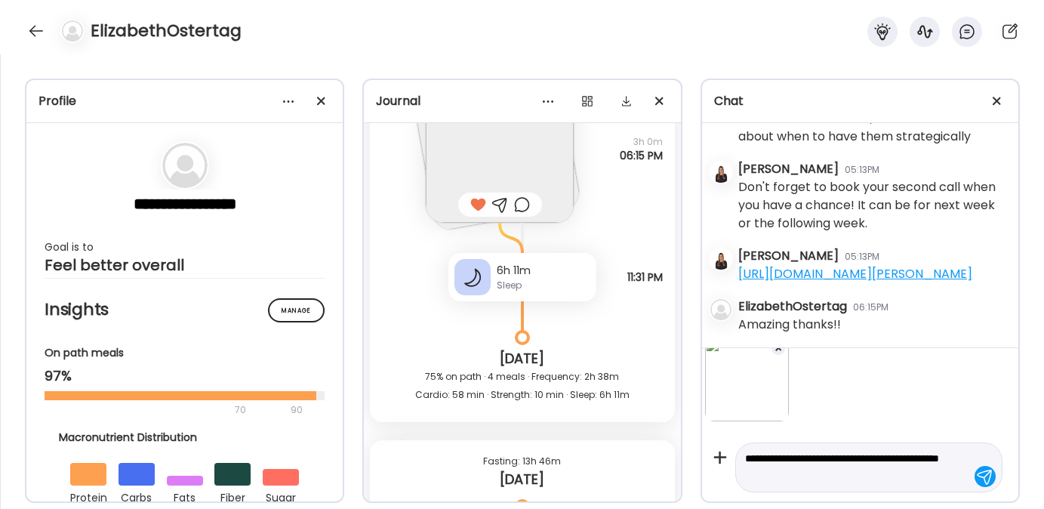
type textarea "**********"
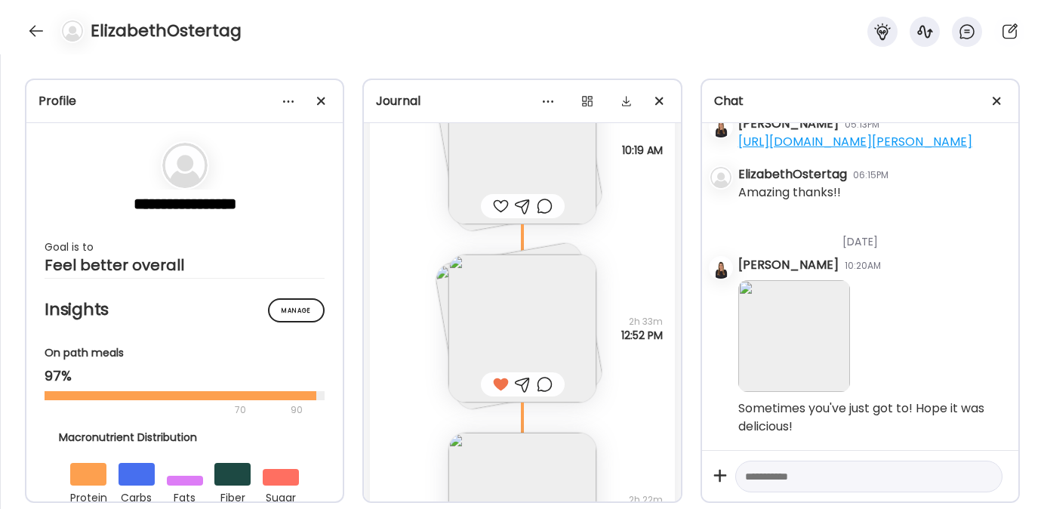
scroll to position [11170, 0]
click at [439, 283] on img at bounding box center [518, 327] width 171 height 171
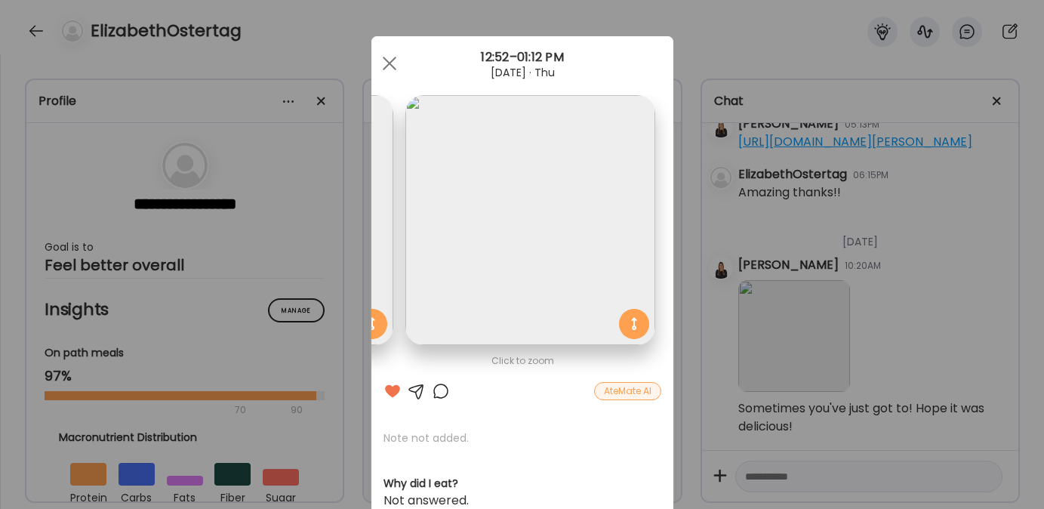
scroll to position [0, 0]
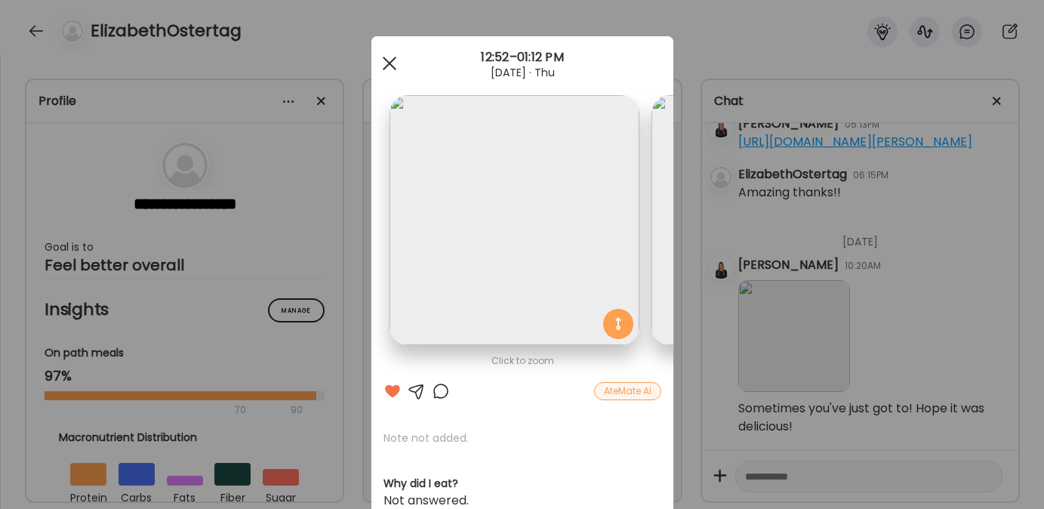
click at [381, 59] on div at bounding box center [389, 63] width 30 height 30
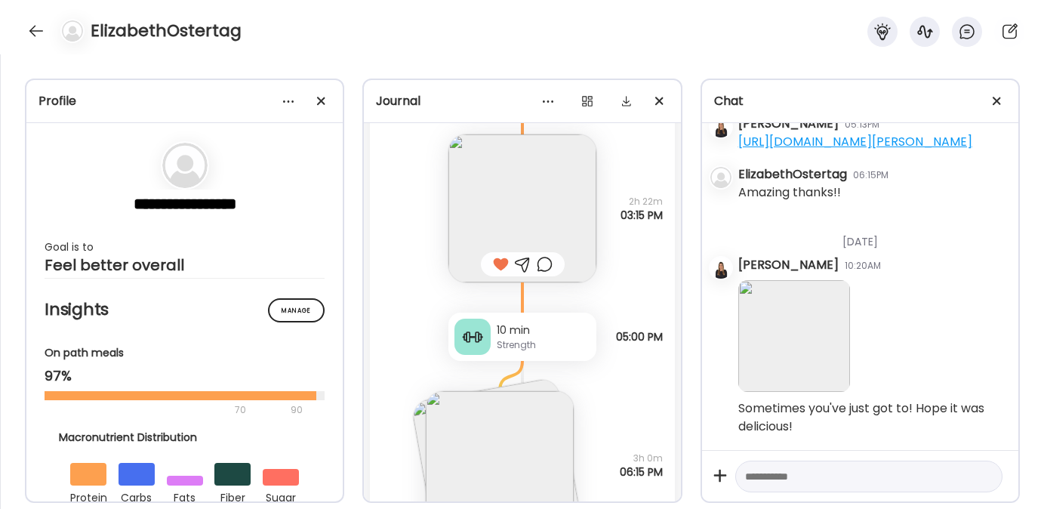
scroll to position [11552, 0]
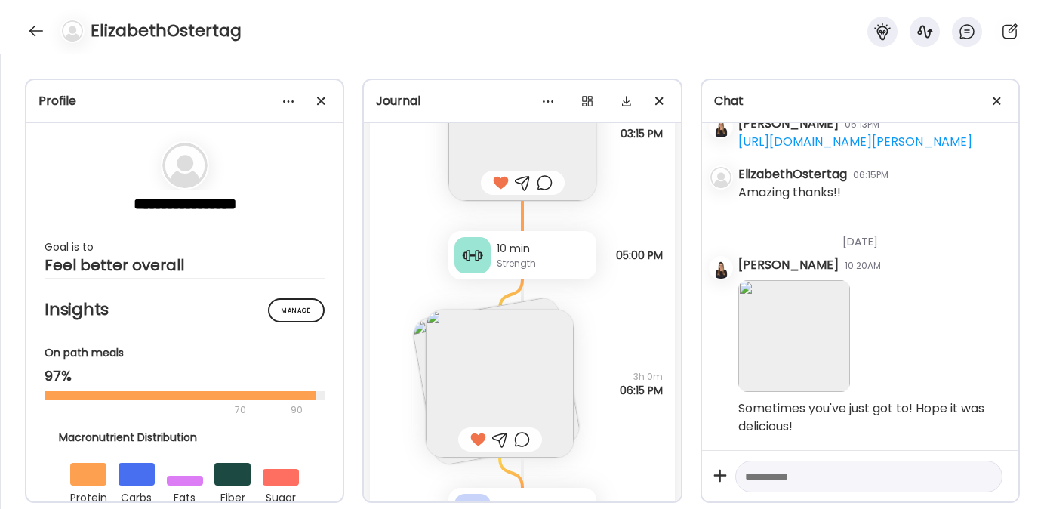
click at [519, 365] on img at bounding box center [500, 384] width 148 height 148
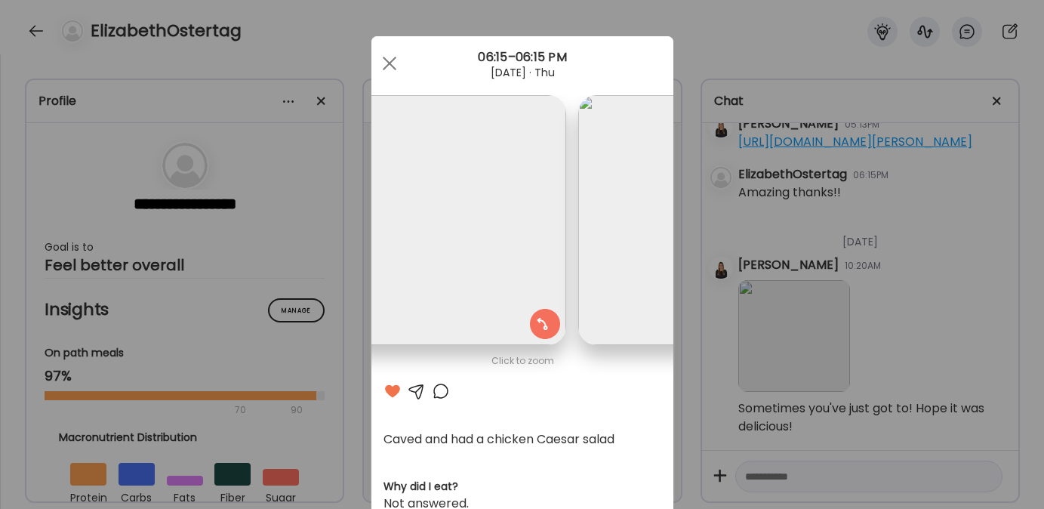
scroll to position [0, 0]
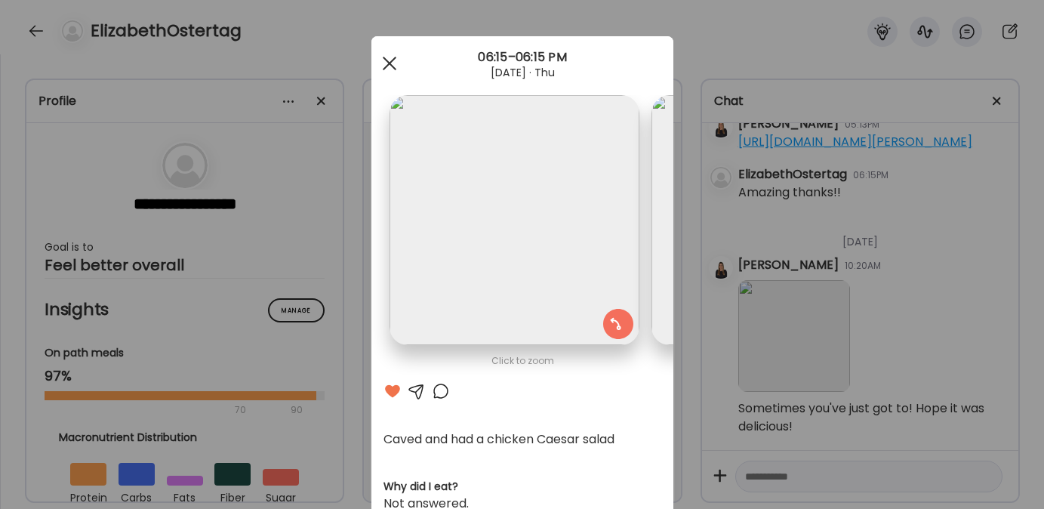
click at [382, 64] on span at bounding box center [389, 64] width 14 height 14
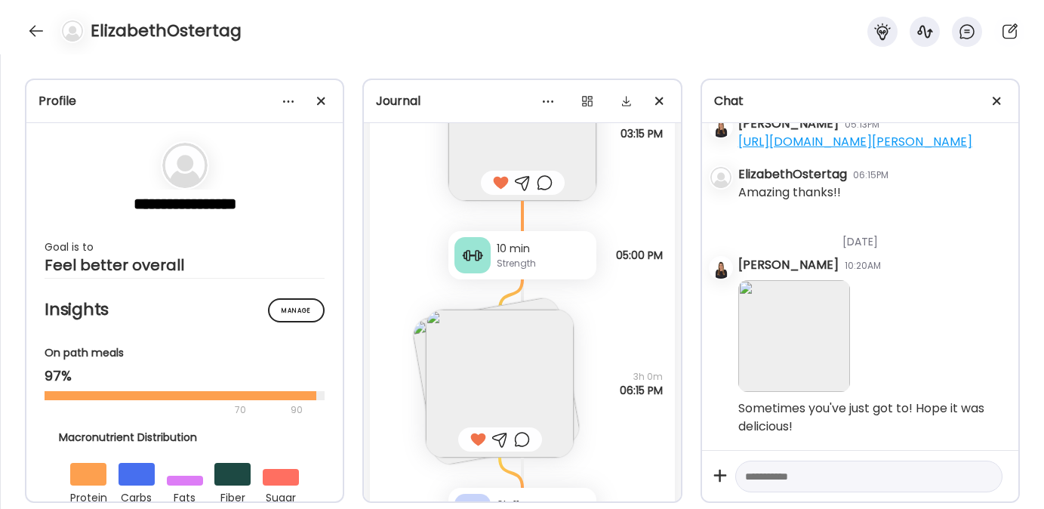
click at [769, 475] on textarea at bounding box center [855, 476] width 220 height 18
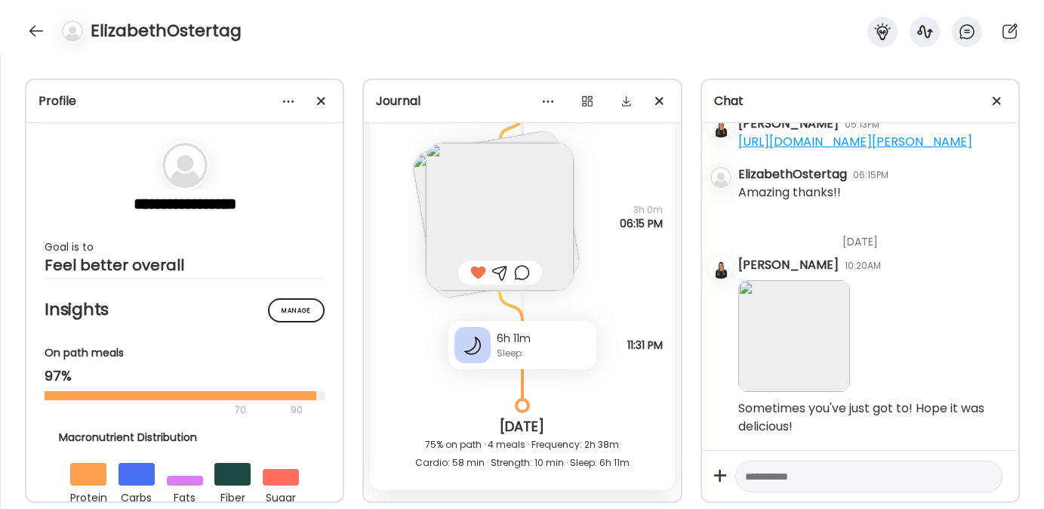
scroll to position [11731, 0]
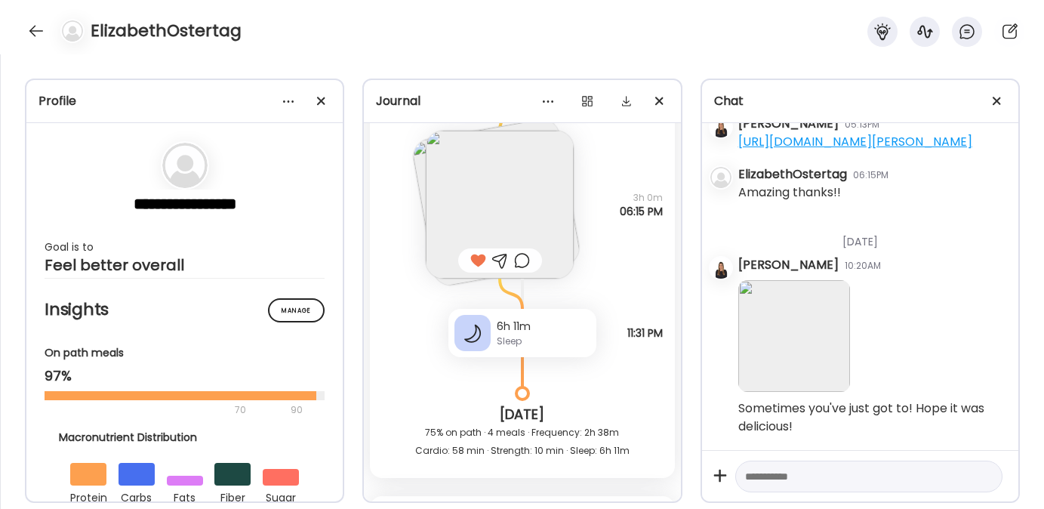
click at [804, 481] on textarea at bounding box center [855, 476] width 220 height 18
type textarea "**********"
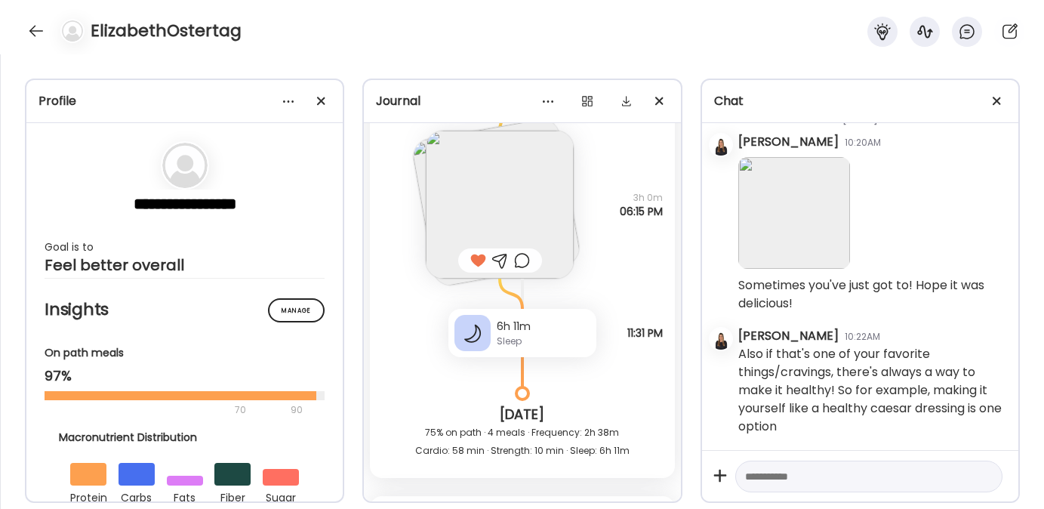
scroll to position [7115, 0]
click at [801, 479] on textarea at bounding box center [855, 476] width 220 height 18
type textarea "**********"
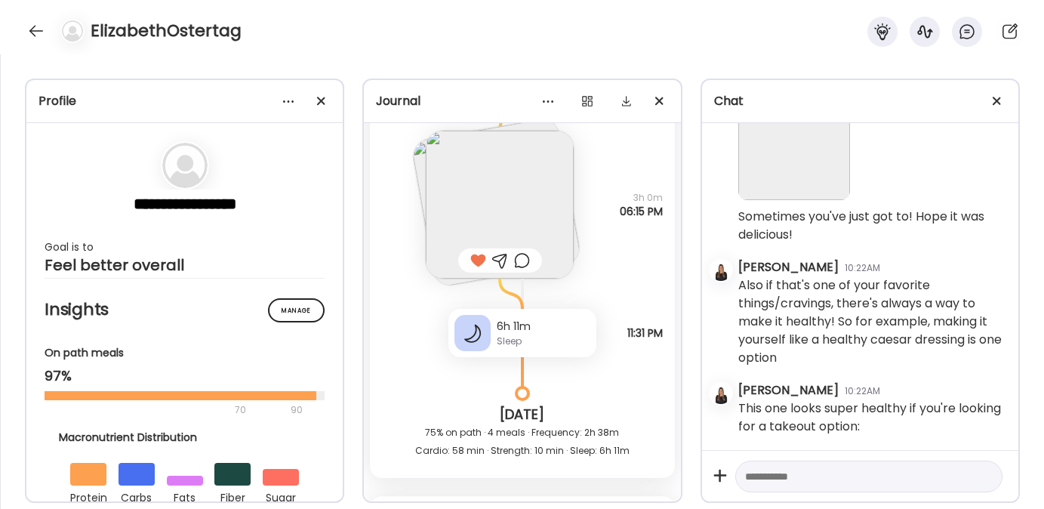
scroll to position [7185, 0]
click at [772, 476] on textarea at bounding box center [855, 476] width 220 height 18
paste textarea "**********"
type textarea "**********"
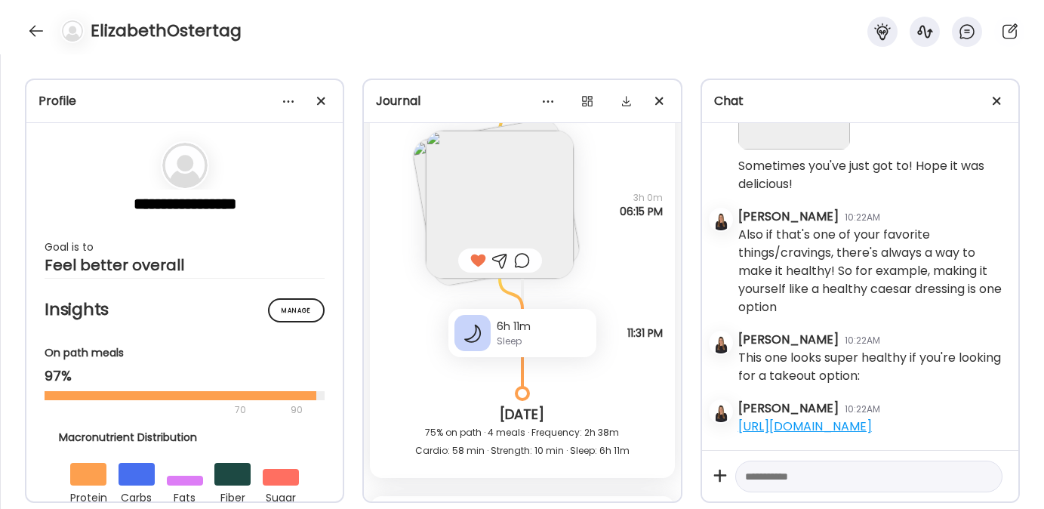
scroll to position [7254, 0]
click at [769, 484] on textarea at bounding box center [855, 476] width 220 height 18
click at [797, 480] on textarea at bounding box center [855, 476] width 220 height 18
type textarea "**********"
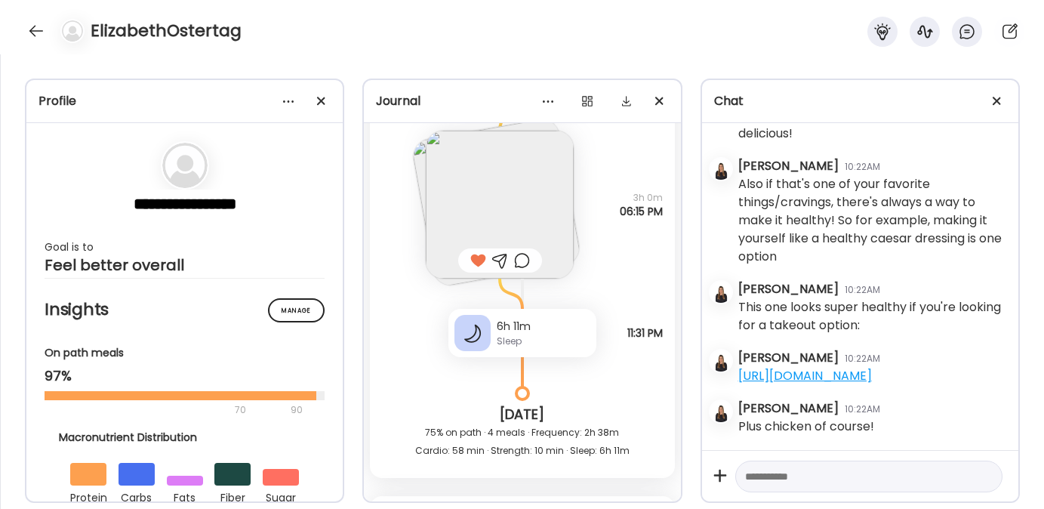
scroll to position [7305, 0]
click at [821, 480] on textarea at bounding box center [855, 476] width 220 height 18
paste textarea "**********"
type textarea "**********"
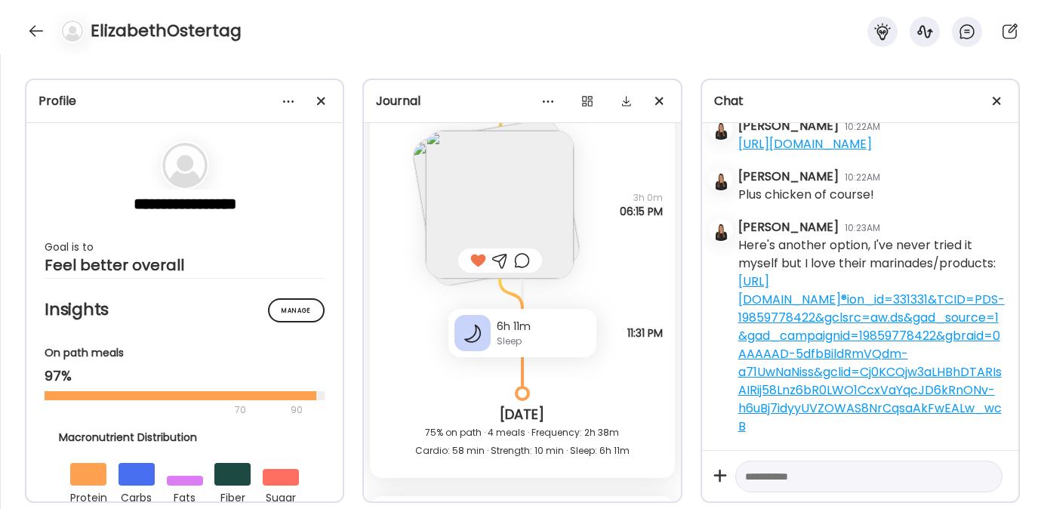
scroll to position [7609, 0]
click at [32, 29] on div at bounding box center [36, 31] width 24 height 24
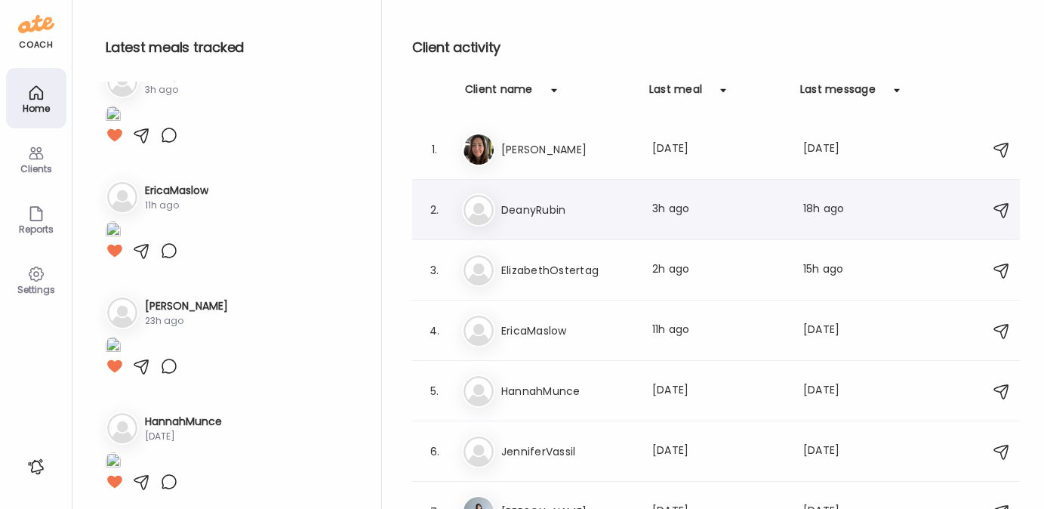
scroll to position [207, 0]
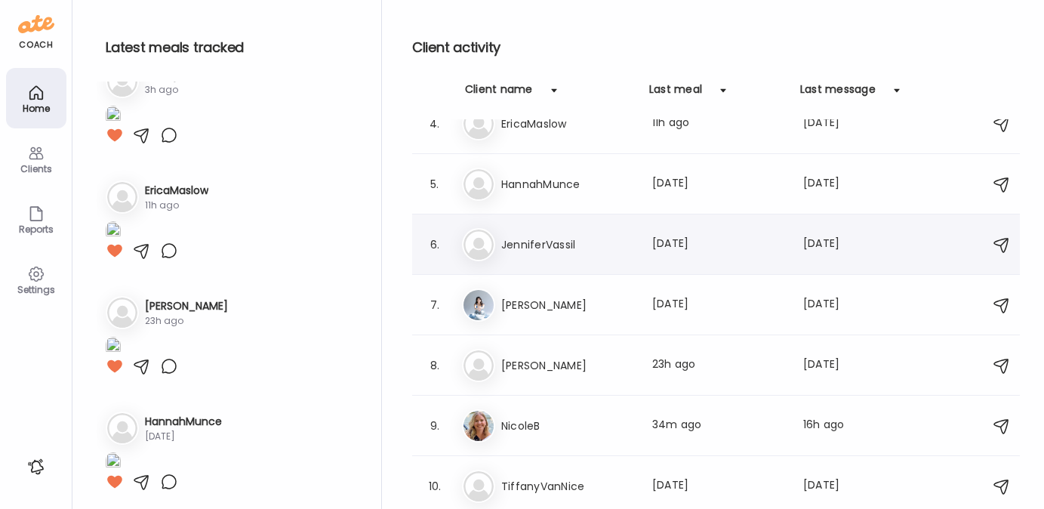
click at [504, 248] on h3 "JenniferVassil" at bounding box center [567, 245] width 133 height 18
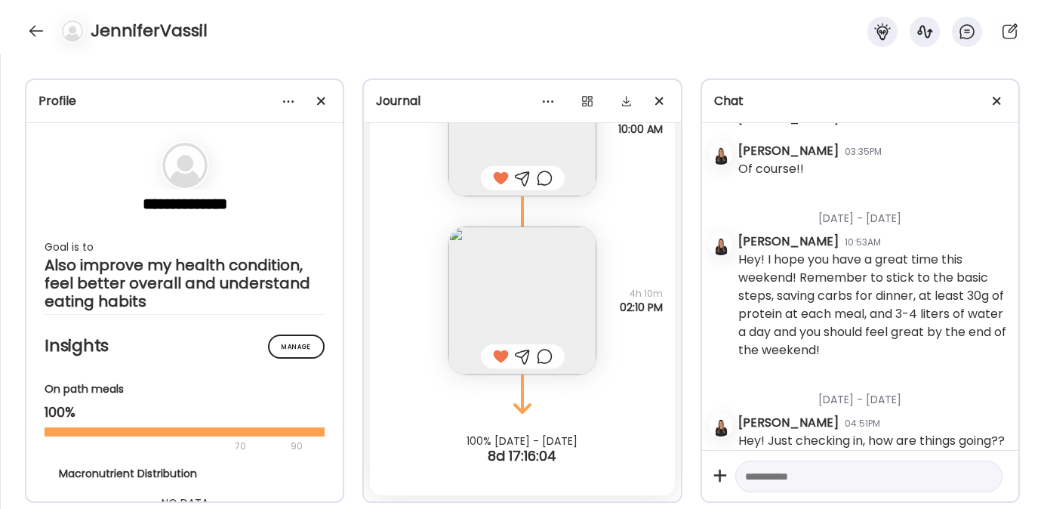
scroll to position [2073, 0]
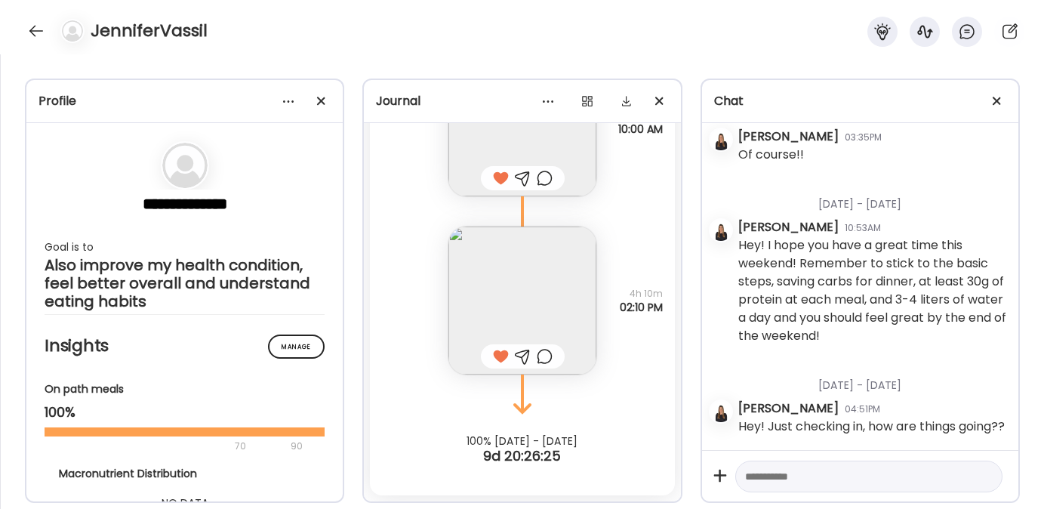
click at [791, 476] on textarea at bounding box center [855, 476] width 220 height 18
type textarea "**********"
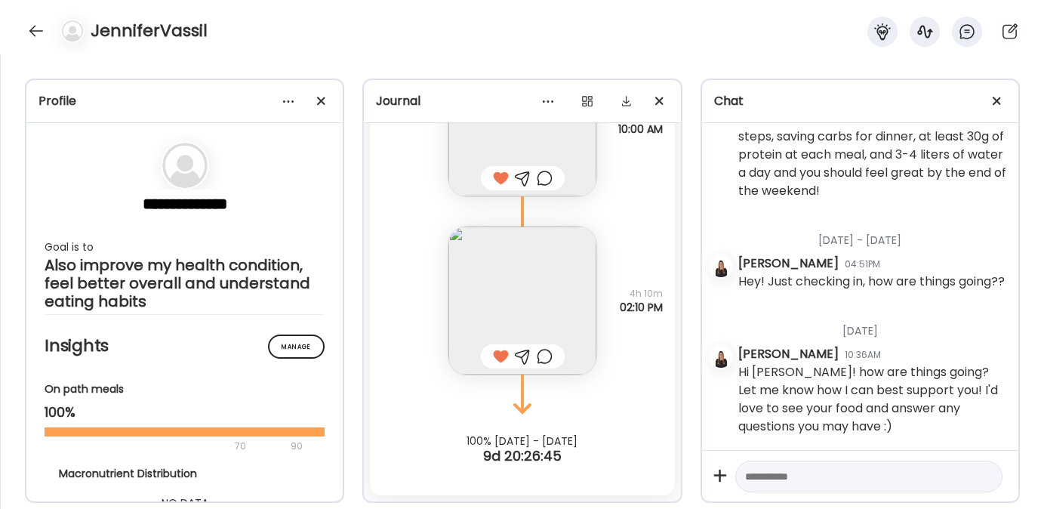
scroll to position [2219, 0]
click at [29, 38] on div at bounding box center [36, 31] width 24 height 24
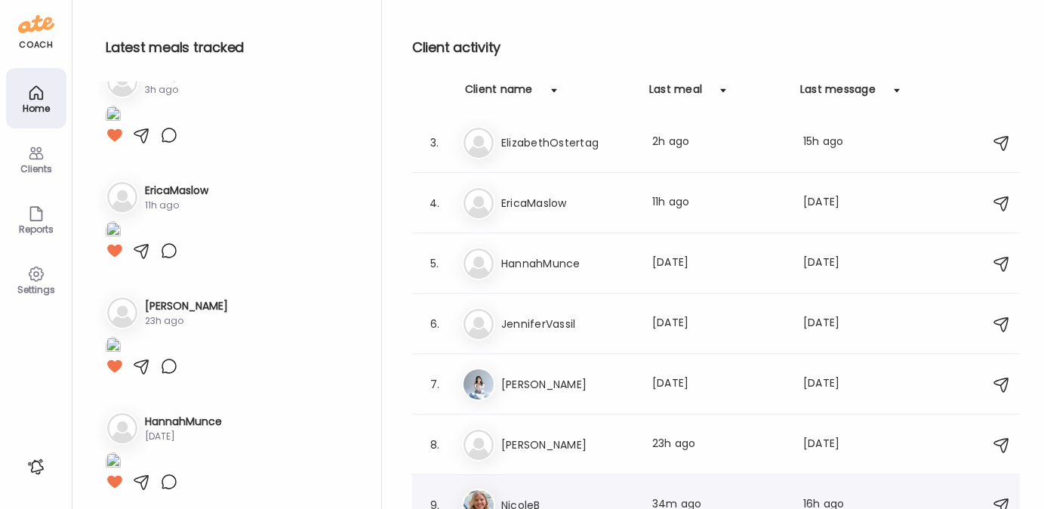
scroll to position [124, 0]
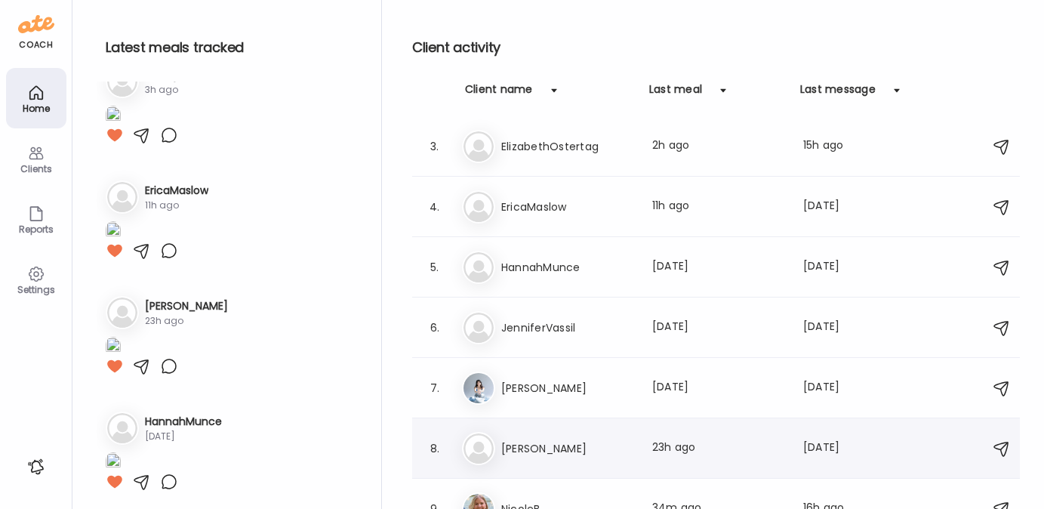
click at [544, 444] on h3 "MaryKate" at bounding box center [567, 448] width 133 height 18
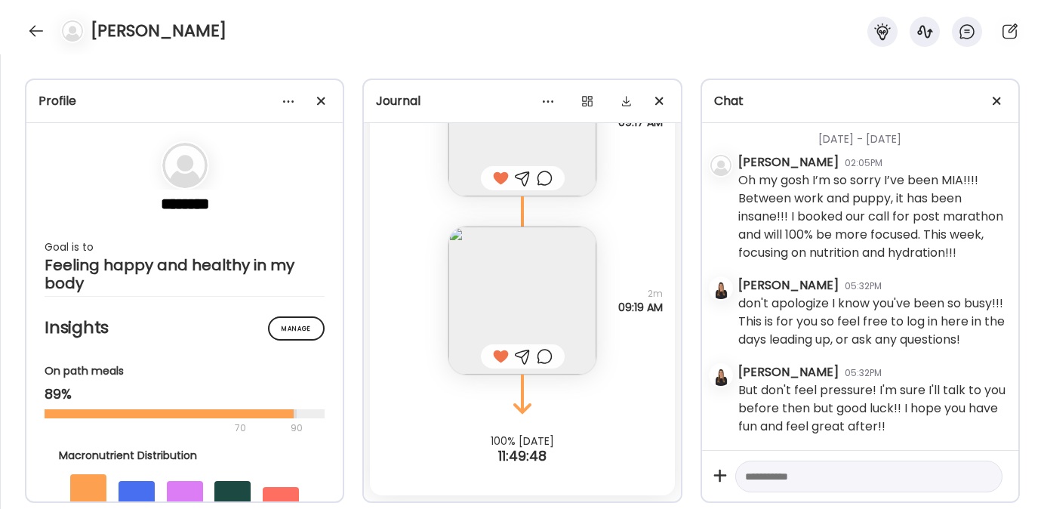
scroll to position [32971, 0]
click at [778, 476] on textarea at bounding box center [855, 476] width 220 height 18
type textarea "**********"
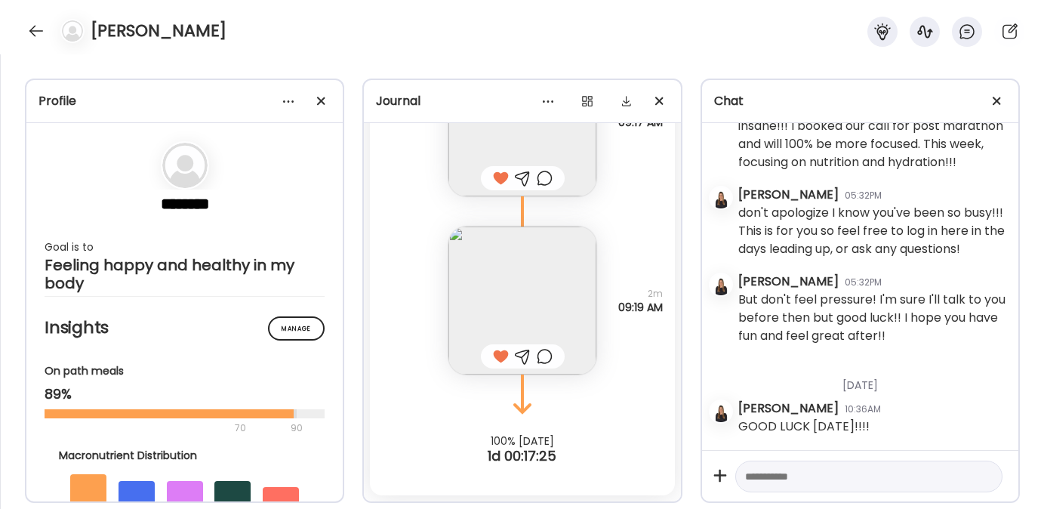
scroll to position [33062, 0]
click at [806, 478] on textarea at bounding box center [855, 476] width 220 height 18
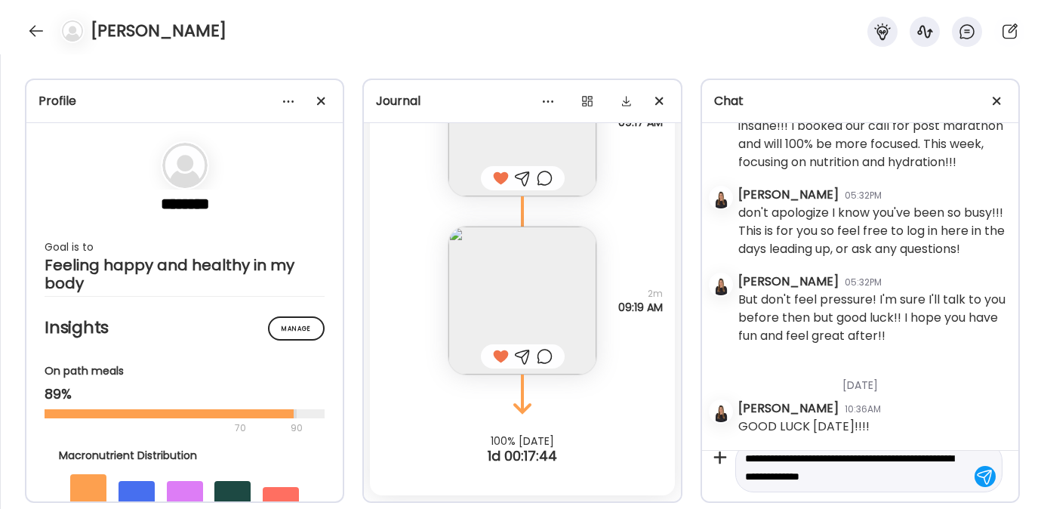
type textarea "**********"
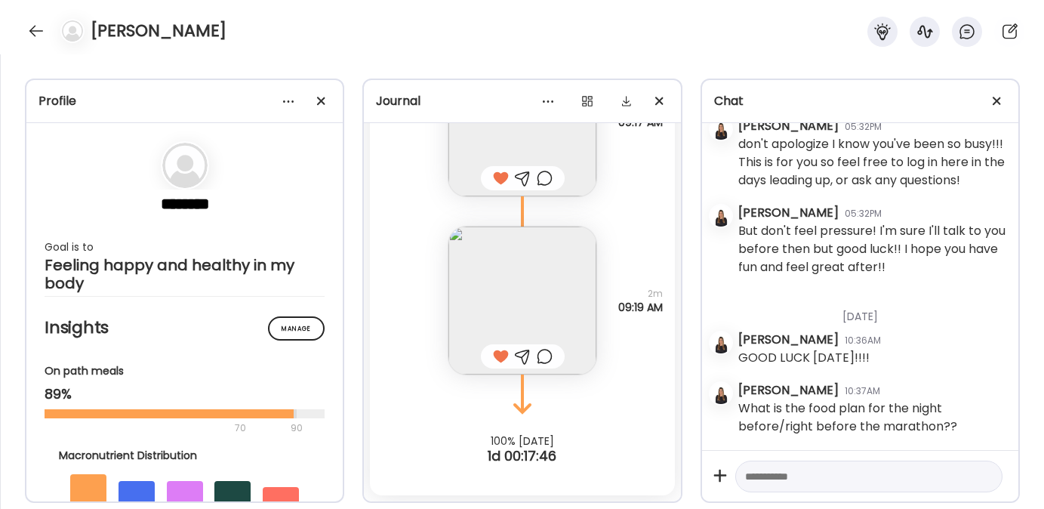
scroll to position [33131, 0]
click at [32, 26] on div at bounding box center [36, 31] width 24 height 24
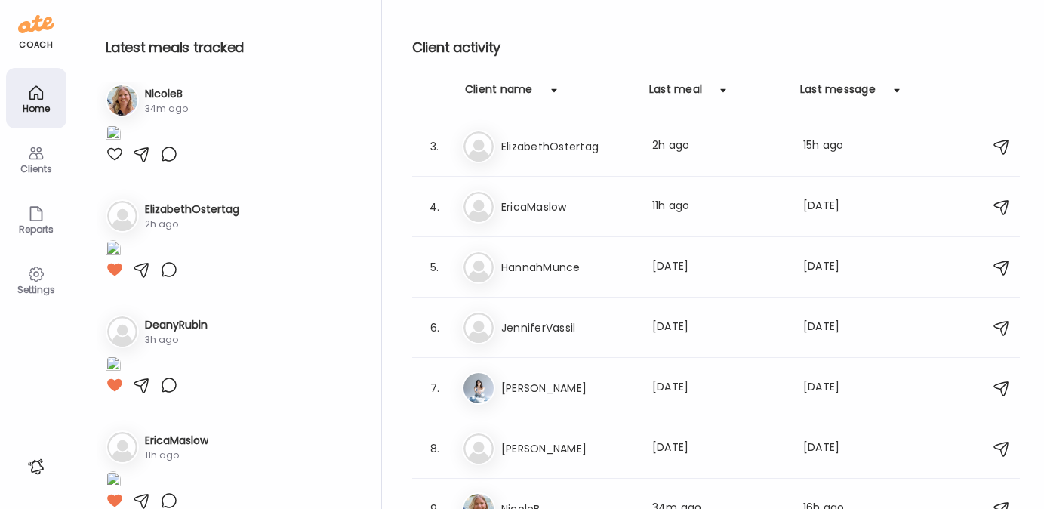
scroll to position [0, 0]
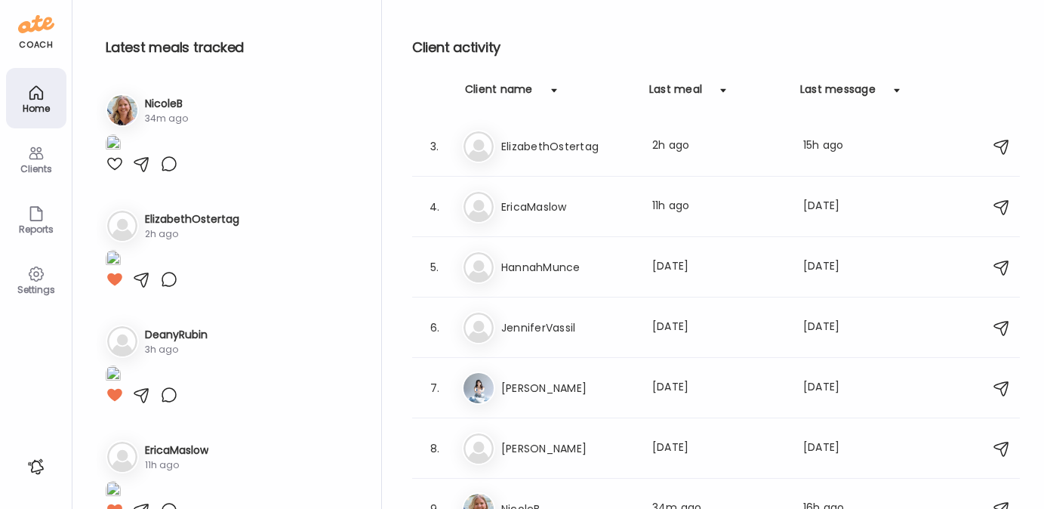
click at [35, 281] on icon at bounding box center [36, 274] width 14 height 14
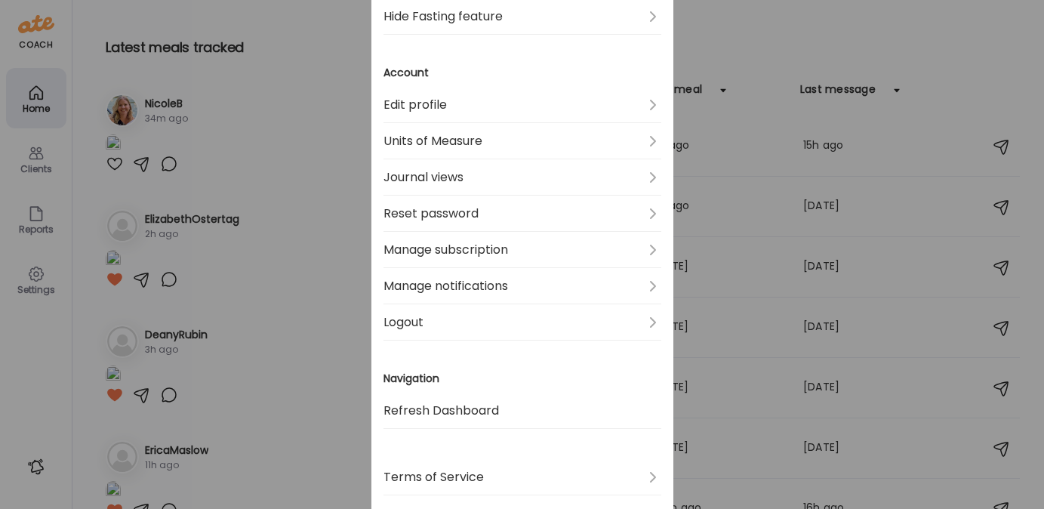
scroll to position [534, 0]
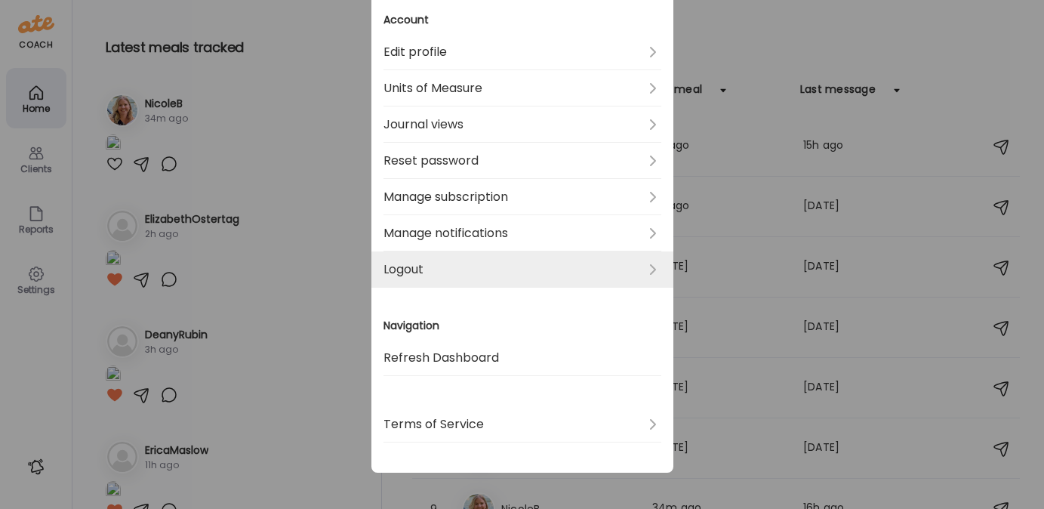
click at [424, 274] on link "Logout" at bounding box center [523, 269] width 278 height 36
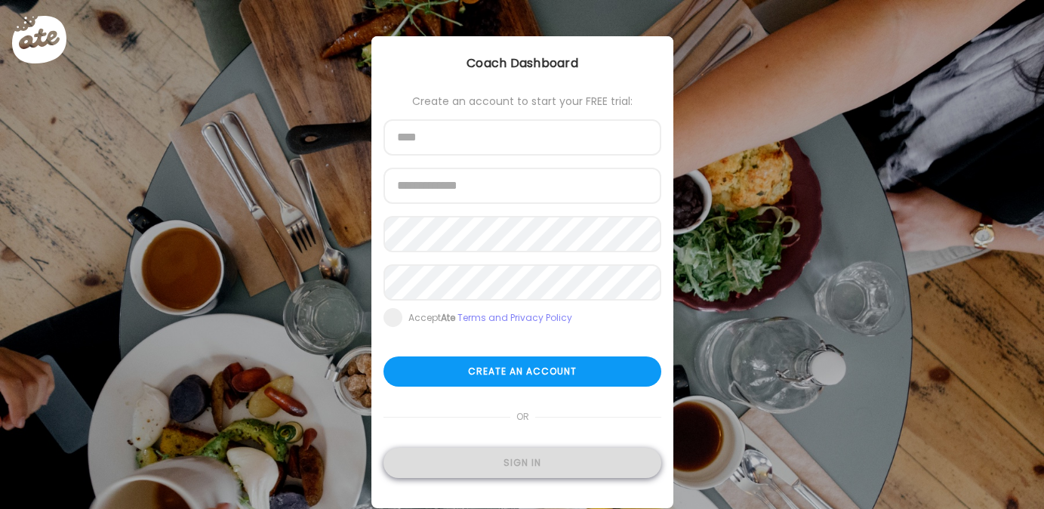
type input "**********"
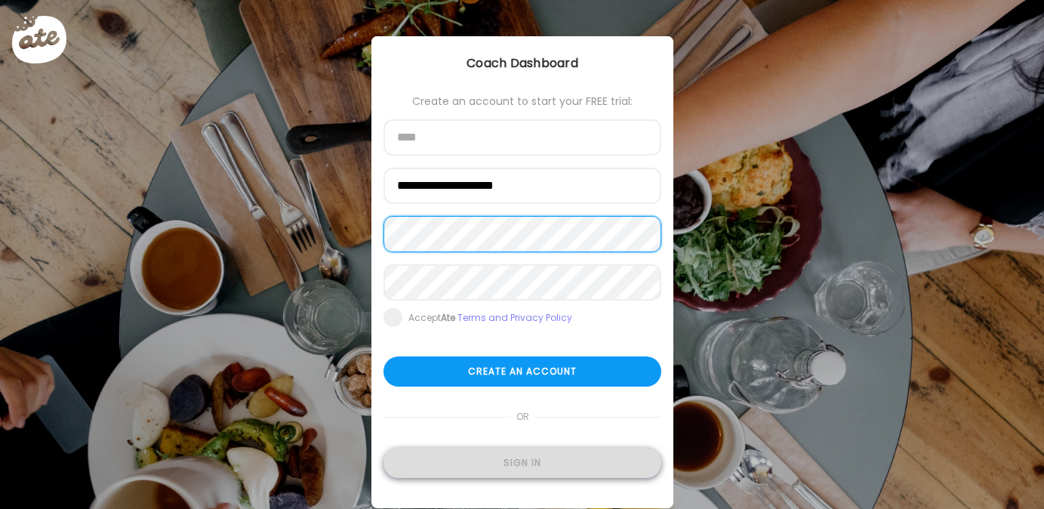
type input "**********"
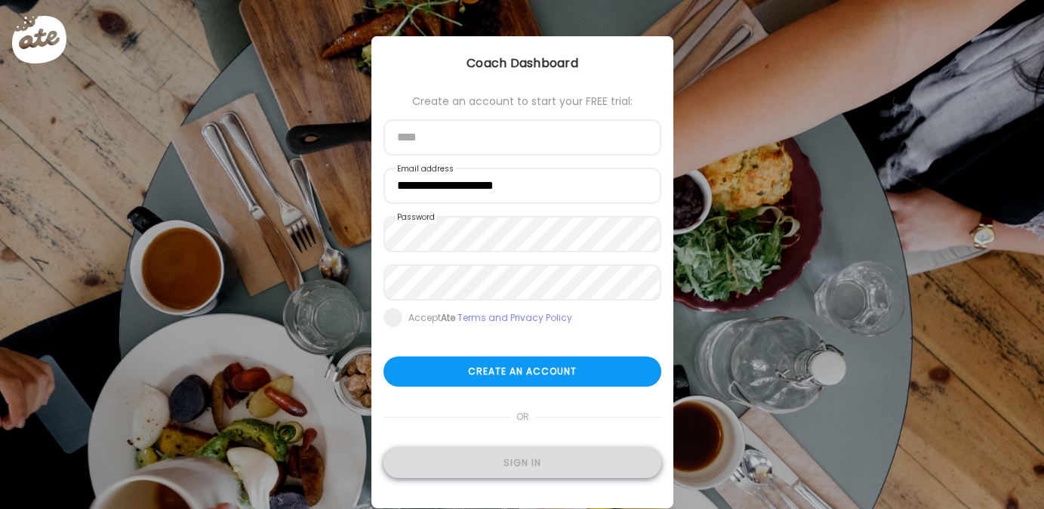
click at [495, 473] on div "Sign in" at bounding box center [523, 463] width 278 height 30
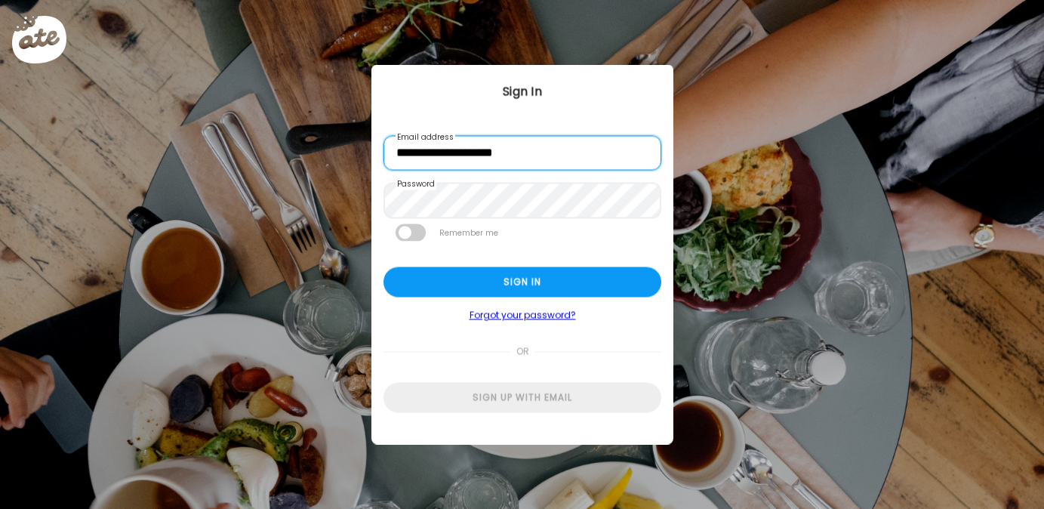
scroll to position [1, 0]
drag, startPoint x: 426, startPoint y: 149, endPoint x: 382, endPoint y: 153, distance: 44.0
click at [382, 153] on div "**********" at bounding box center [522, 254] width 302 height 378
type input "**********"
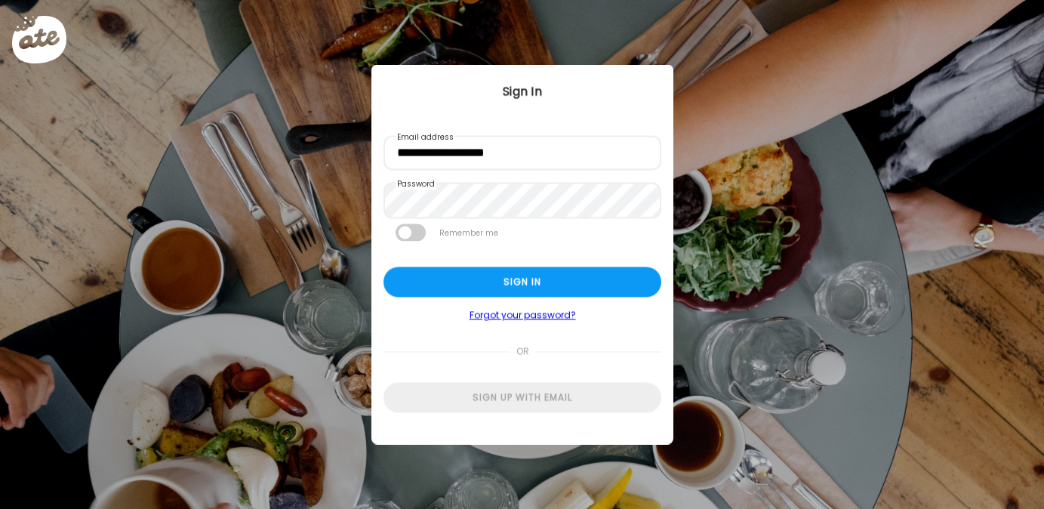
scroll to position [0, 0]
click at [442, 282] on div "Sign in" at bounding box center [523, 282] width 278 height 30
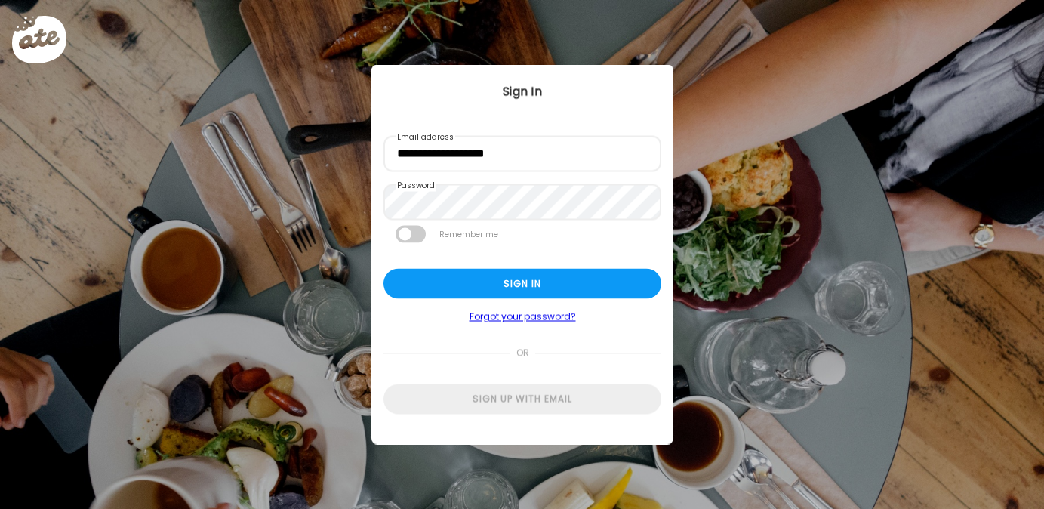
type textarea "**********"
type input "*********"
type input "**********"
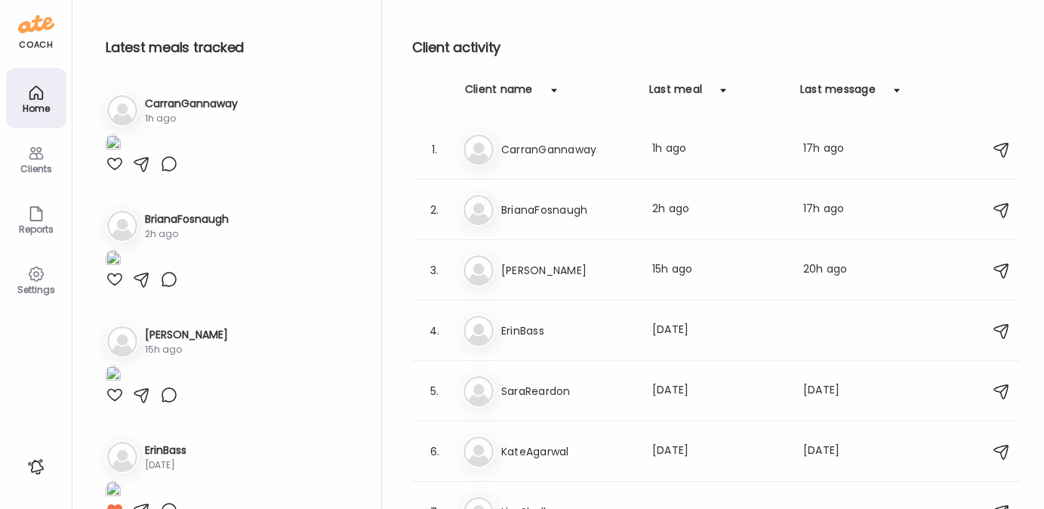
click at [121, 155] on img at bounding box center [113, 144] width 15 height 20
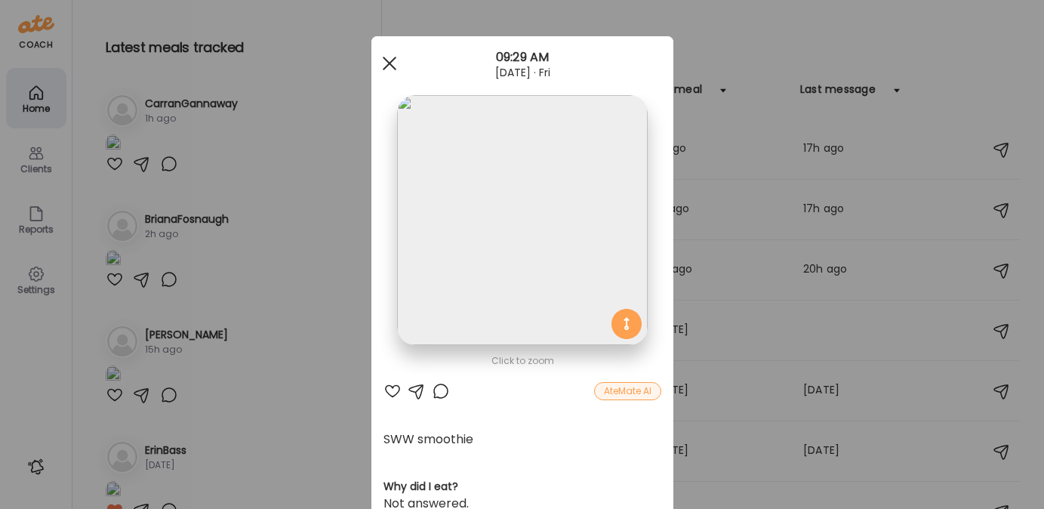
click at [375, 63] on div at bounding box center [389, 63] width 30 height 30
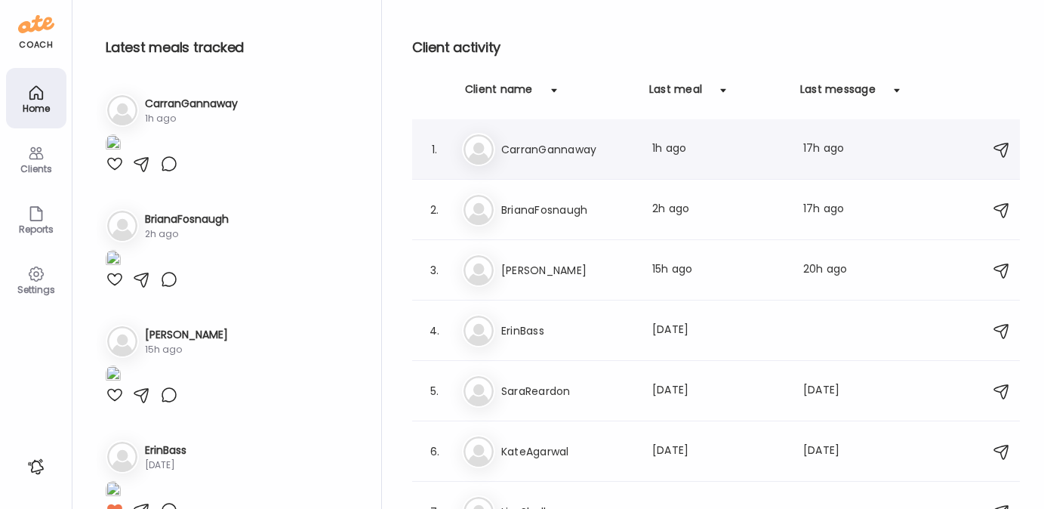
click at [541, 141] on h3 "CarranGannaway" at bounding box center [567, 149] width 133 height 18
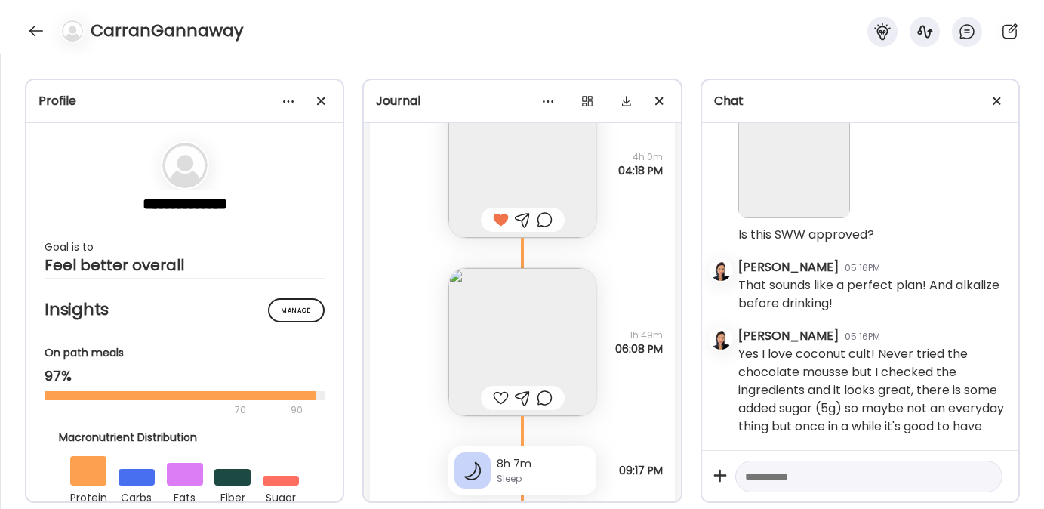
scroll to position [17122, 0]
click at [519, 356] on img at bounding box center [522, 340] width 148 height 148
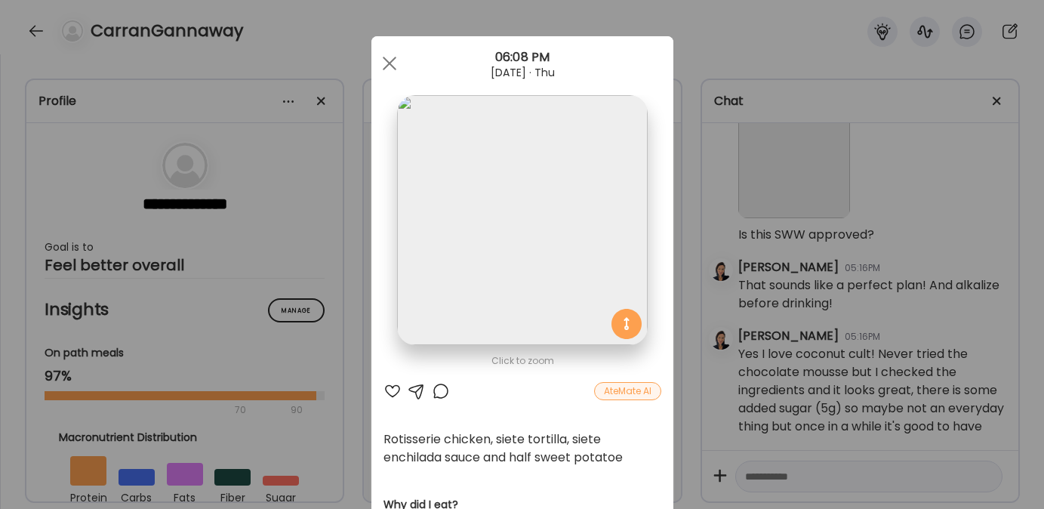
click at [387, 389] on div at bounding box center [393, 391] width 18 height 18
click at [384, 61] on span at bounding box center [389, 64] width 14 height 14
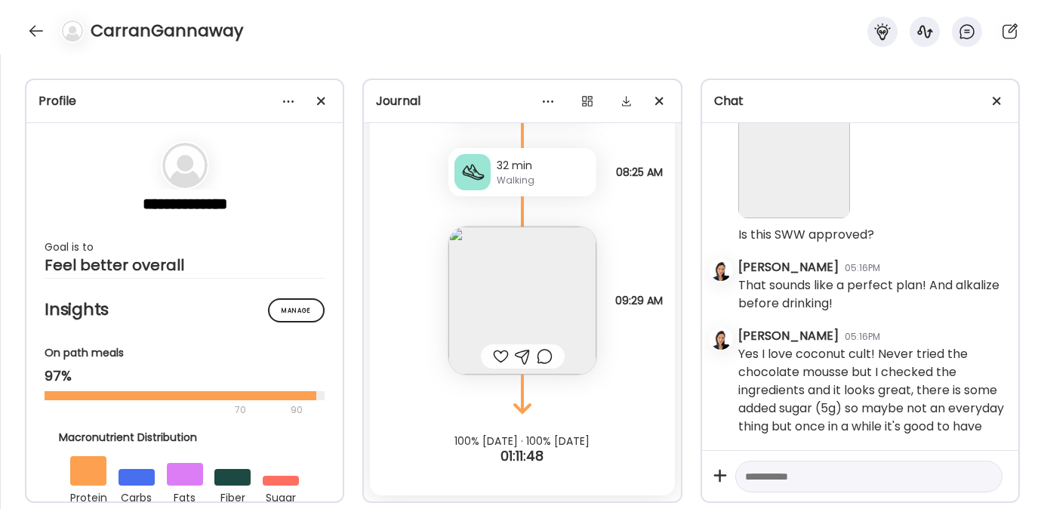
scroll to position [17803, 0]
click at [482, 294] on img at bounding box center [522, 300] width 148 height 148
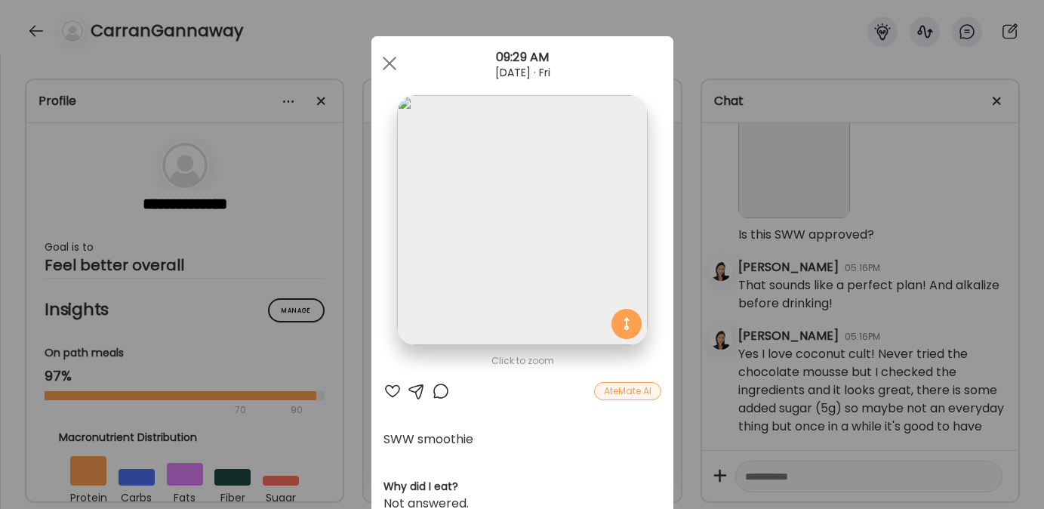
click at [386, 388] on div at bounding box center [393, 391] width 18 height 18
click at [385, 68] on div at bounding box center [389, 63] width 30 height 30
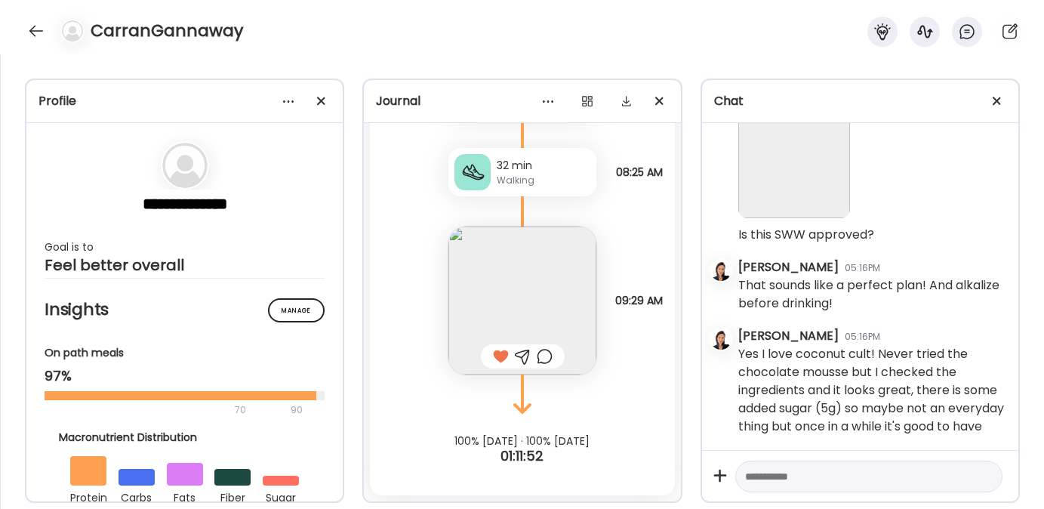
scroll to position [17840, 0]
click at [794, 482] on textarea at bounding box center [855, 476] width 220 height 18
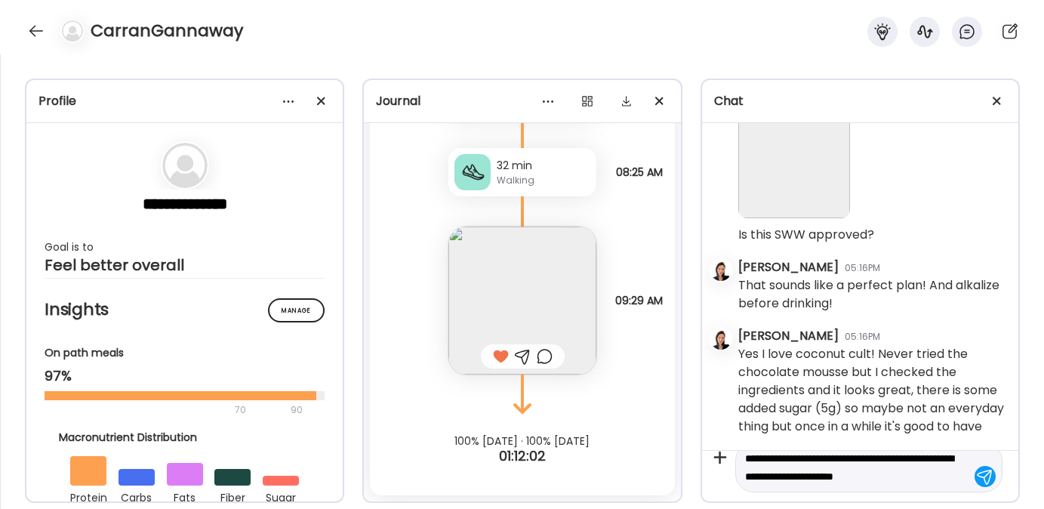
scroll to position [35, 0]
click at [889, 472] on textarea "**********" at bounding box center [855, 458] width 220 height 54
click at [858, 477] on textarea "**********" at bounding box center [855, 458] width 220 height 54
type textarea "**********"
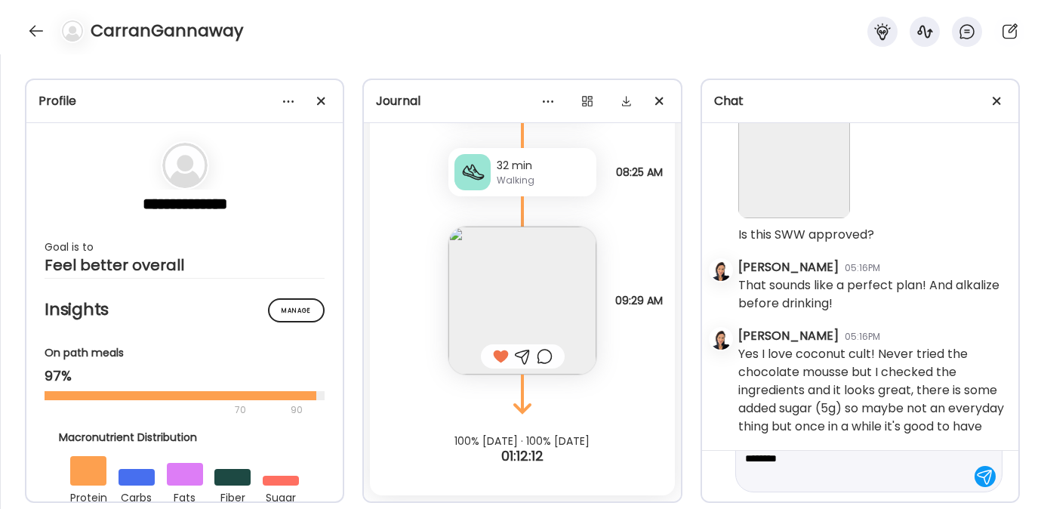
click at [829, 482] on textarea "**********" at bounding box center [855, 449] width 220 height 72
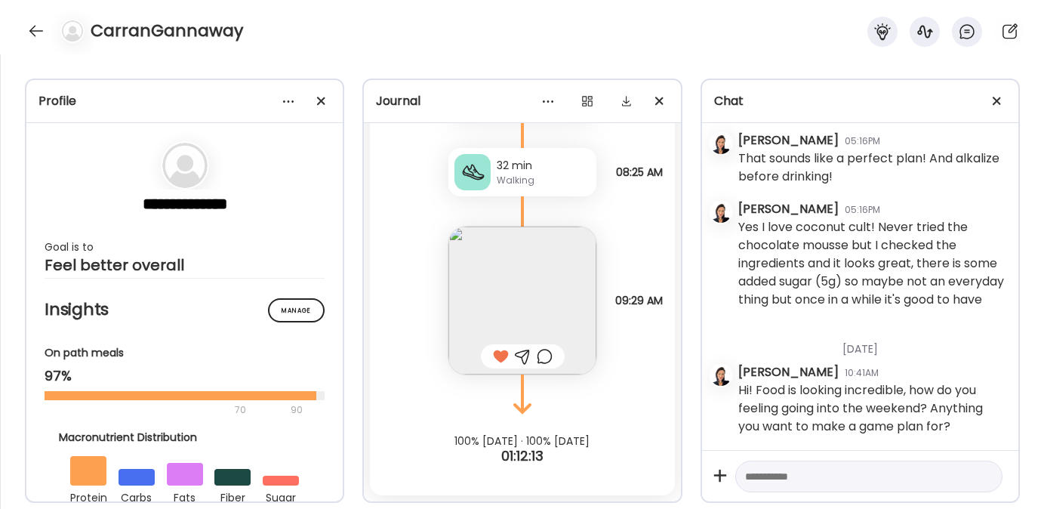
scroll to position [5800, 0]
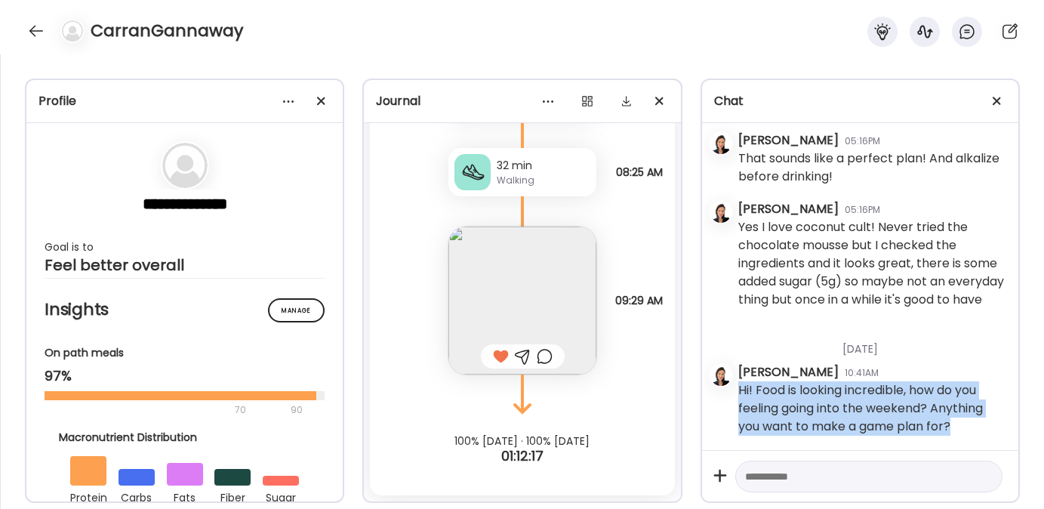
drag, startPoint x: 956, startPoint y: 426, endPoint x: 739, endPoint y: 395, distance: 218.9
click at [739, 395] on div "Hi! Food is looking incredible, how do you feeling going into the weekend? Anyt…" at bounding box center [872, 408] width 268 height 54
copy div "Hi! Food is looking incredible, how do you feeling going into the weekend? Anyt…"
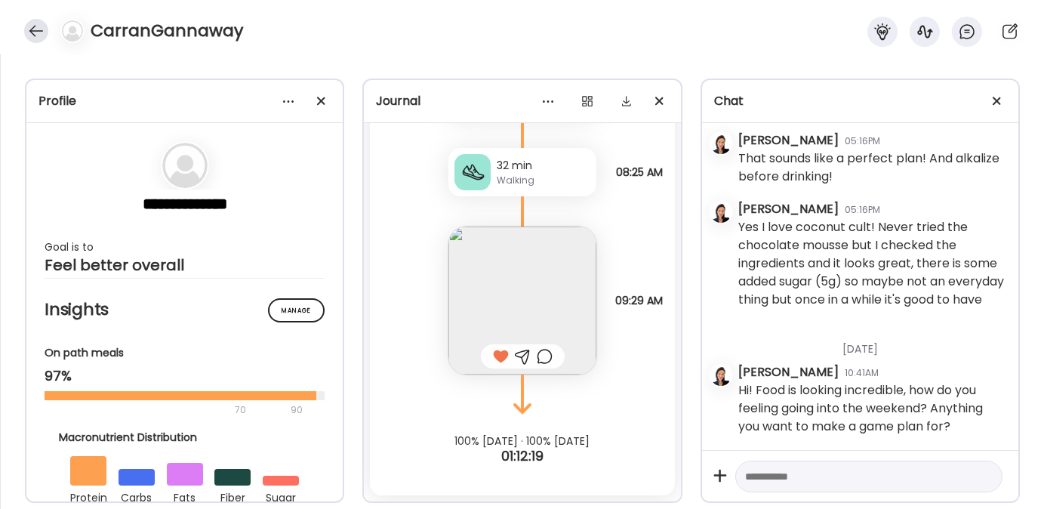
click at [33, 32] on div at bounding box center [36, 31] width 24 height 24
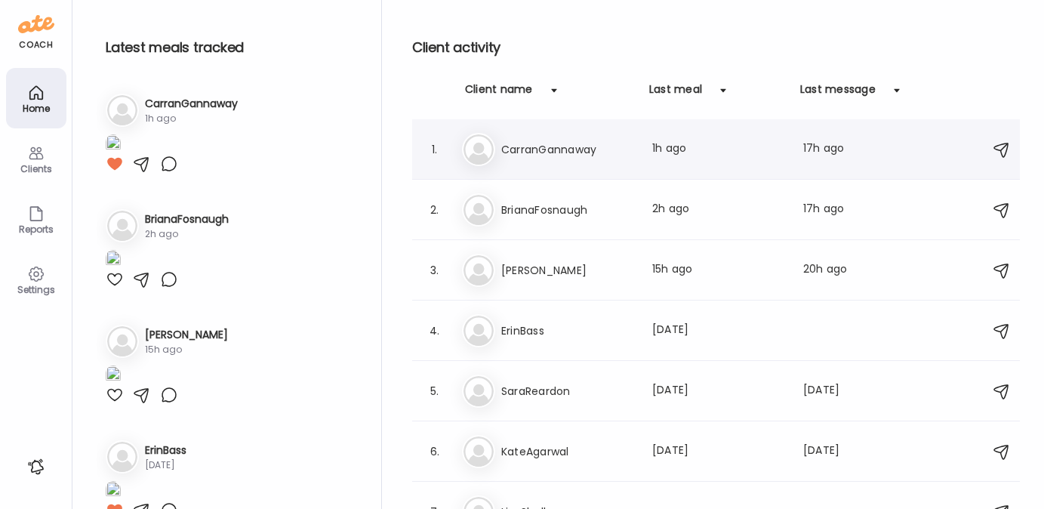
click at [539, 150] on h3 "CarranGannaway" at bounding box center [567, 149] width 133 height 18
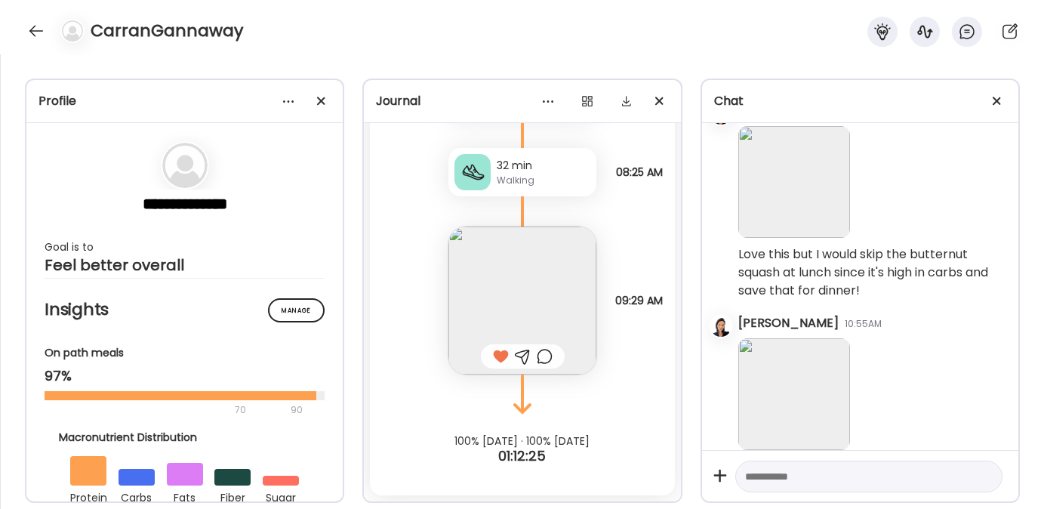
scroll to position [4712, 0]
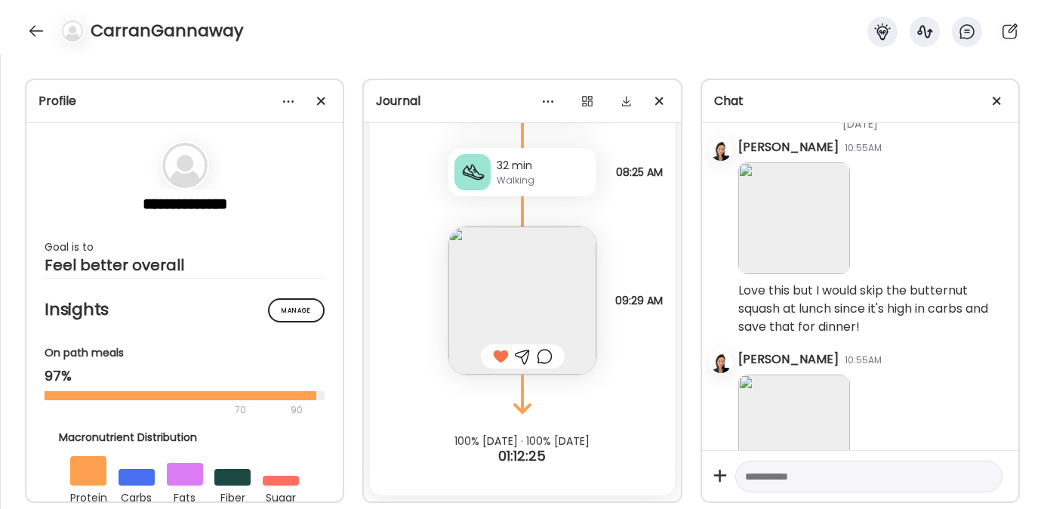
click at [790, 475] on textarea at bounding box center [855, 476] width 220 height 18
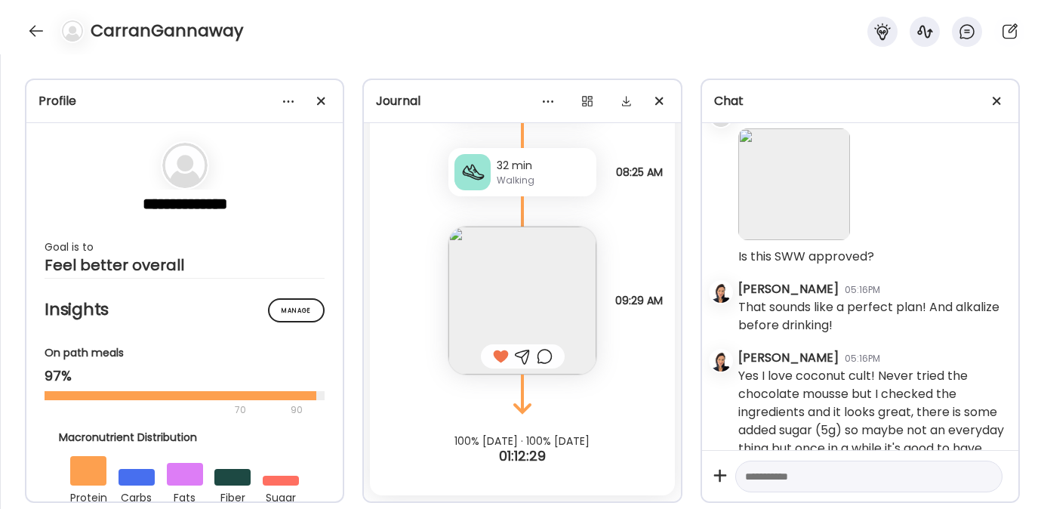
scroll to position [5800, 0]
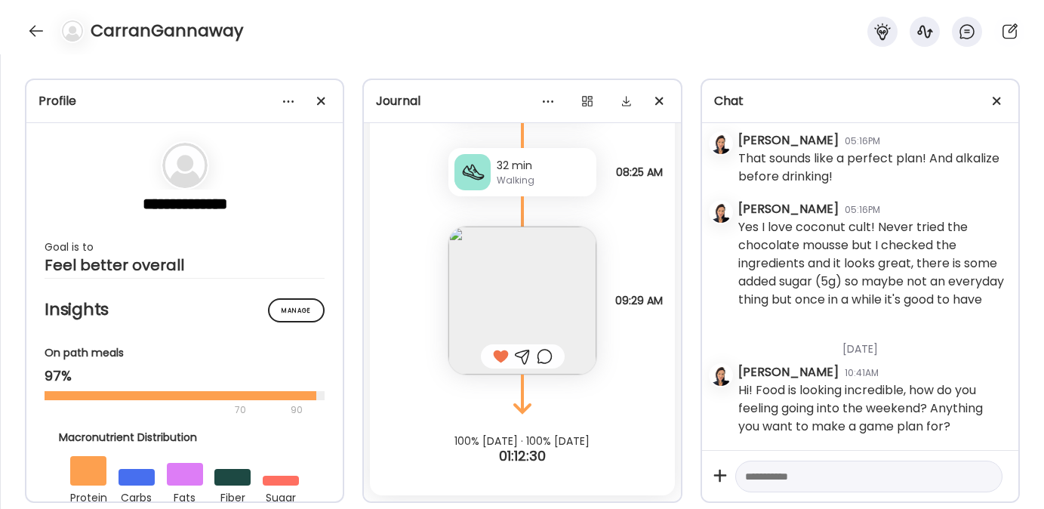
click at [775, 476] on textarea at bounding box center [855, 476] width 220 height 18
type textarea "*"
type textarea "**********"
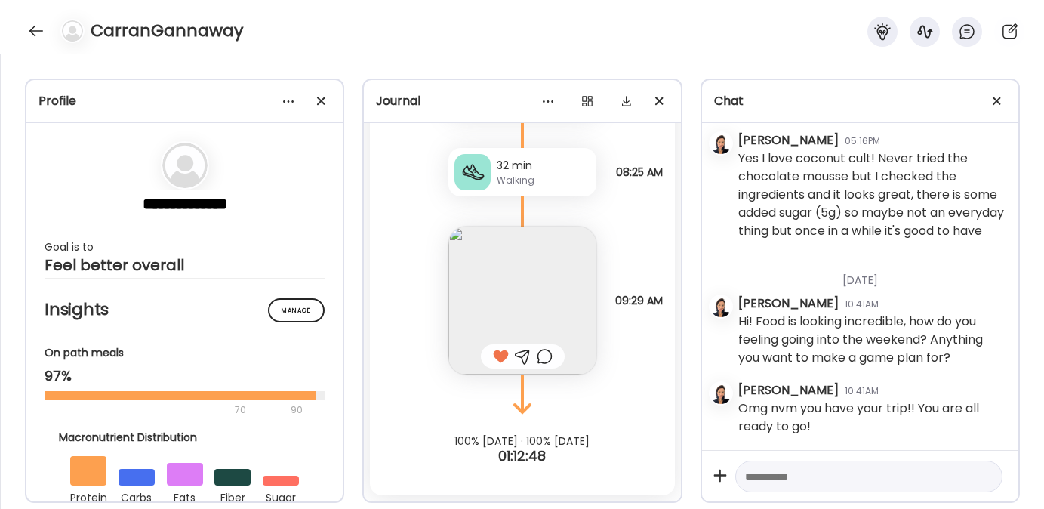
scroll to position [5868, 0]
click at [781, 482] on textarea at bounding box center [855, 476] width 220 height 18
click at [772, 479] on textarea at bounding box center [855, 476] width 220 height 18
type textarea "**********"
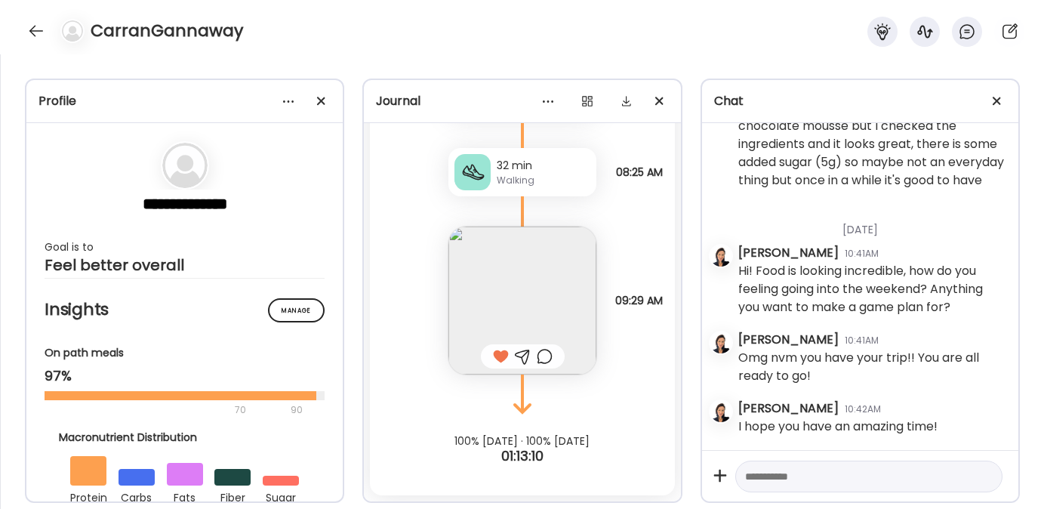
scroll to position [5920, 0]
click at [36, 32] on div at bounding box center [36, 31] width 24 height 24
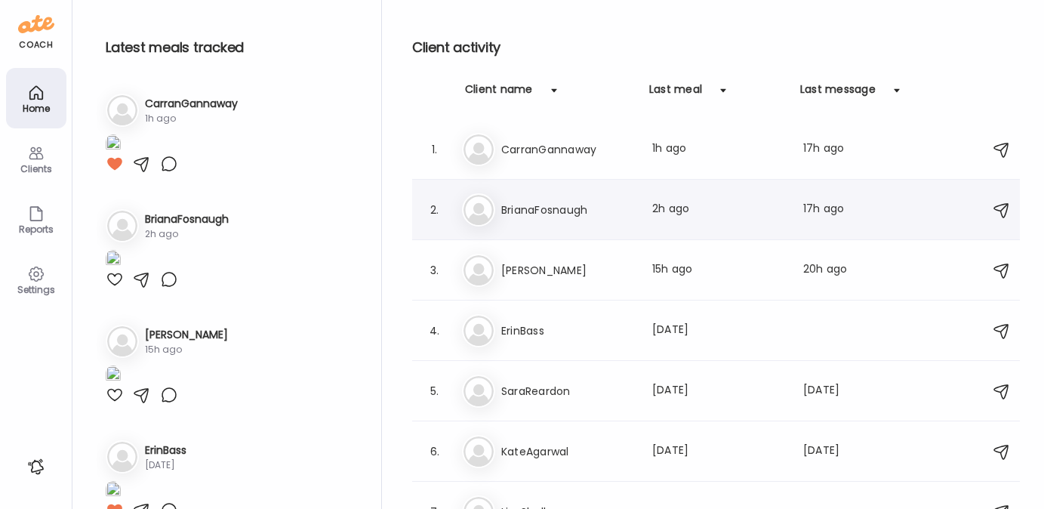
click at [584, 219] on div "Br BrianaFosnaugh Last meal: 2h ago Last message: 17h ago You: It happens! Noth…" at bounding box center [718, 209] width 513 height 33
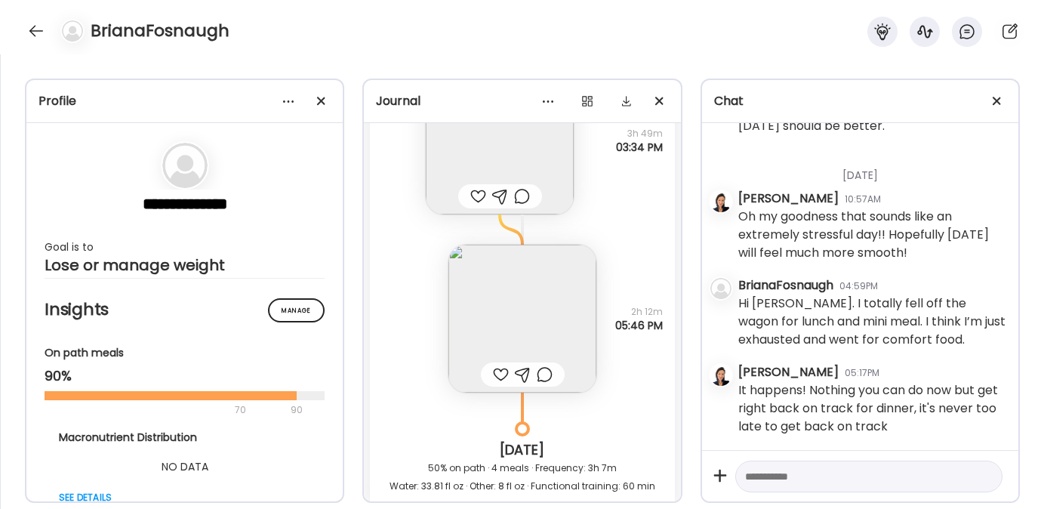
scroll to position [17059, 0]
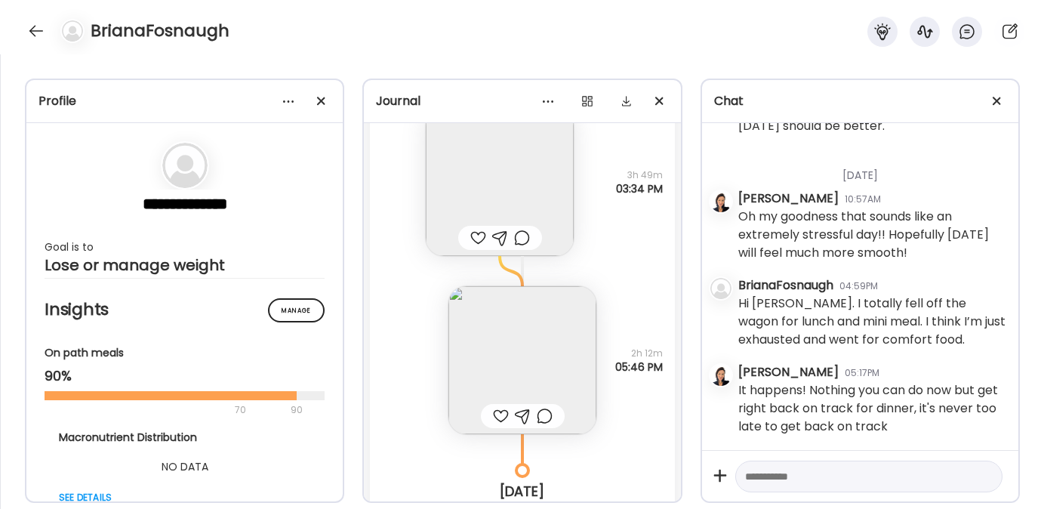
click at [491, 352] on img at bounding box center [522, 360] width 148 height 148
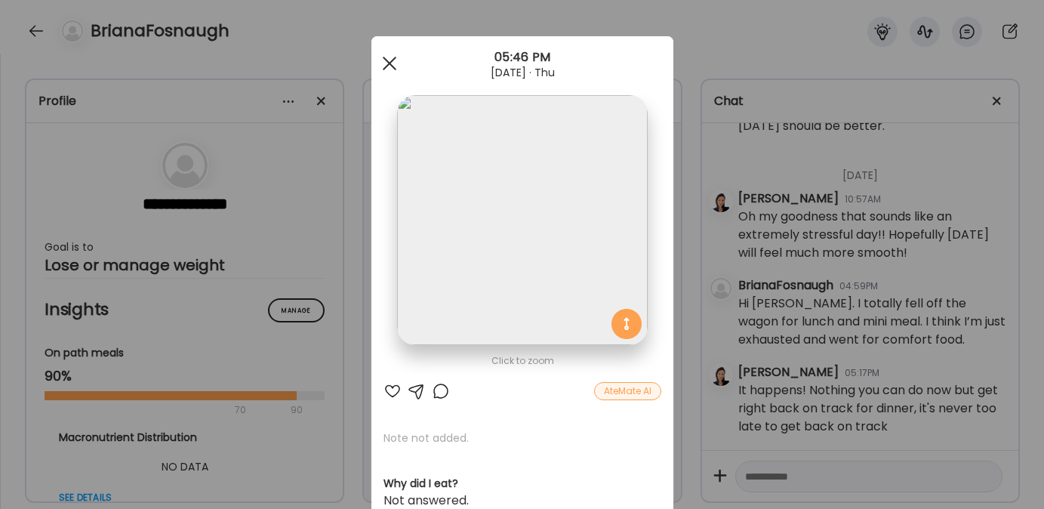
click at [390, 65] on div at bounding box center [389, 63] width 30 height 30
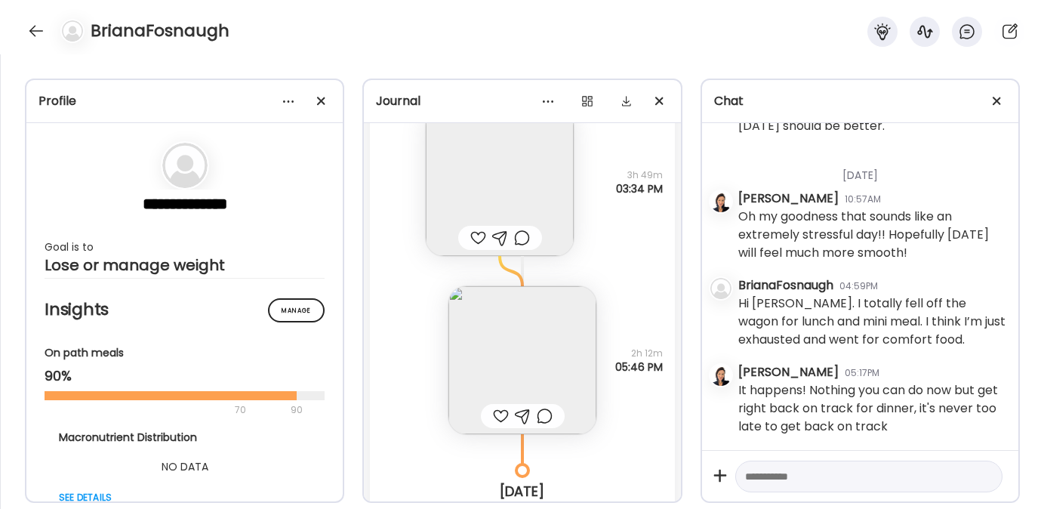
click at [815, 473] on textarea at bounding box center [855, 476] width 220 height 18
type textarea "**********"
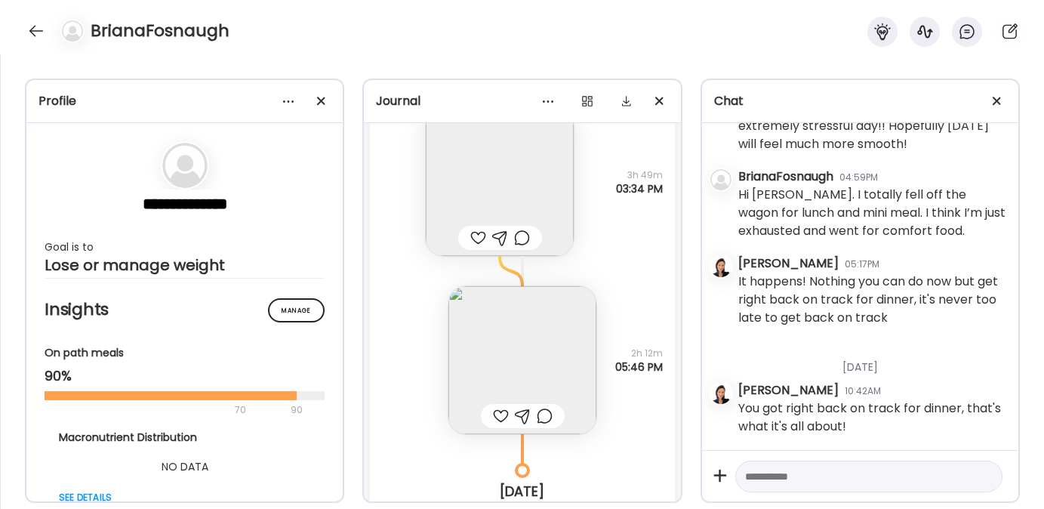
scroll to position [6810, 0]
click at [840, 473] on textarea at bounding box center [855, 476] width 220 height 18
type textarea "**********"
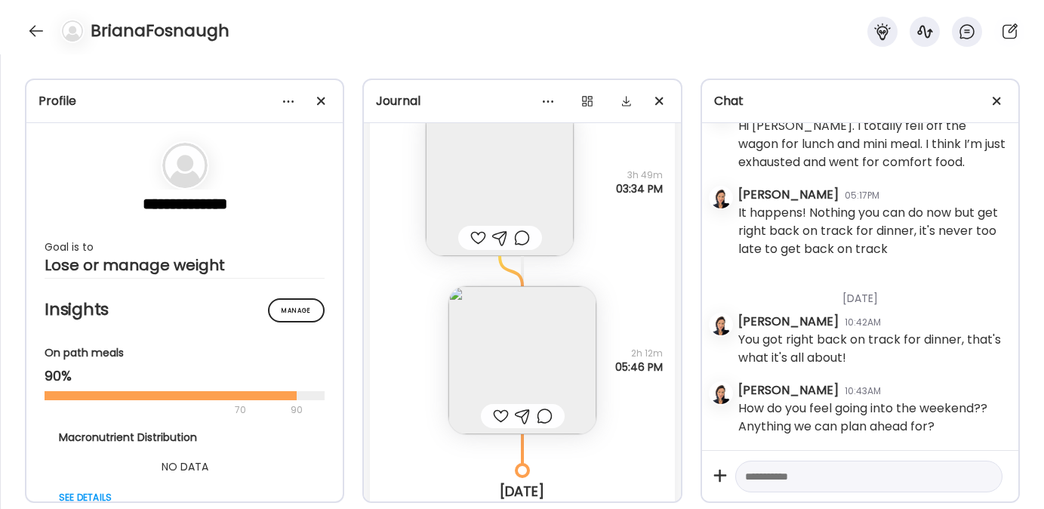
scroll to position [6879, 0]
click at [33, 32] on div at bounding box center [36, 31] width 24 height 24
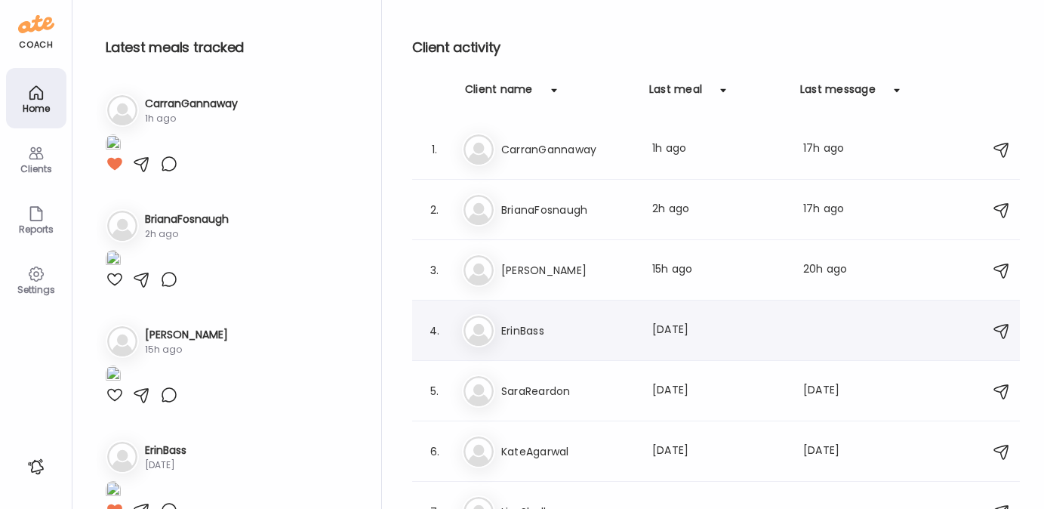
click at [613, 331] on h3 "ErinBass" at bounding box center [567, 331] width 133 height 18
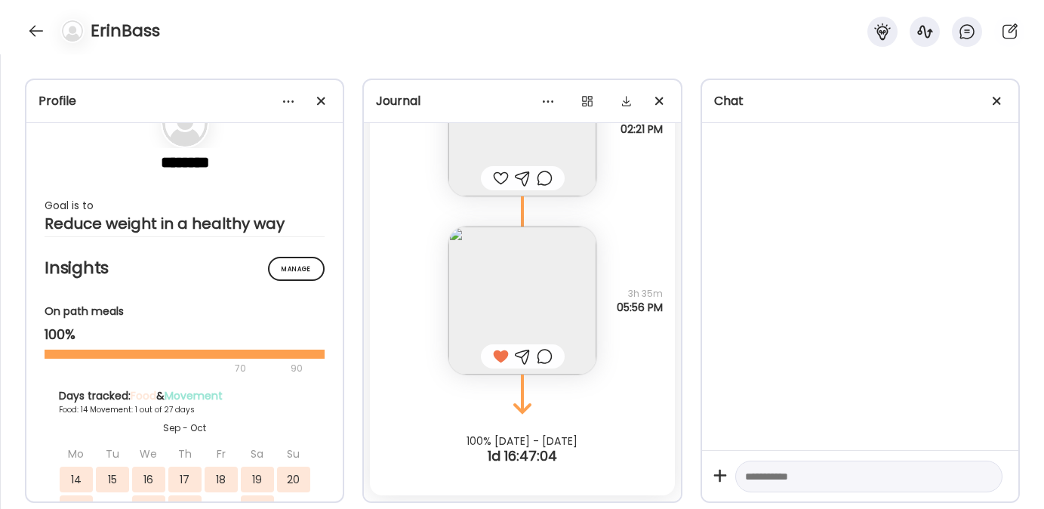
scroll to position [51, 0]
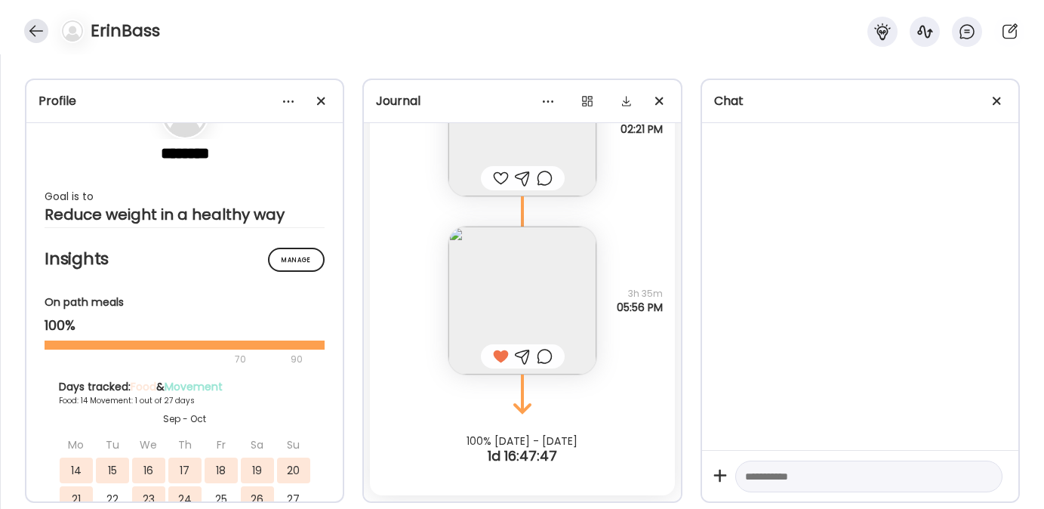
click at [31, 29] on div at bounding box center [36, 31] width 24 height 24
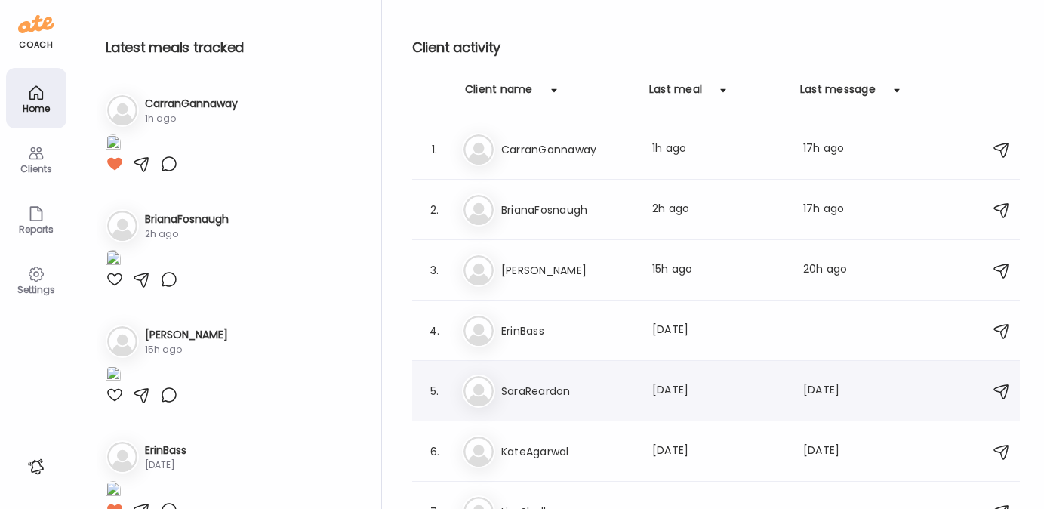
scroll to position [26, 0]
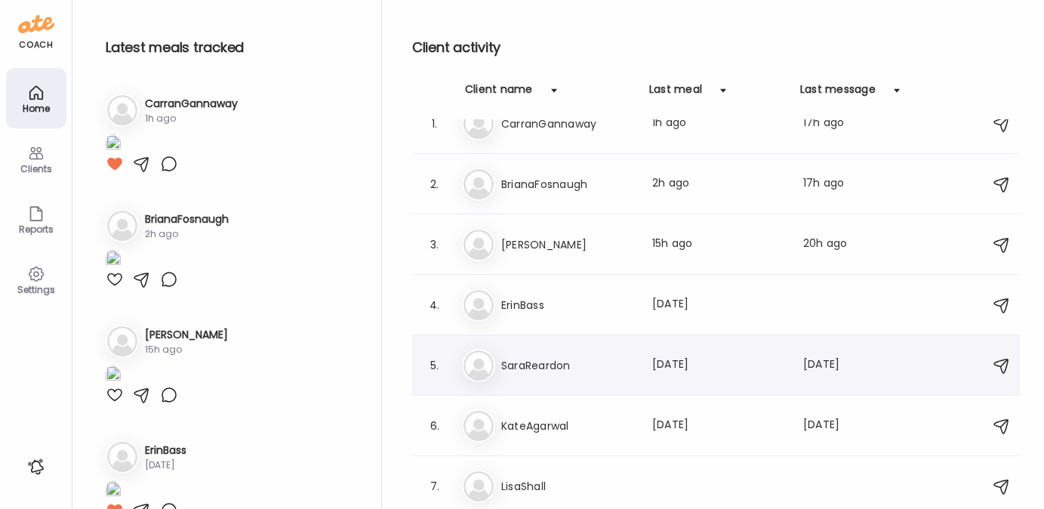
click at [570, 371] on h3 "SaraReardon" at bounding box center [567, 365] width 133 height 18
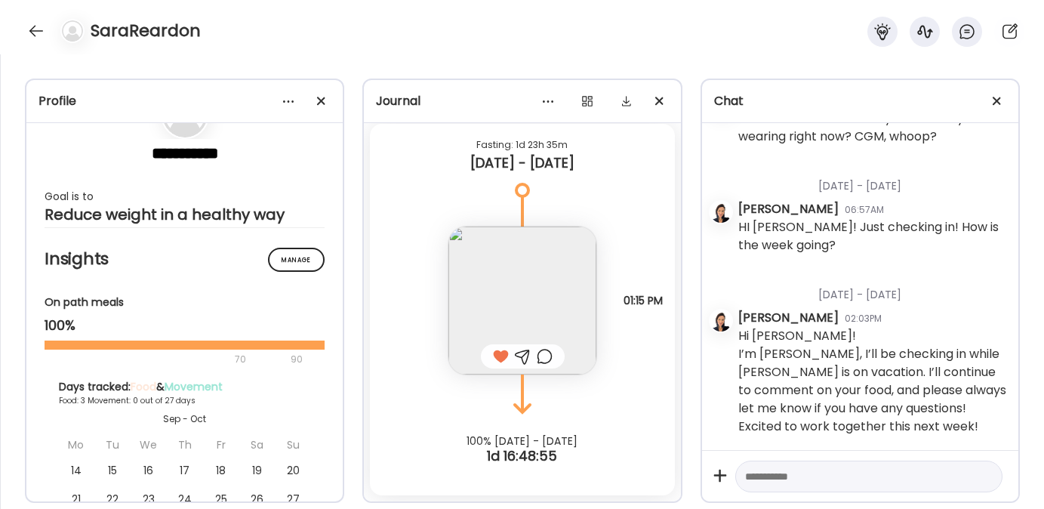
scroll to position [337, 0]
click at [40, 29] on div at bounding box center [36, 31] width 24 height 24
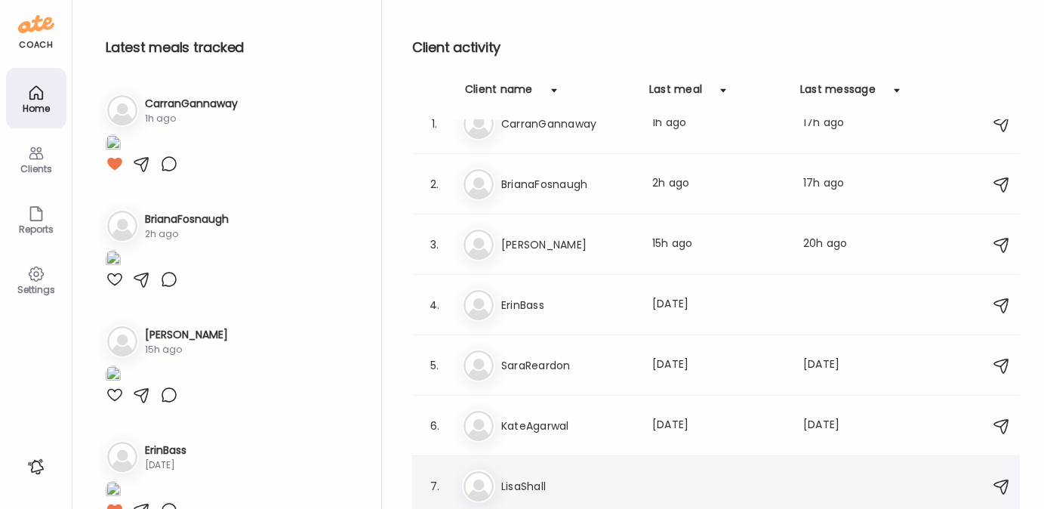
click at [524, 480] on h3 "LisaShall" at bounding box center [567, 486] width 133 height 18
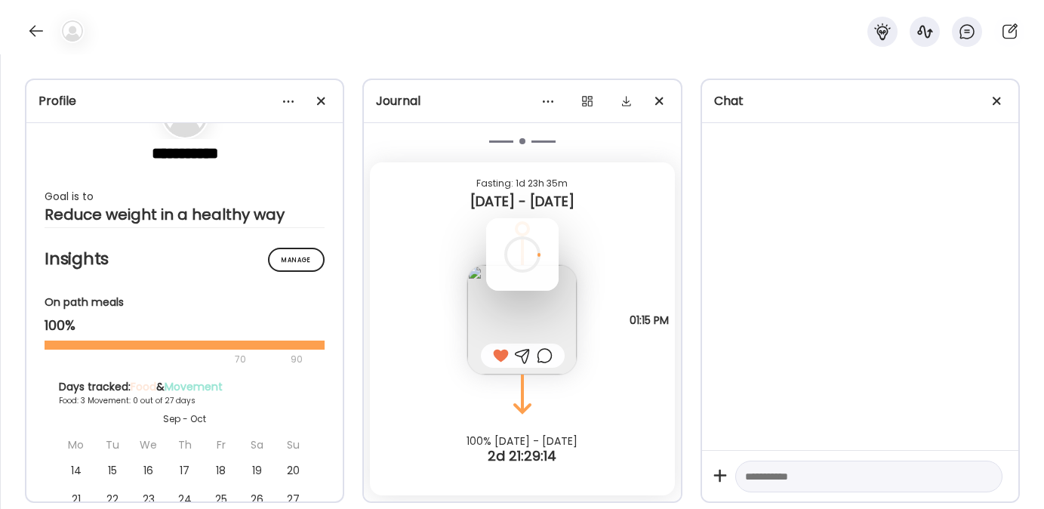
scroll to position [0, 0]
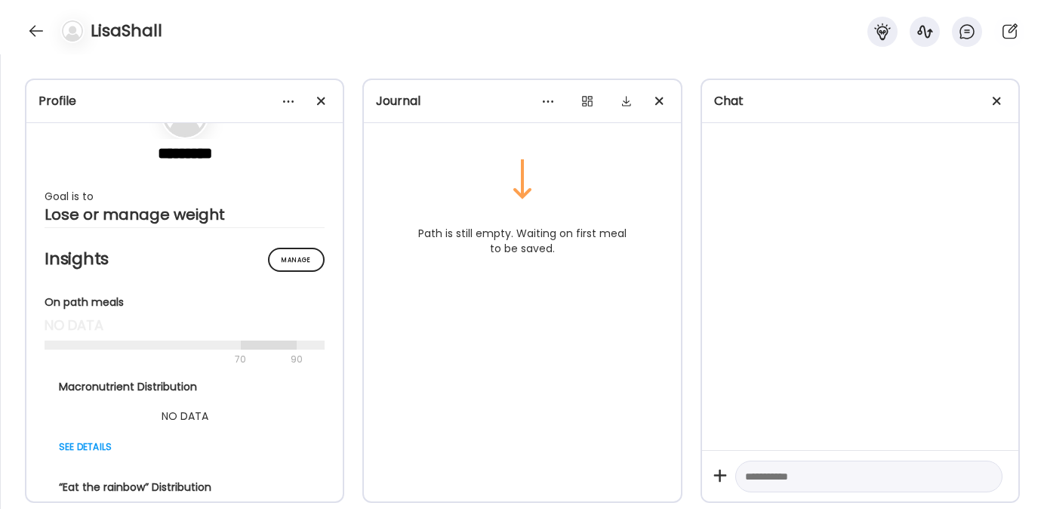
click at [801, 476] on textarea at bounding box center [855, 476] width 220 height 18
paste textarea "**********"
type textarea "**********"
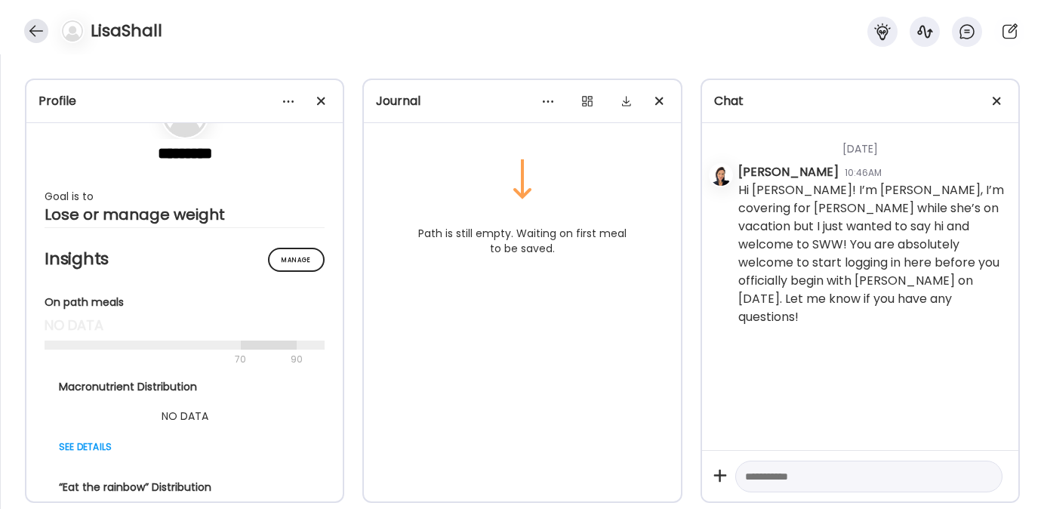
click at [35, 32] on div at bounding box center [36, 31] width 24 height 24
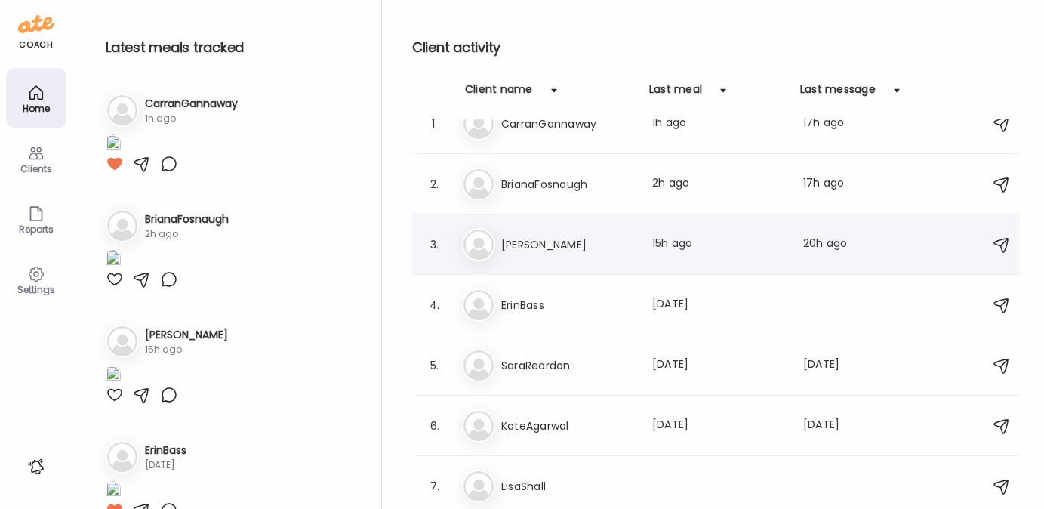
click at [559, 242] on h3 "[PERSON_NAME]" at bounding box center [567, 245] width 133 height 18
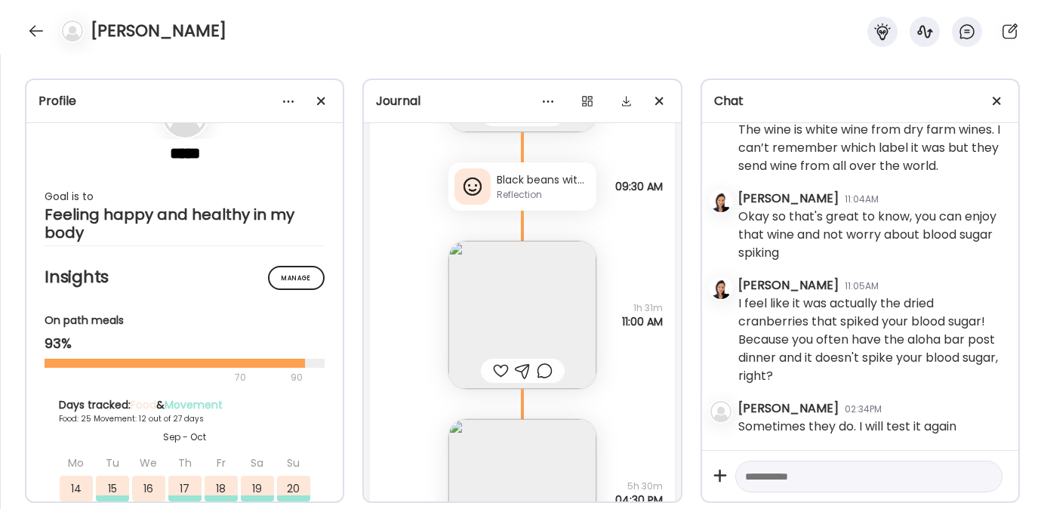
scroll to position [46256, 0]
click at [491, 329] on img at bounding box center [522, 316] width 148 height 148
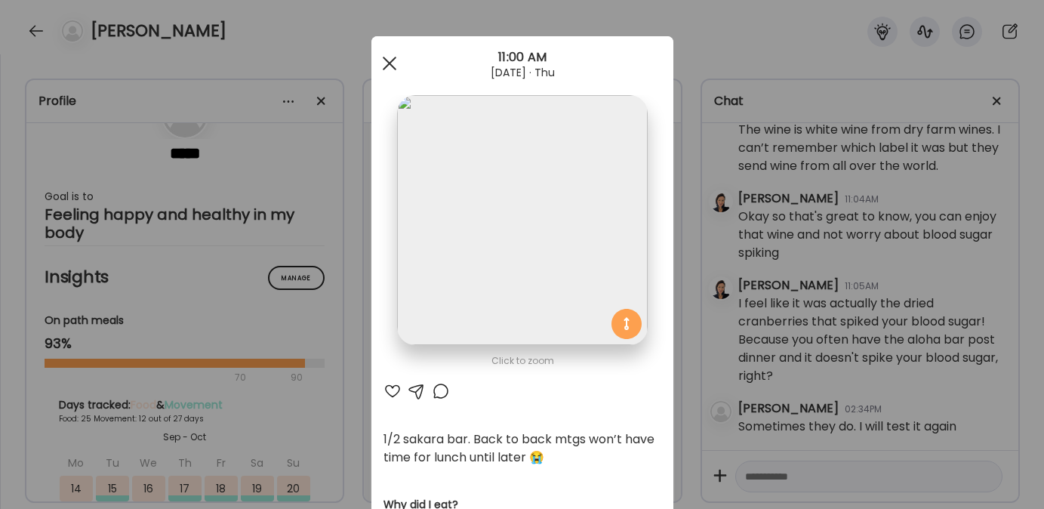
click at [382, 57] on span at bounding box center [389, 64] width 14 height 14
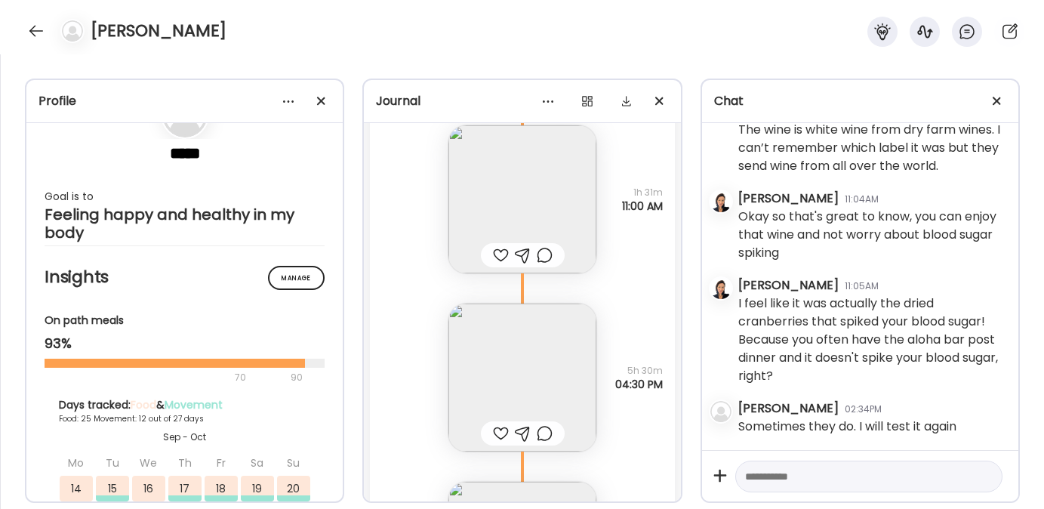
scroll to position [46510, 0]
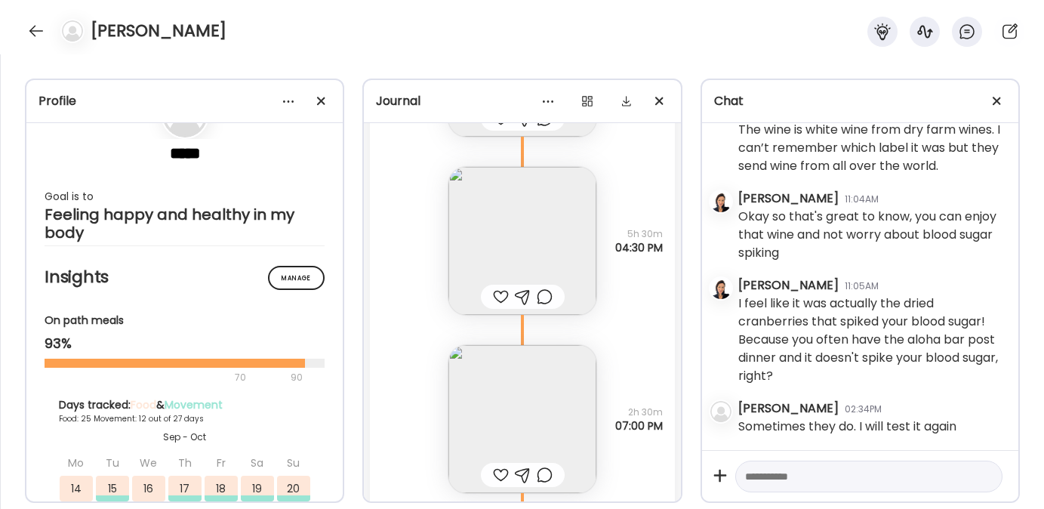
click at [494, 250] on img at bounding box center [522, 241] width 148 height 148
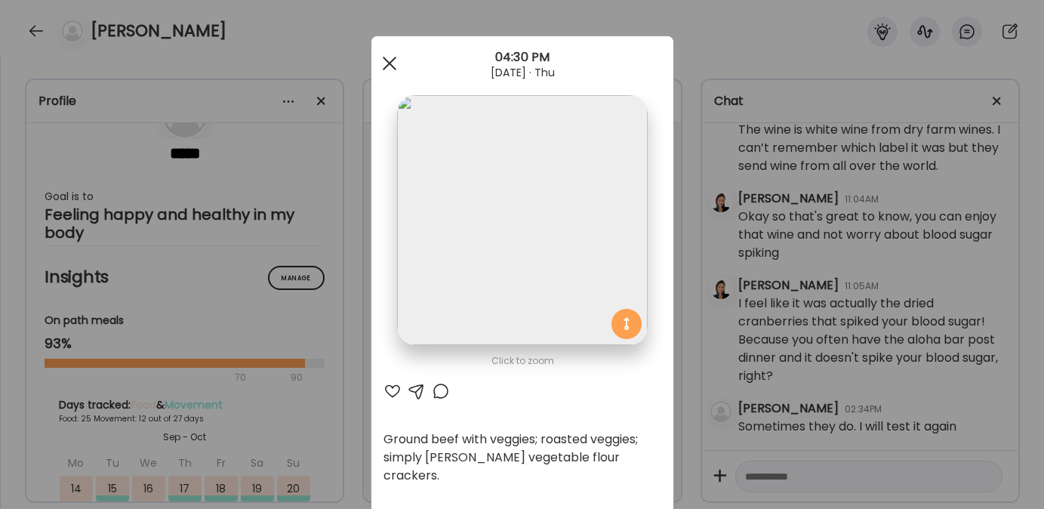
click at [385, 63] on div at bounding box center [389, 63] width 30 height 30
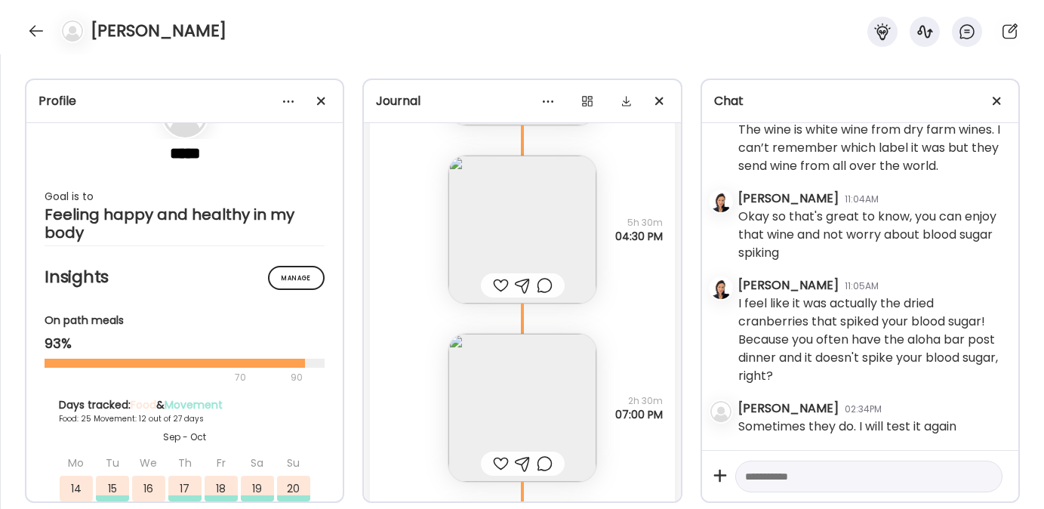
scroll to position [46607, 0]
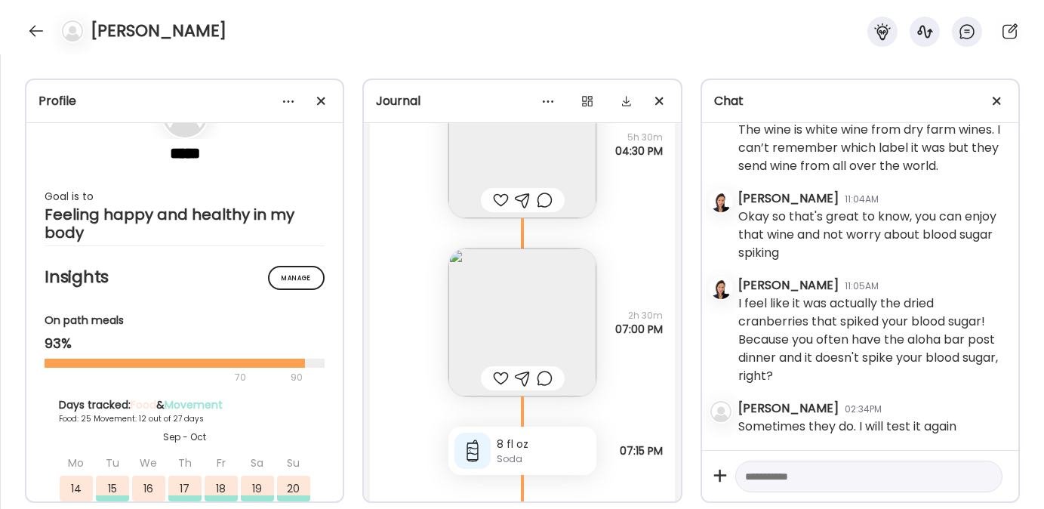
click at [482, 337] on img at bounding box center [522, 322] width 148 height 148
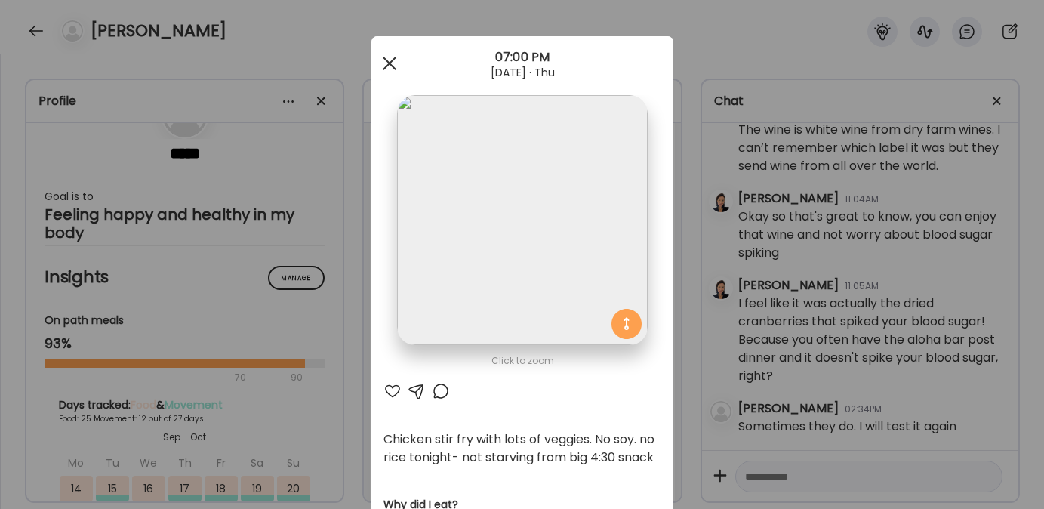
click at [385, 60] on div at bounding box center [389, 63] width 30 height 30
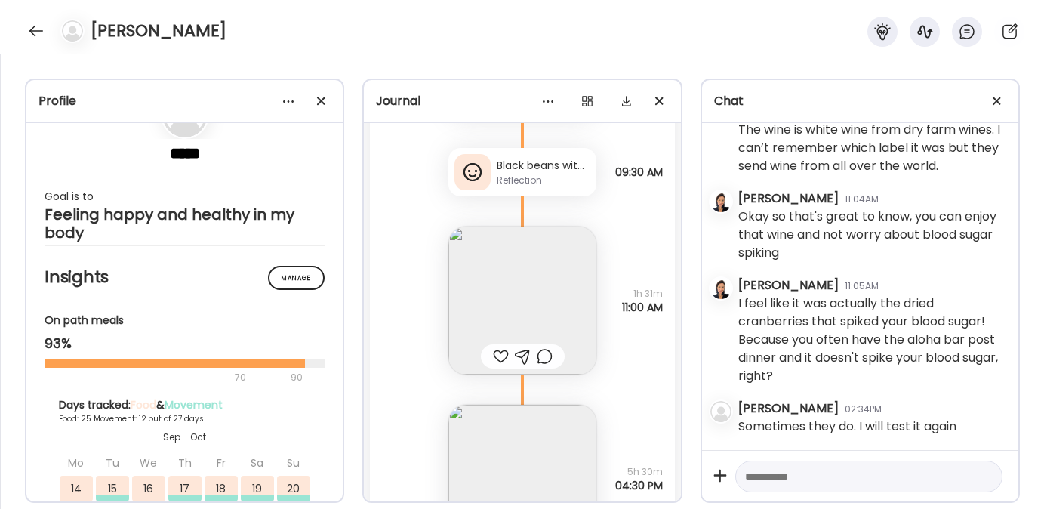
scroll to position [46388, 0]
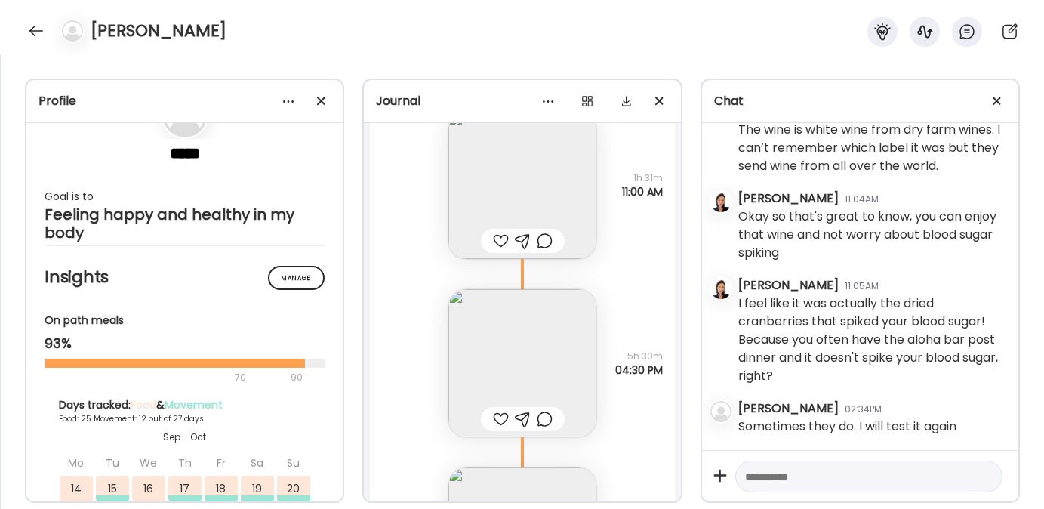
click at [495, 250] on div at bounding box center [501, 241] width 16 height 18
click at [494, 428] on div at bounding box center [501, 419] width 16 height 18
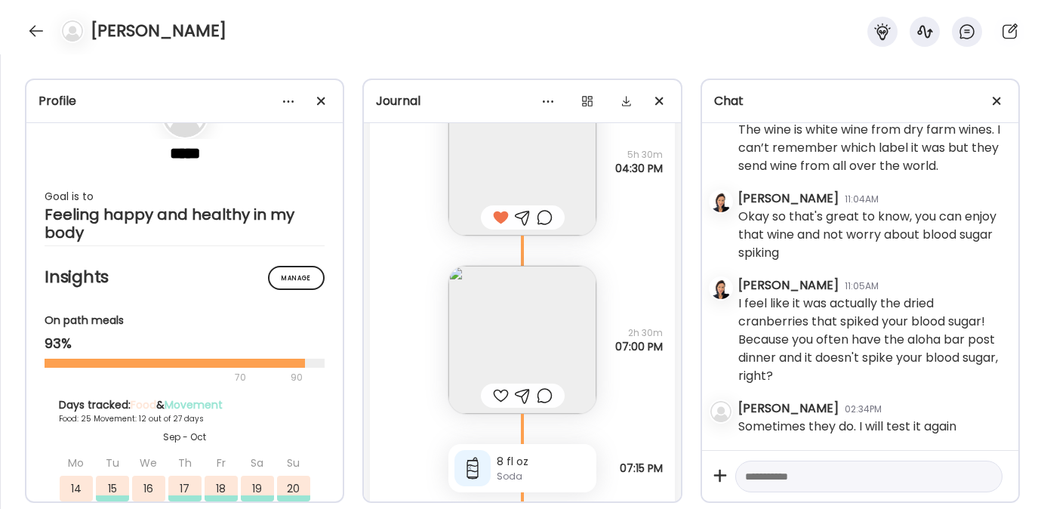
scroll to position [46611, 0]
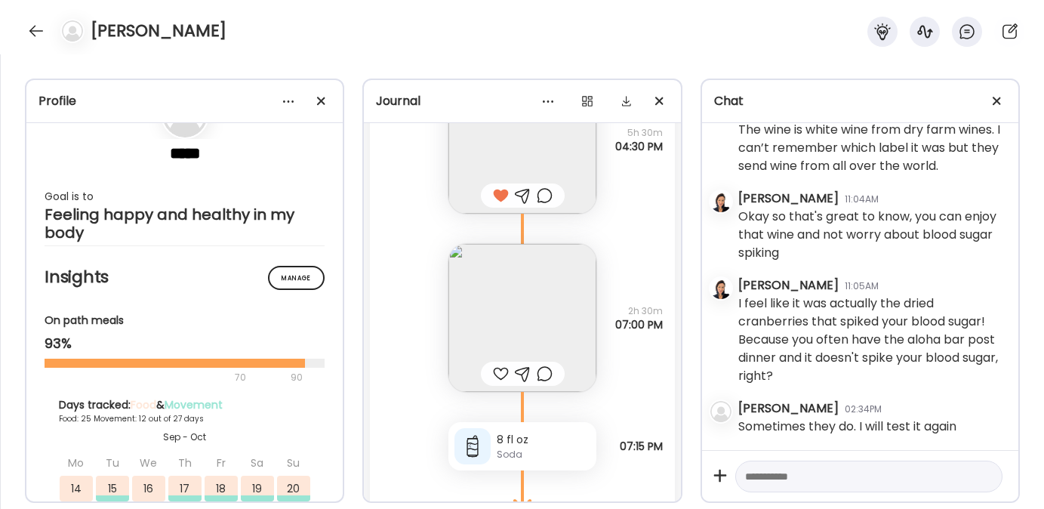
click at [497, 383] on div at bounding box center [501, 374] width 16 height 18
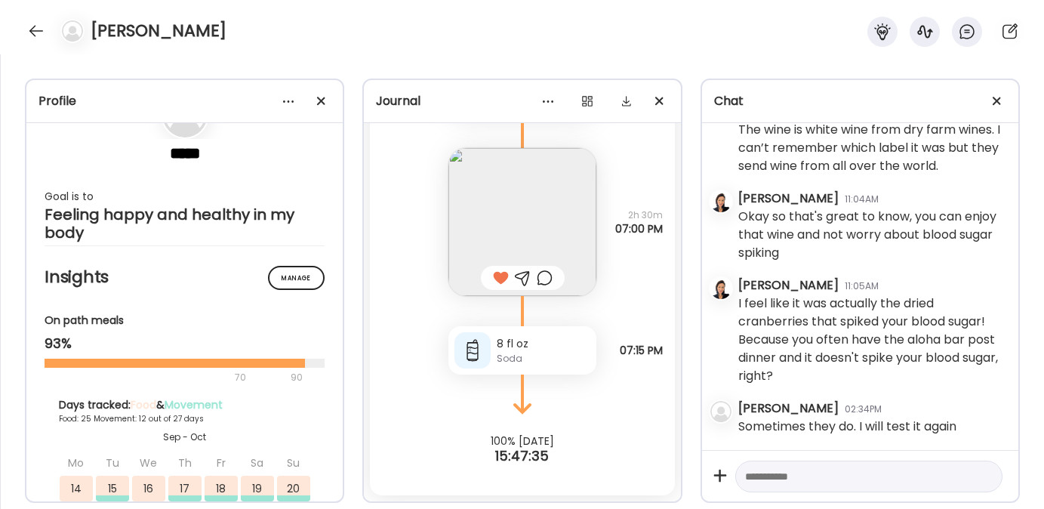
scroll to position [46725, 0]
click at [754, 471] on textarea at bounding box center [855, 476] width 220 height 18
paste textarea "**********"
type textarea "**********"
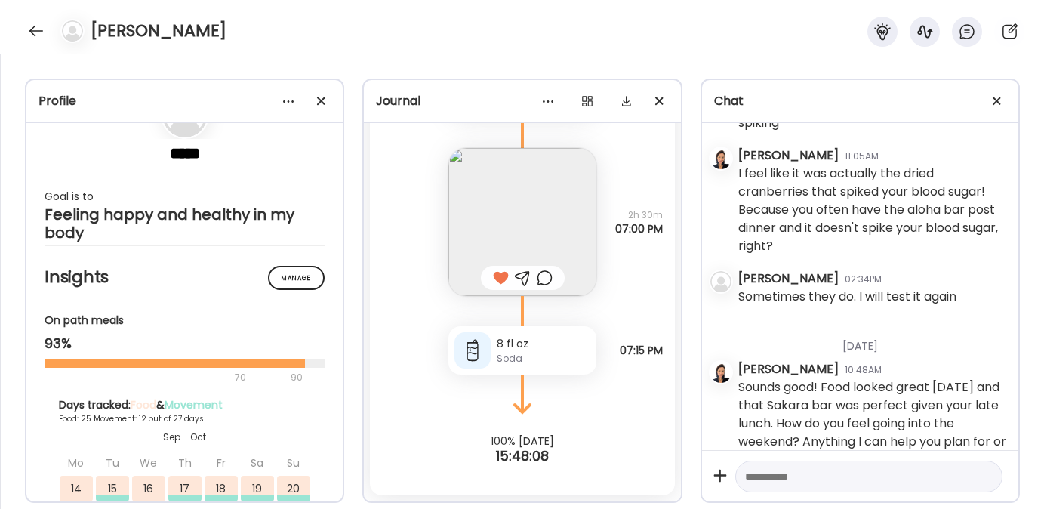
scroll to position [2682, 0]
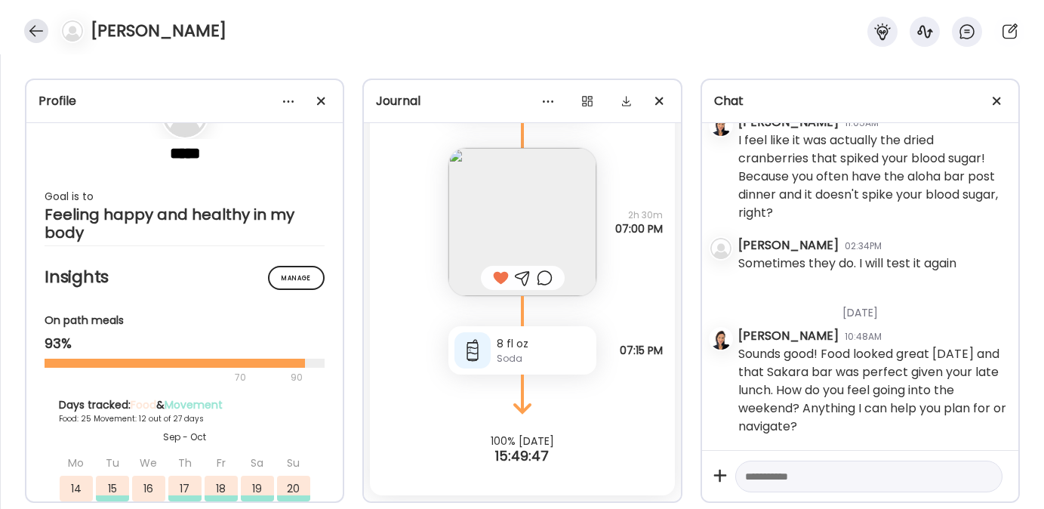
click at [32, 27] on div at bounding box center [36, 31] width 24 height 24
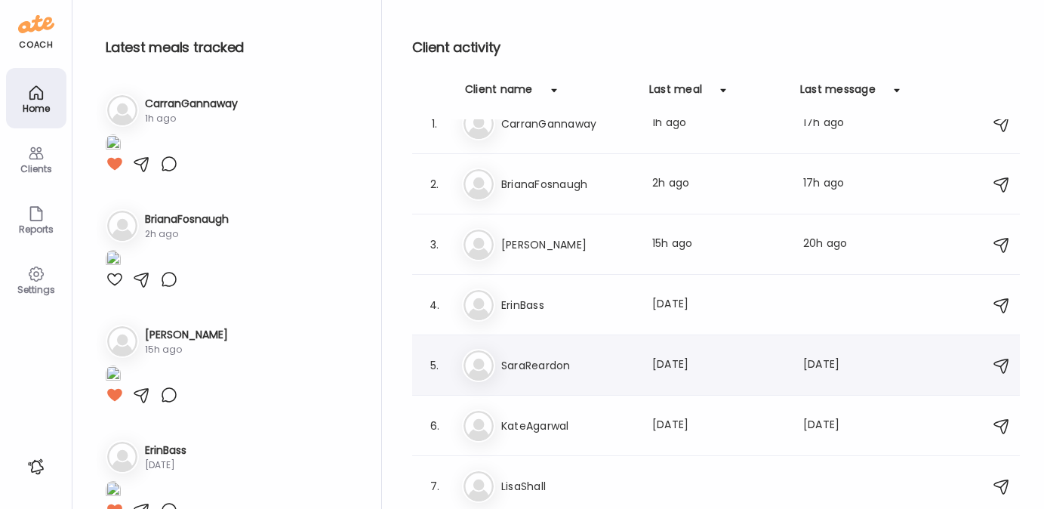
click at [528, 367] on h3 "SaraReardon" at bounding box center [567, 365] width 133 height 18
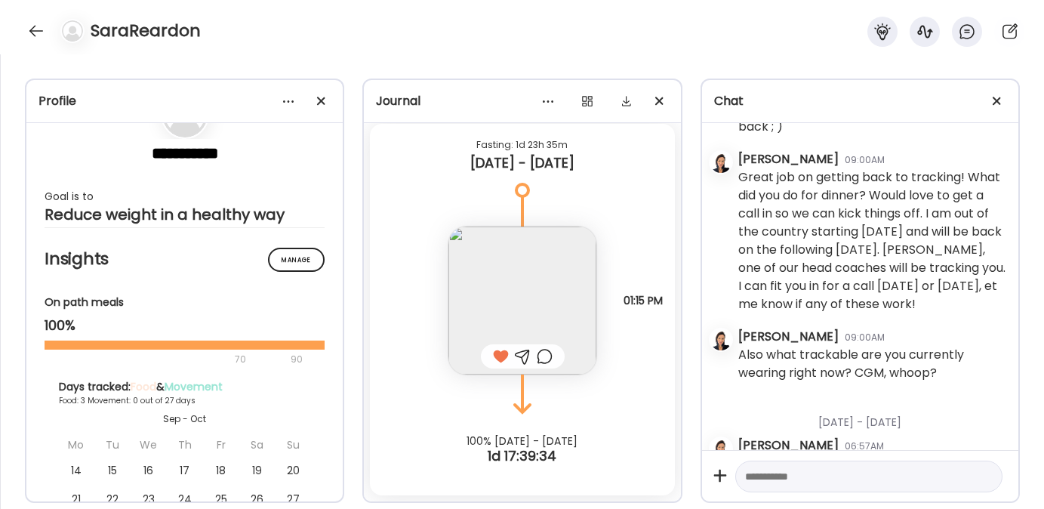
scroll to position [337, 0]
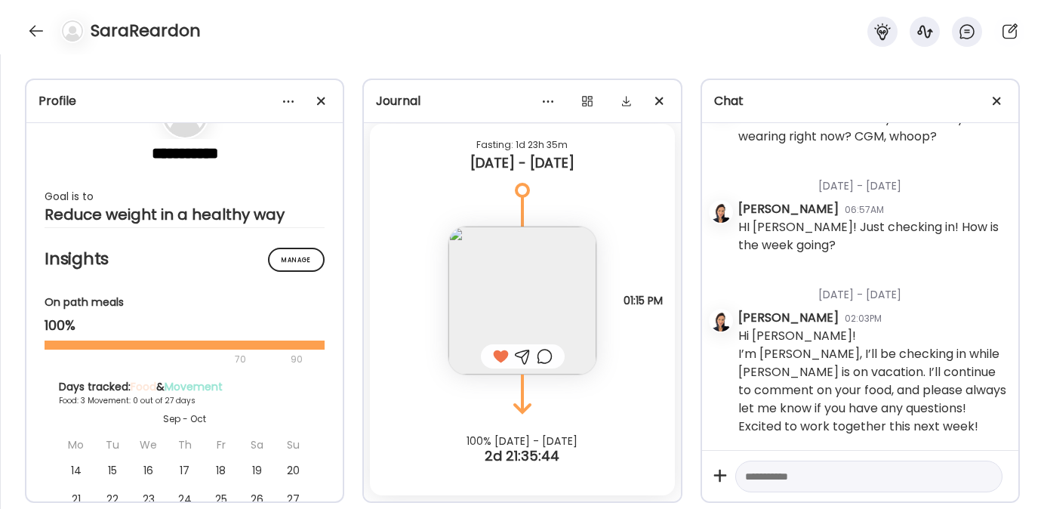
click at [758, 470] on textarea at bounding box center [855, 476] width 220 height 18
paste textarea "**********"
type textarea "**********"
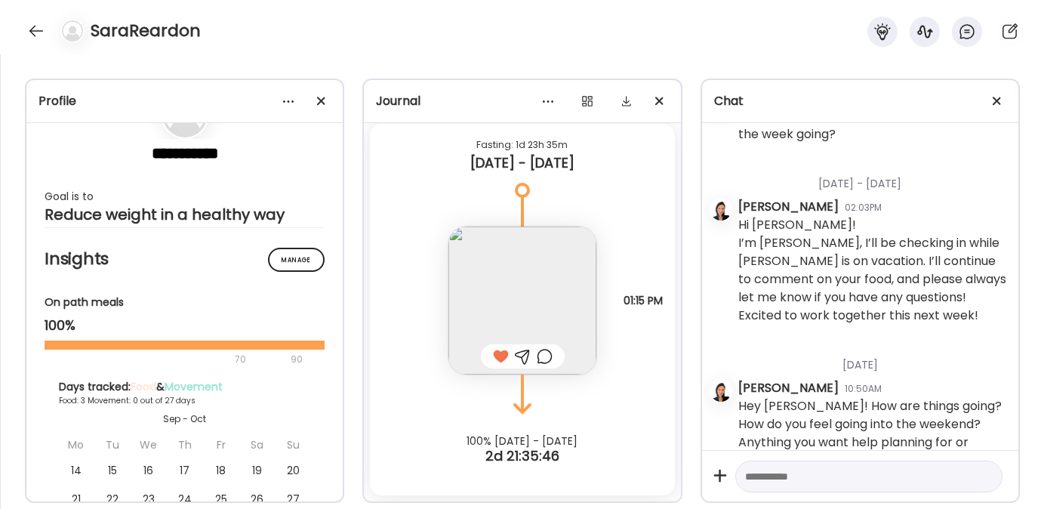
scroll to position [465, 0]
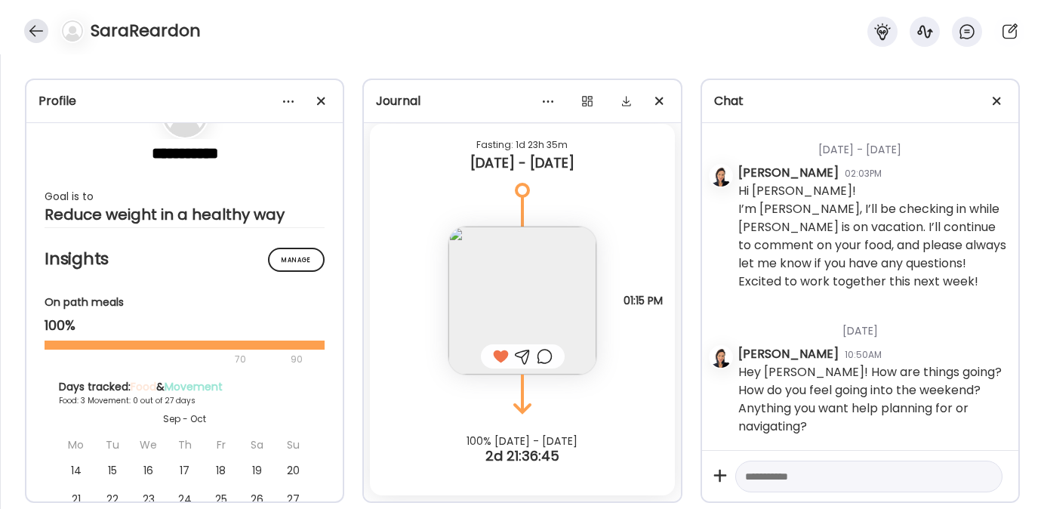
click at [32, 29] on div at bounding box center [36, 31] width 24 height 24
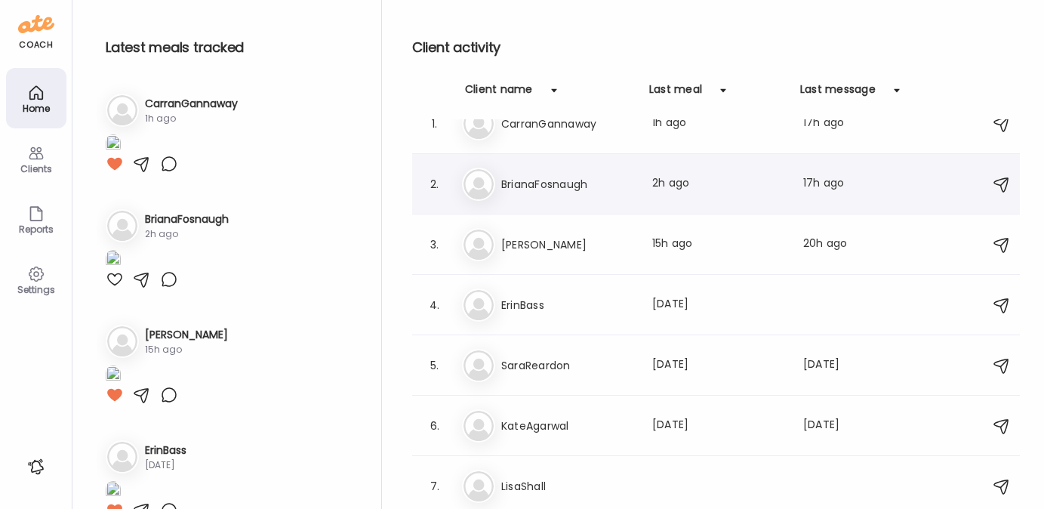
click at [543, 193] on div "Br [PERSON_NAME] Last meal: 2h ago Last message: 17h ago You: How do you feel g…" at bounding box center [718, 184] width 513 height 33
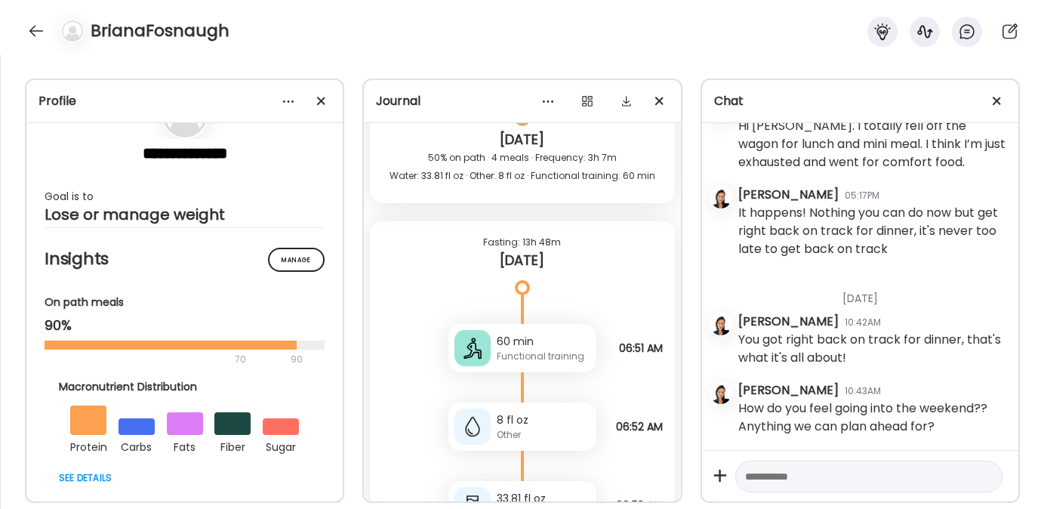
scroll to position [17172, 0]
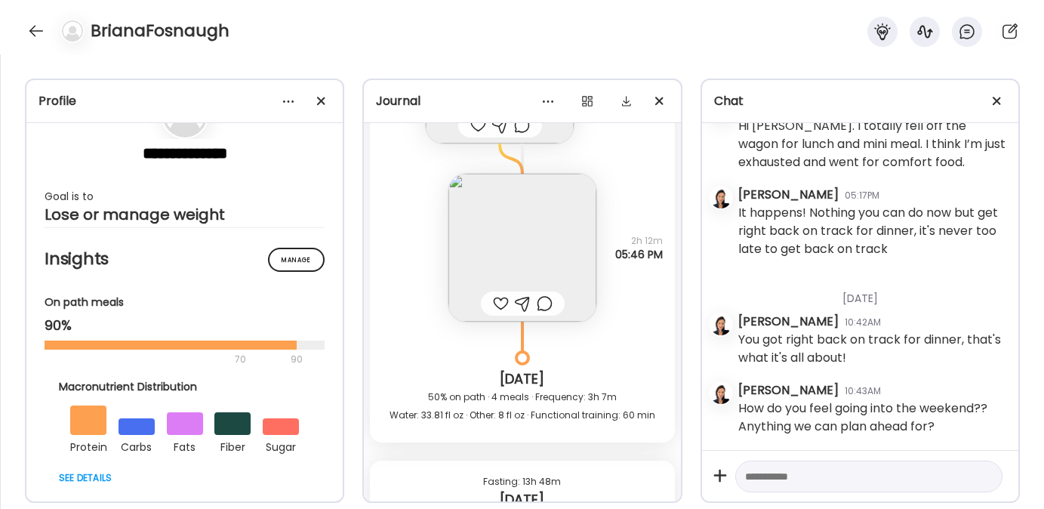
click at [495, 313] on div at bounding box center [501, 303] width 16 height 18
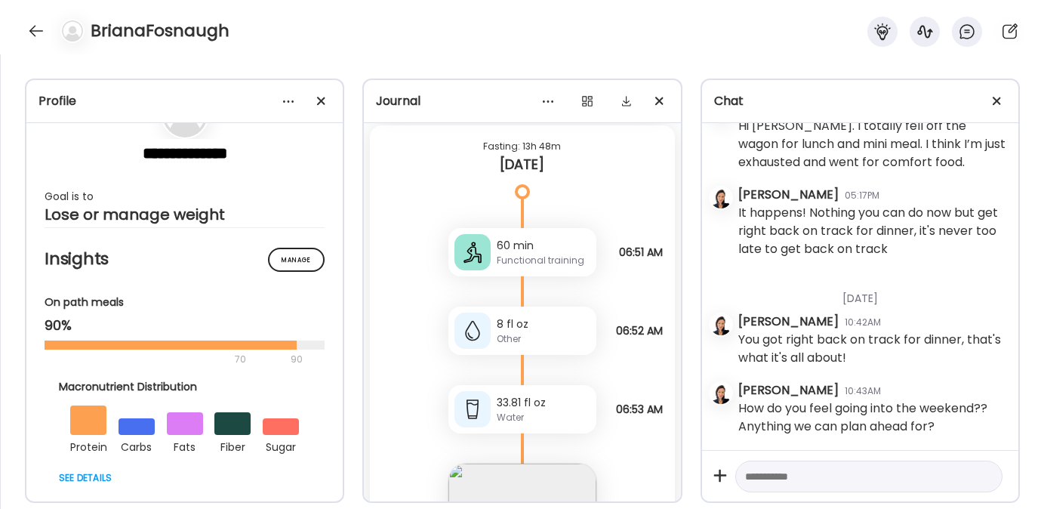
scroll to position [17762, 0]
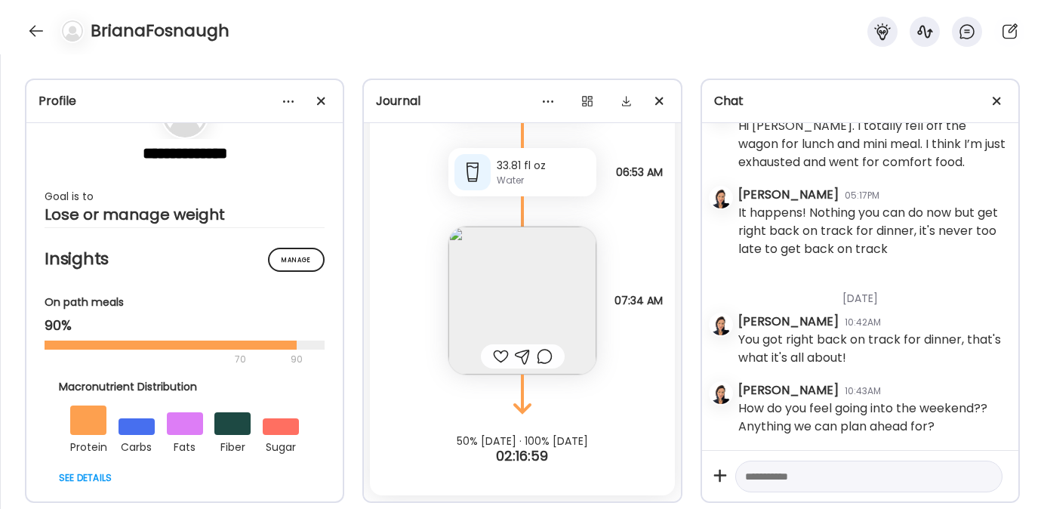
click at [497, 356] on div at bounding box center [501, 356] width 16 height 18
click at [31, 28] on div at bounding box center [36, 31] width 24 height 24
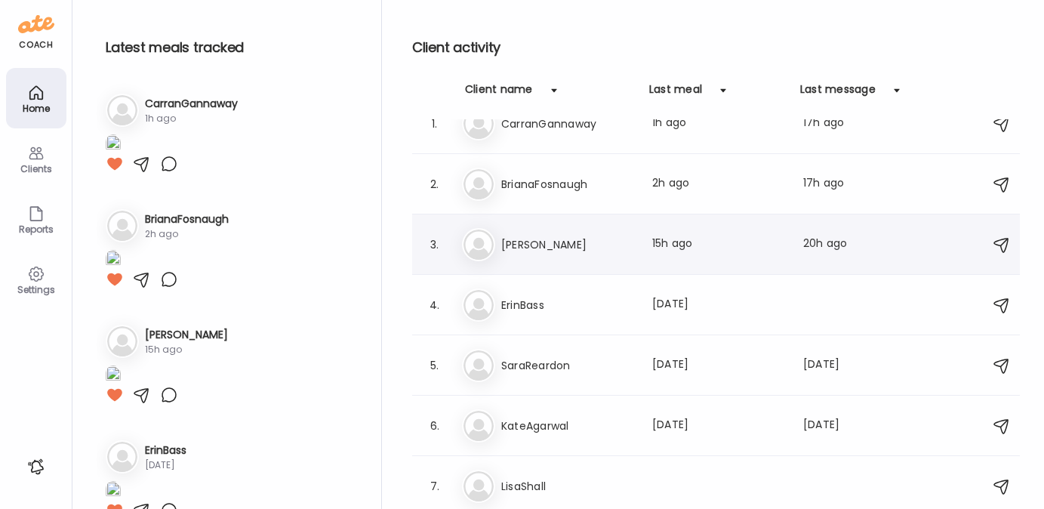
scroll to position [0, 0]
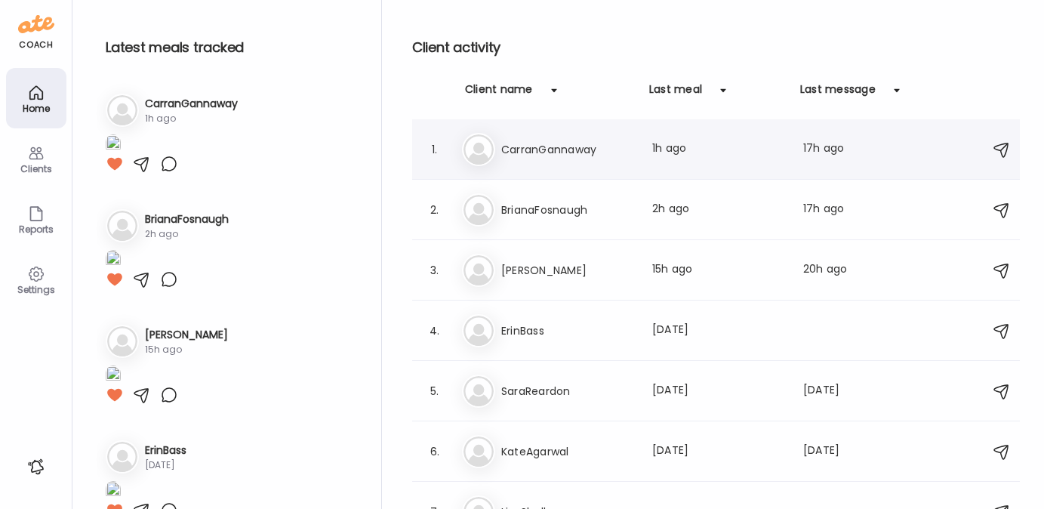
click at [538, 159] on div "Ca CarranGannaway Last meal: 1h ago Last message: 17h ago You: I hope you have …" at bounding box center [718, 149] width 513 height 33
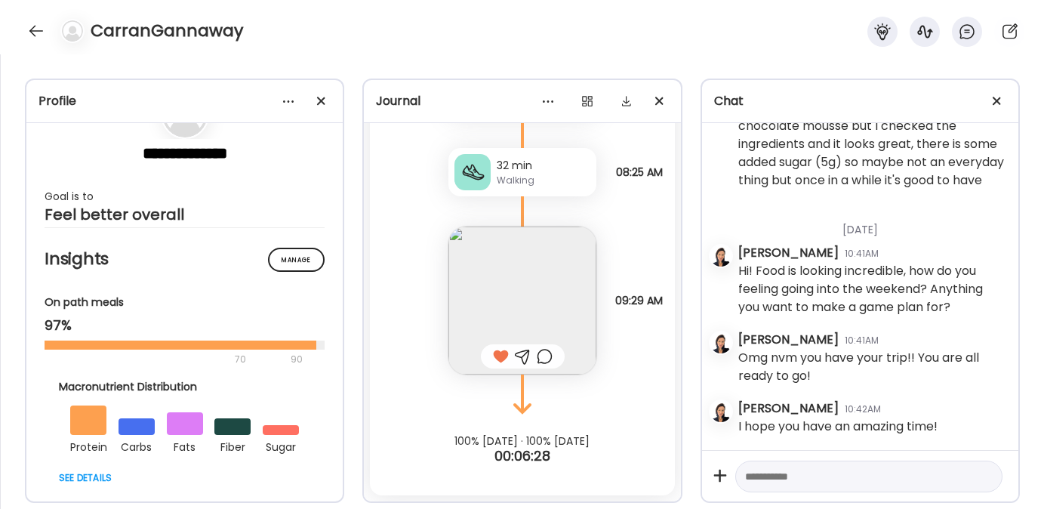
scroll to position [5920, 0]
click at [36, 25] on div at bounding box center [36, 31] width 24 height 24
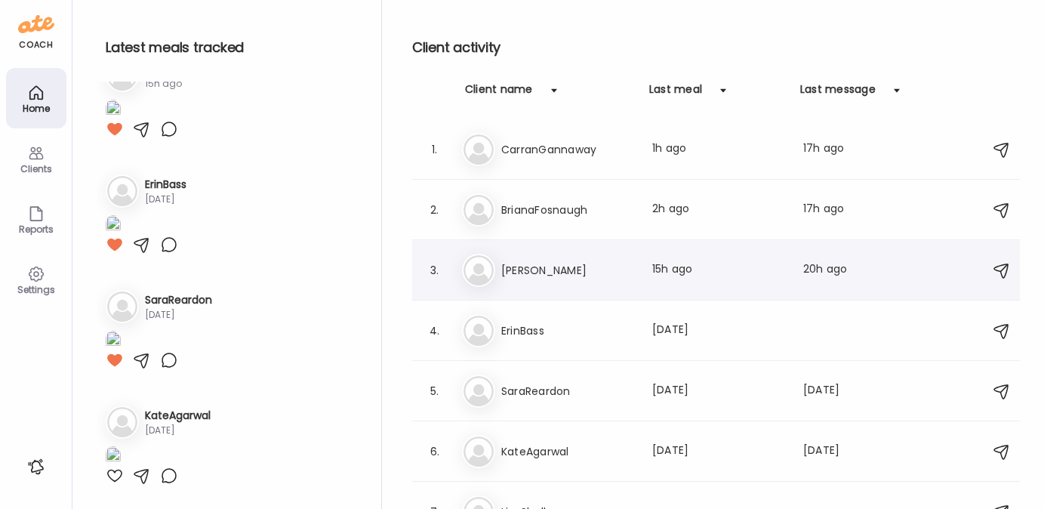
scroll to position [26, 0]
